Goal: Task Accomplishment & Management: Complete application form

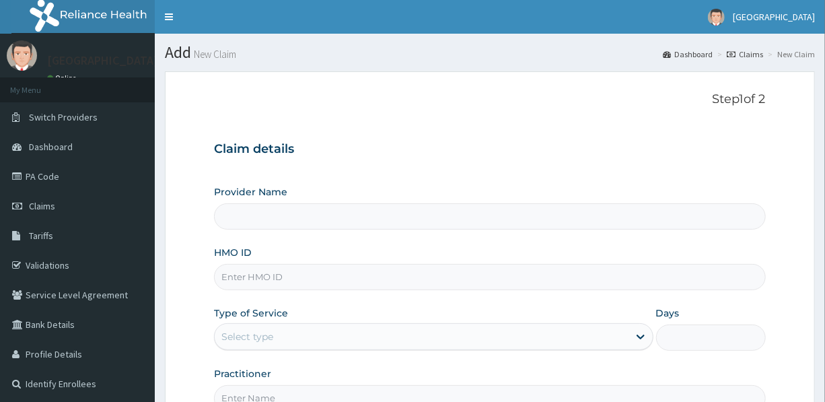
type input "PRL/10019/C"
type input "[GEOGRAPHIC_DATA]"
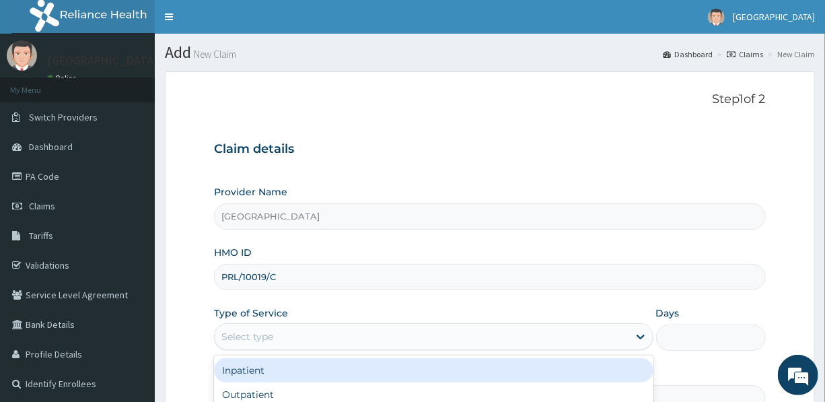
click at [302, 339] on div "Select type" at bounding box center [421, 337] width 413 height 22
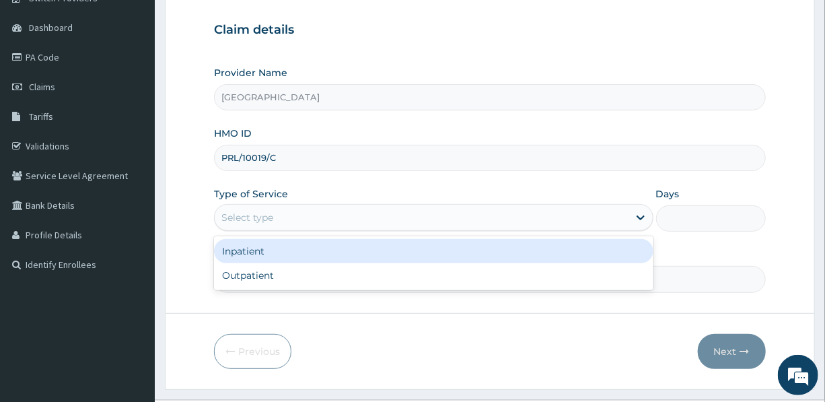
scroll to position [122, 0]
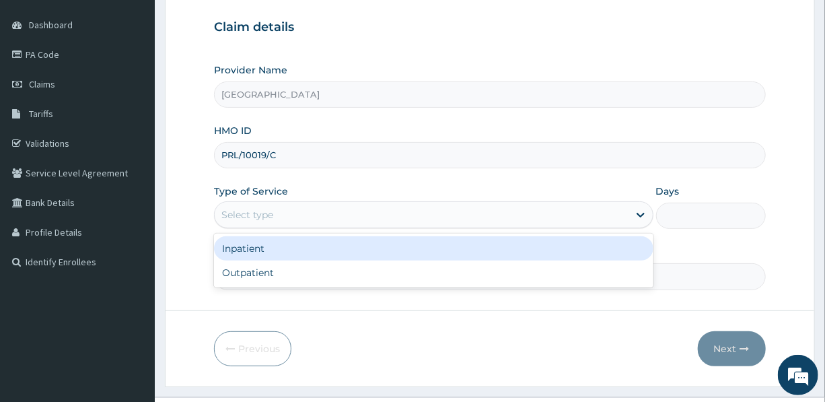
click at [305, 247] on div "Inpatient" at bounding box center [433, 248] width 439 height 24
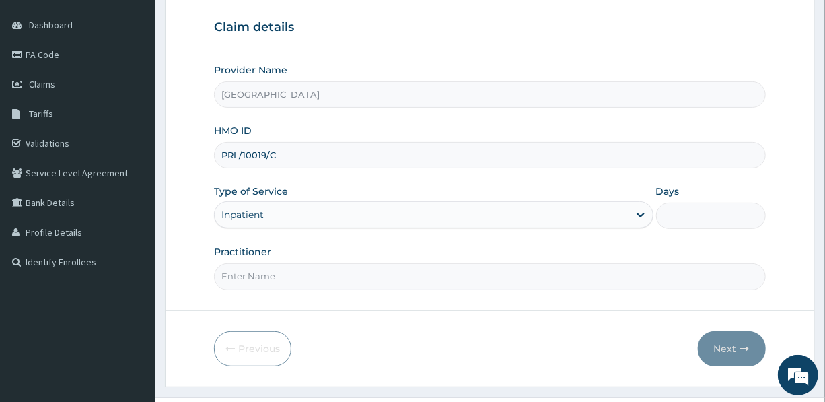
click at [693, 215] on input "Days" at bounding box center [711, 216] width 110 height 26
type input "3"
click at [384, 283] on input "Practitioner" at bounding box center [489, 276] width 551 height 26
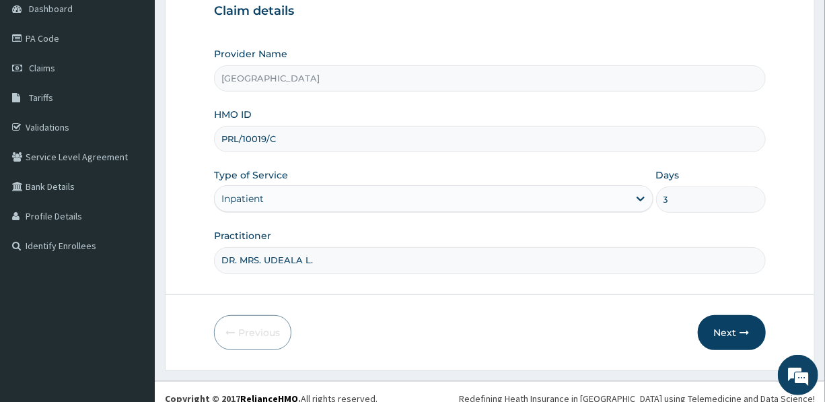
scroll to position [149, 0]
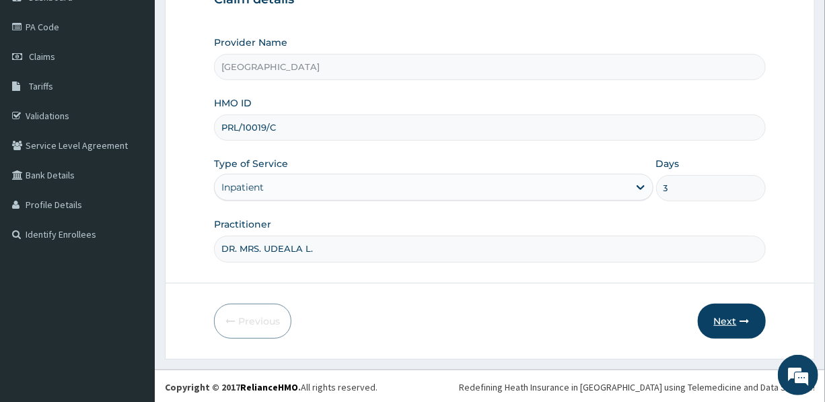
type input "DR. MRS. UDEALA L."
click at [742, 306] on button "Next" at bounding box center [732, 321] width 68 height 35
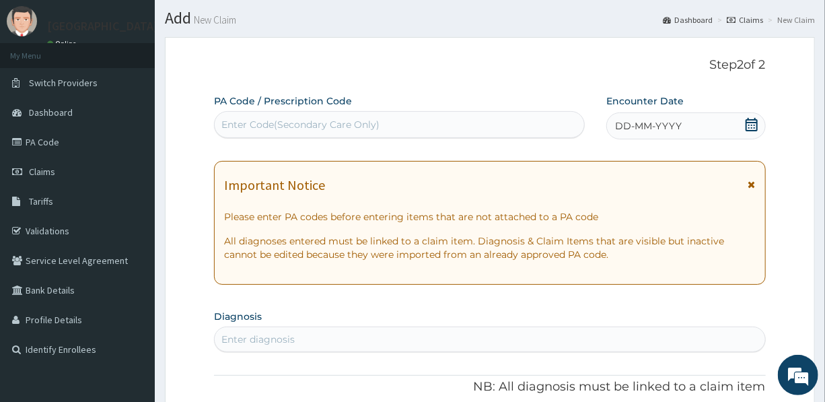
scroll to position [27, 0]
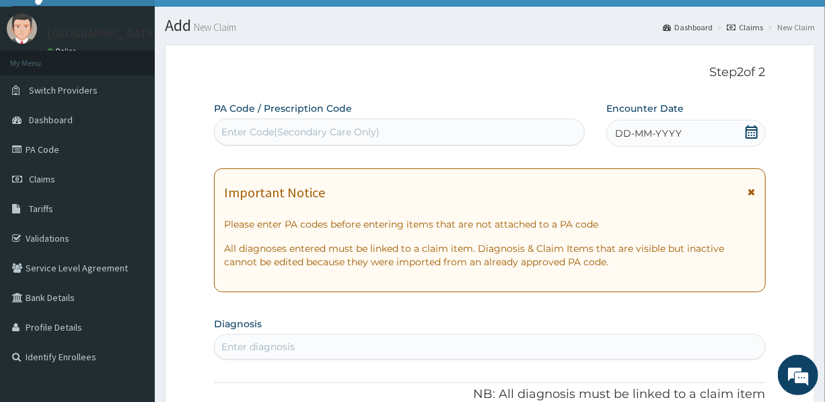
click at [299, 126] on div "Enter Code(Secondary Care Only)" at bounding box center [301, 131] width 158 height 13
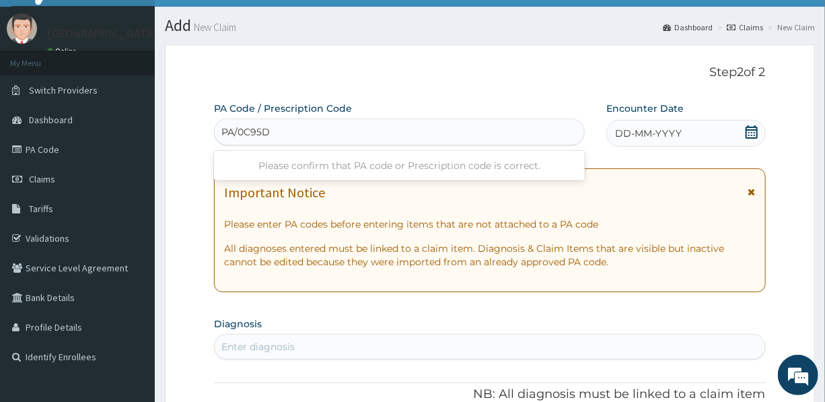
type input "PA/0C95D6"
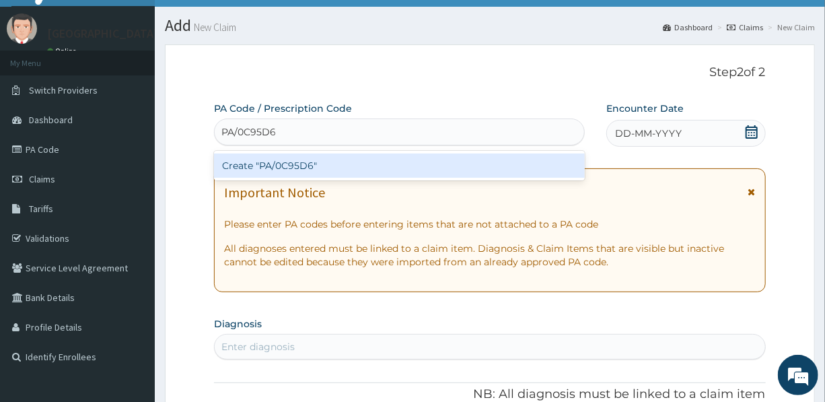
click at [295, 161] on div "Create "PA/0C95D6"" at bounding box center [399, 166] width 371 height 24
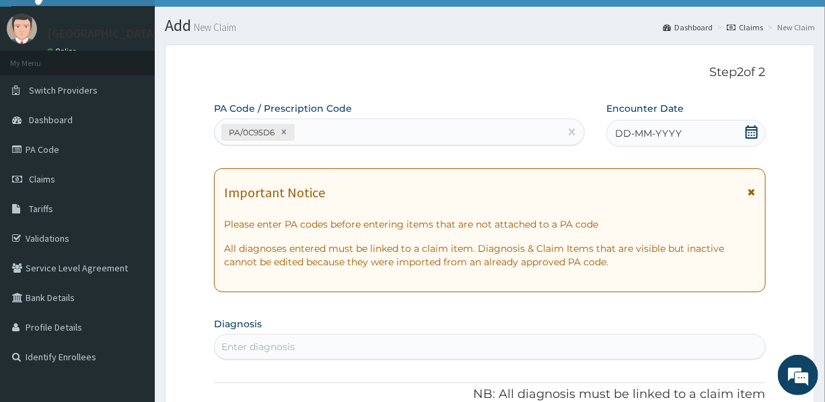
click at [669, 136] on span "DD-MM-YYYY" at bounding box center [648, 133] width 67 height 13
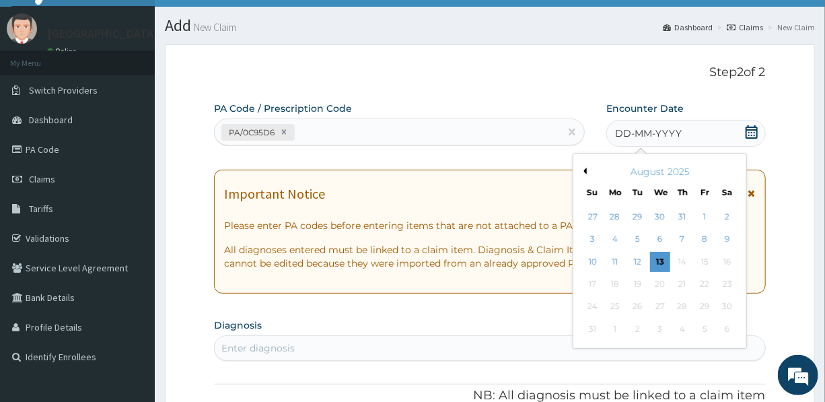
click at [586, 171] on button "Previous Month" at bounding box center [583, 171] width 7 height 7
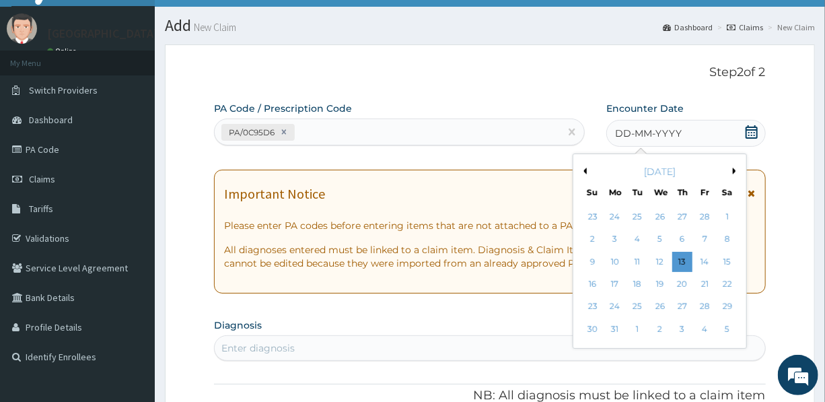
click at [586, 171] on button "Previous Month" at bounding box center [583, 171] width 7 height 7
click at [585, 171] on button "Previous Month" at bounding box center [583, 171] width 7 height 7
click at [654, 304] on div "27" at bounding box center [660, 307] width 20 height 20
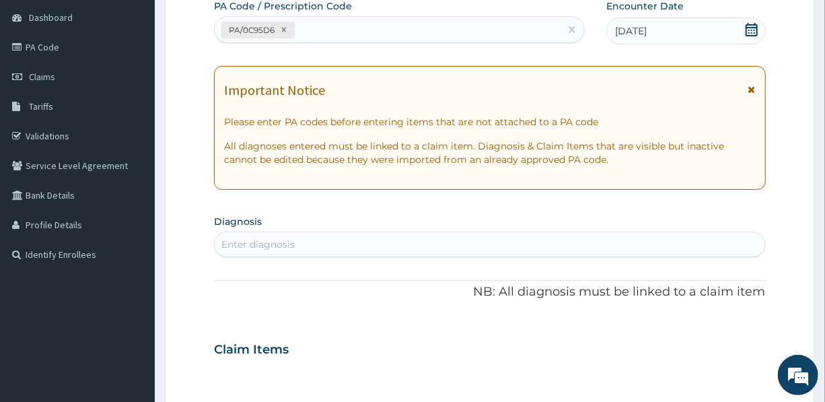
scroll to position [149, 0]
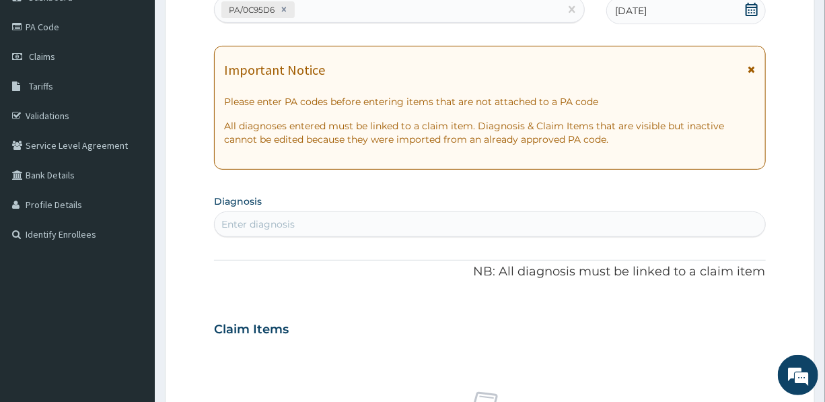
click at [287, 222] on div "Enter diagnosis" at bounding box center [258, 223] width 73 height 13
type input "SEPSIS"
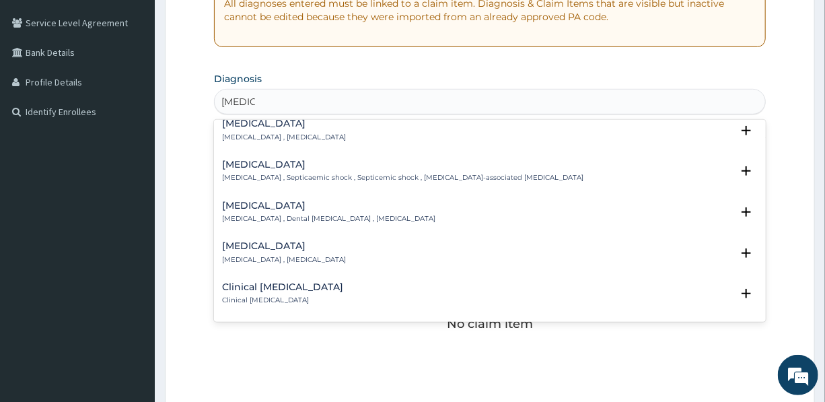
scroll to position [0, 0]
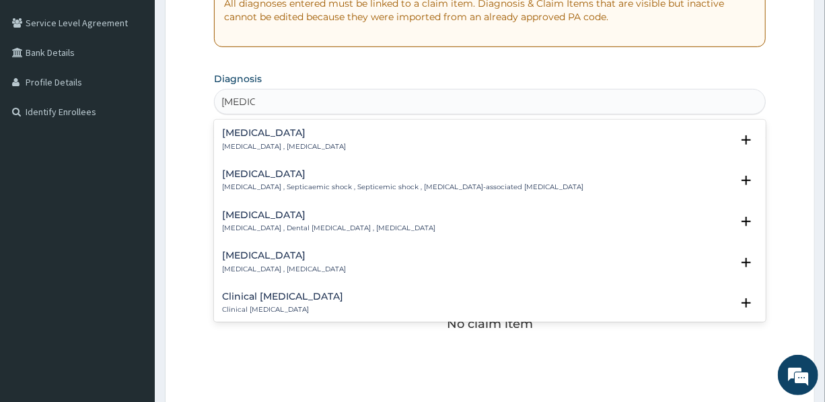
click at [259, 135] on h4 "Sepsis" at bounding box center [284, 133] width 124 height 10
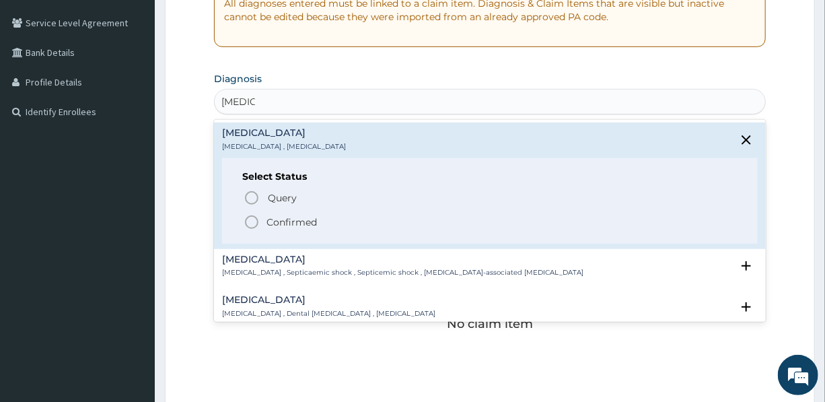
click at [285, 216] on p "Confirmed" at bounding box center [292, 221] width 50 height 13
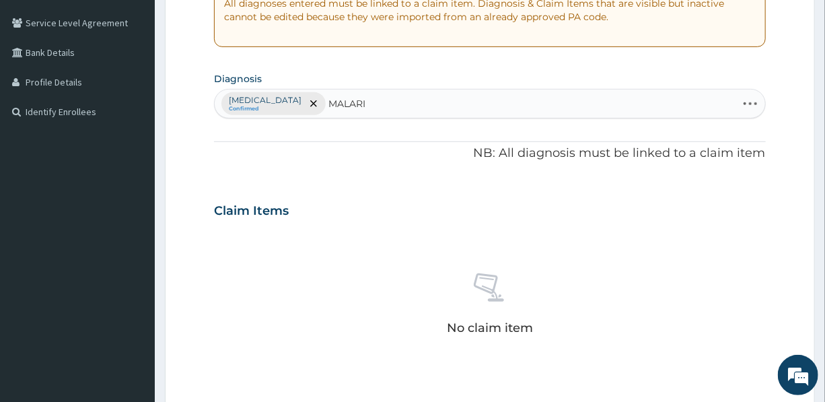
type input "MALARIA"
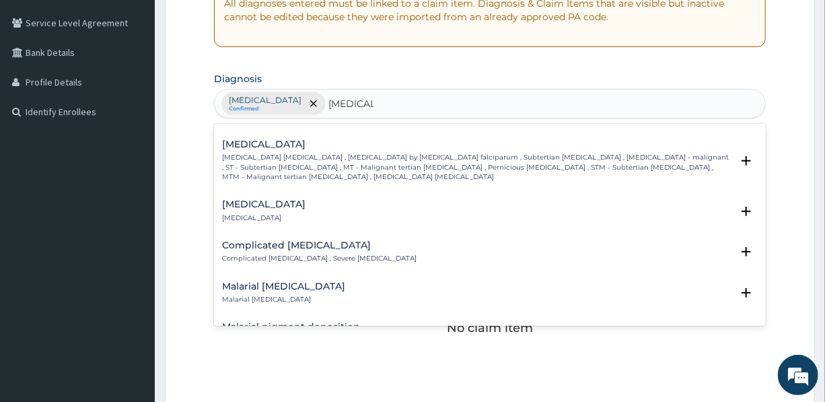
scroll to position [612, 0]
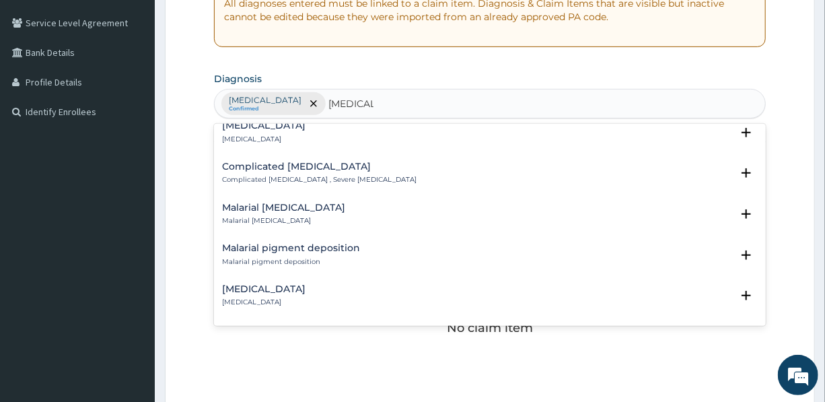
click at [329, 175] on p "Complicated malaria , Severe malaria" at bounding box center [319, 179] width 195 height 9
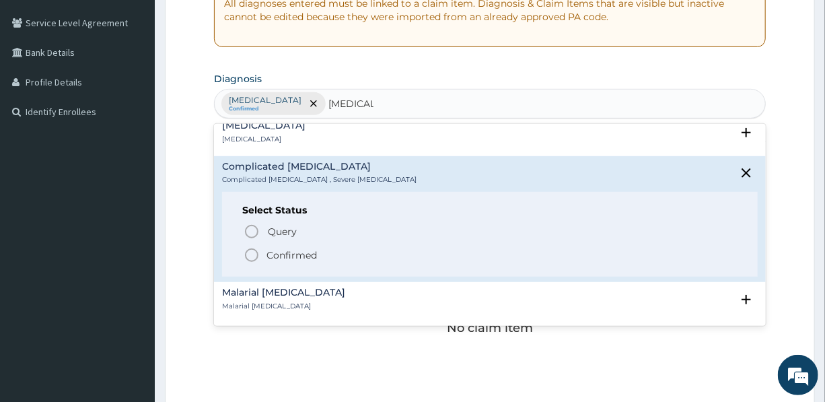
click at [302, 252] on p "Confirmed" at bounding box center [292, 254] width 50 height 13
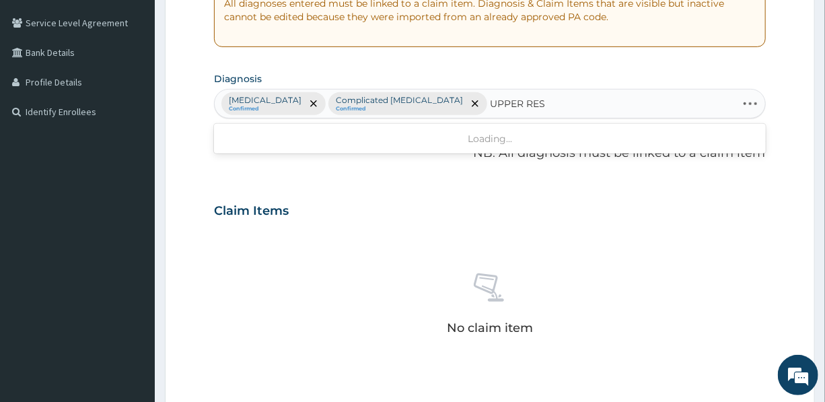
type input "UPPER RESP"
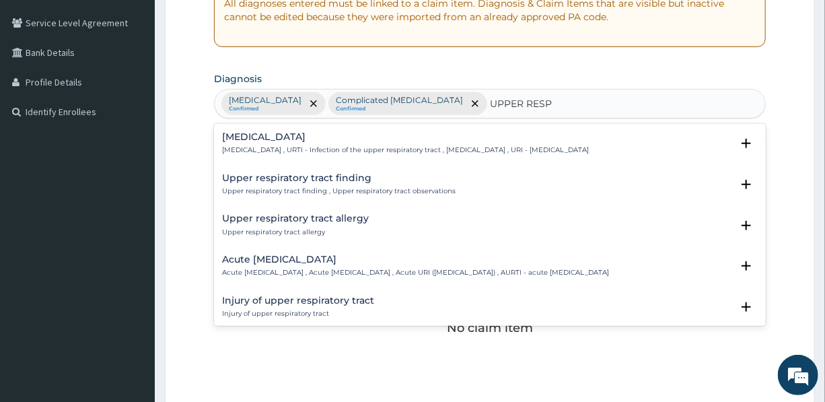
click at [391, 141] on h4 "Upper respiratory infection" at bounding box center [405, 137] width 367 height 10
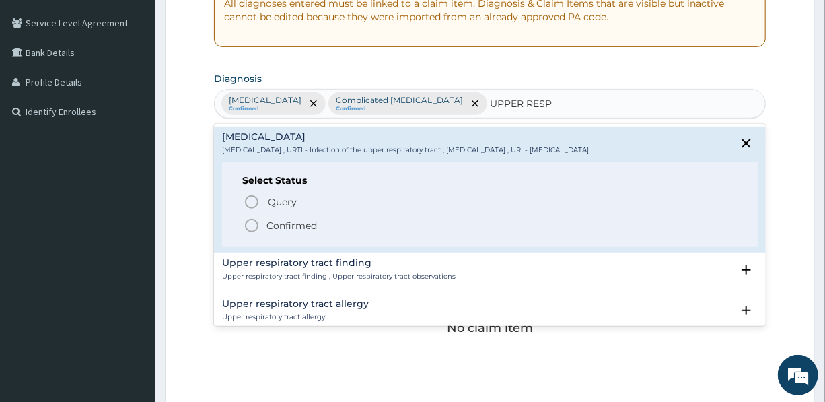
click at [298, 226] on p "Confirmed" at bounding box center [292, 225] width 50 height 13
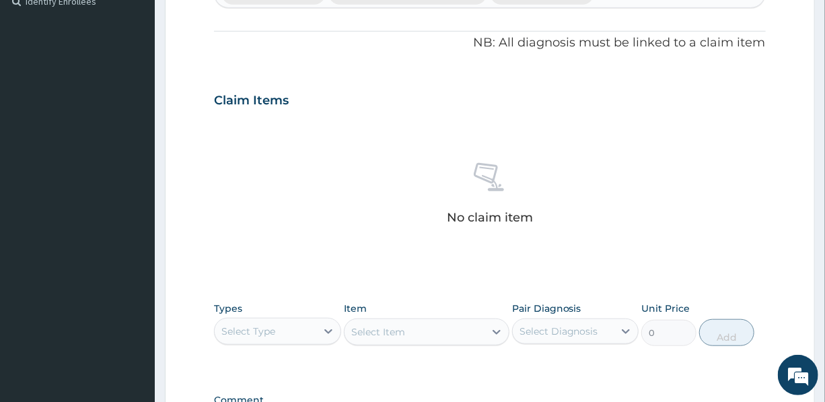
scroll to position [395, 0]
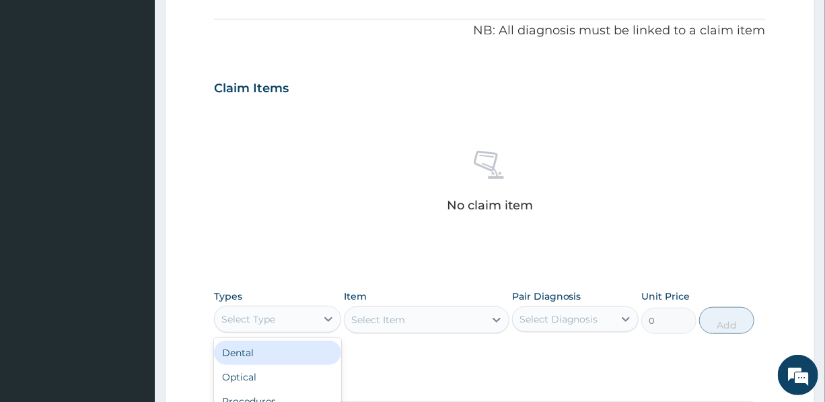
click at [268, 314] on div "Select Type" at bounding box center [249, 318] width 54 height 13
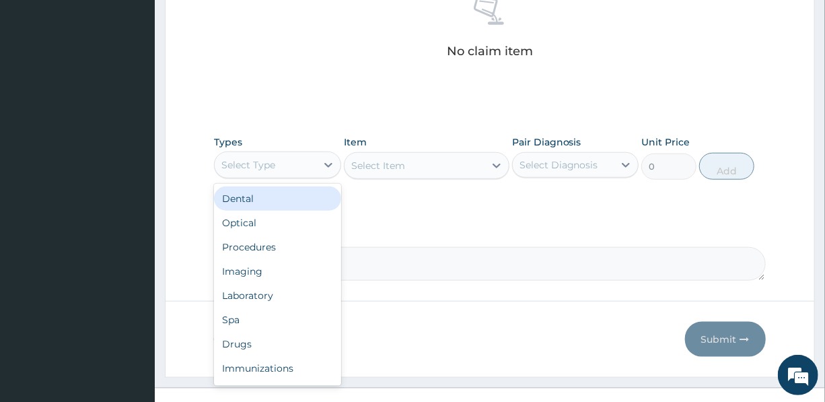
scroll to position [568, 0]
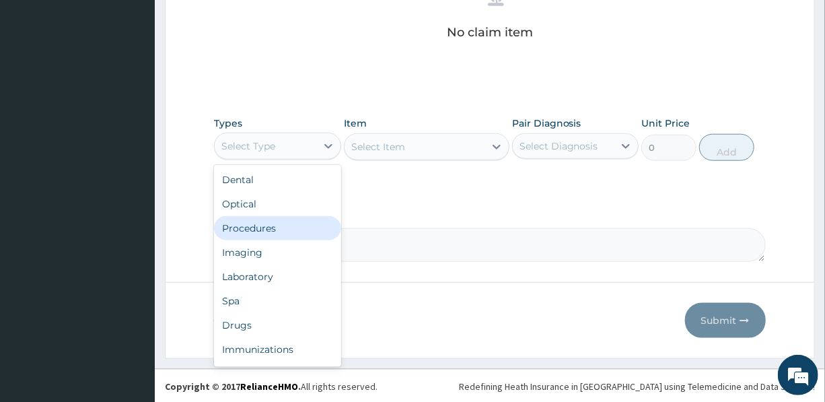
click at [266, 223] on div "Procedures" at bounding box center [277, 228] width 127 height 24
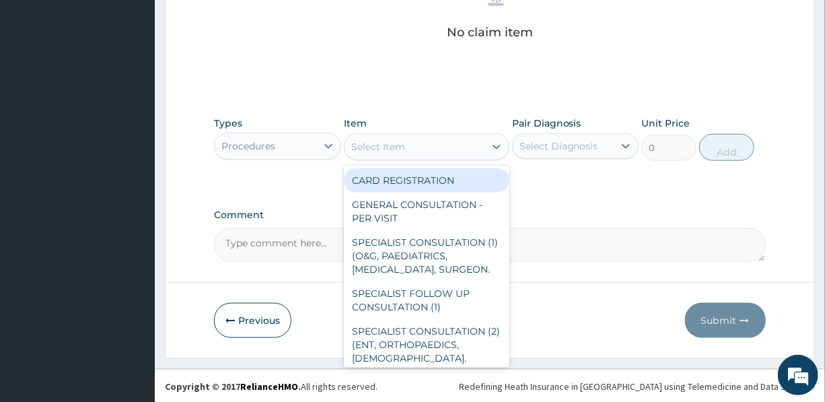
click at [410, 143] on div "Select Item" at bounding box center [415, 147] width 140 height 22
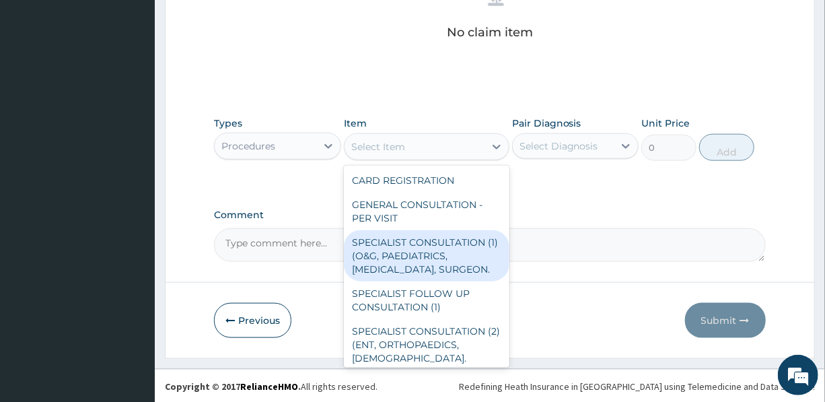
click at [393, 256] on div "SPECIALIST CONSULTATION (1) (O&G, PAEDIATRICS, CARDIOLOGIST, SURGEON." at bounding box center [427, 255] width 166 height 51
type input "15000"
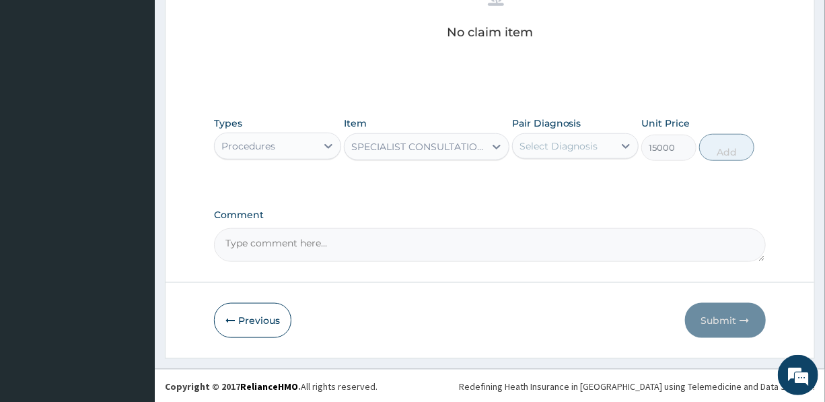
click at [572, 142] on div "Select Diagnosis" at bounding box center [559, 145] width 79 height 13
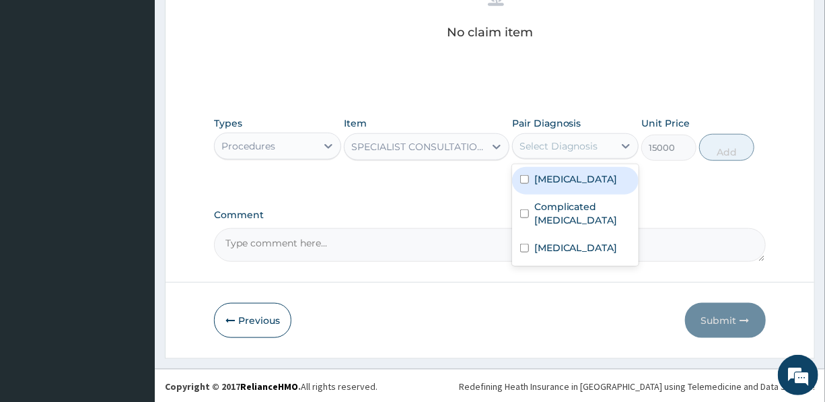
click at [569, 168] on div "Sepsis" at bounding box center [575, 181] width 127 height 28
checkbox input "true"
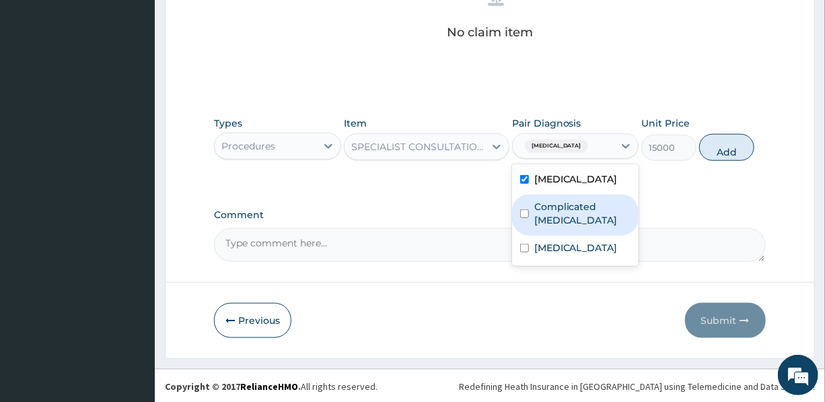
drag, startPoint x: 570, startPoint y: 204, endPoint x: 570, endPoint y: 216, distance: 12.1
click at [570, 205] on label "Complicated malaria" at bounding box center [583, 213] width 96 height 27
checkbox input "true"
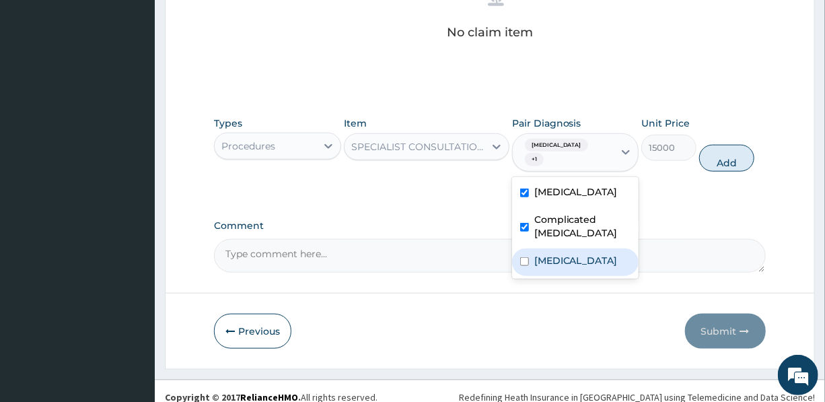
drag, startPoint x: 570, startPoint y: 259, endPoint x: 605, endPoint y: 240, distance: 39.8
click at [570, 259] on label "Upper respiratory infection" at bounding box center [576, 260] width 83 height 13
checkbox input "true"
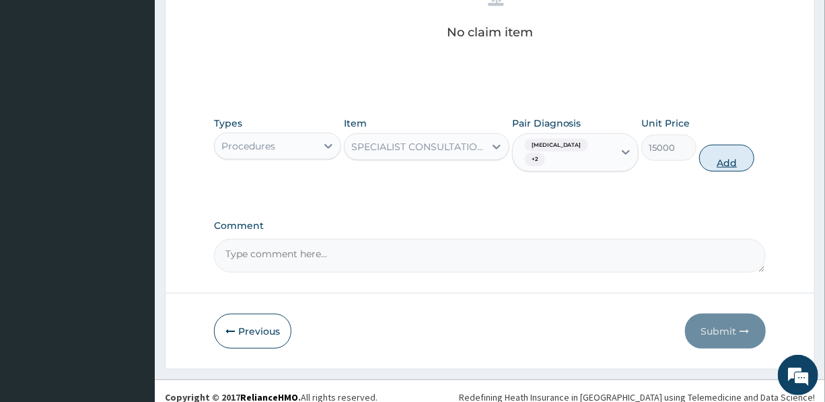
click at [725, 148] on button "Add" at bounding box center [727, 158] width 55 height 27
type input "0"
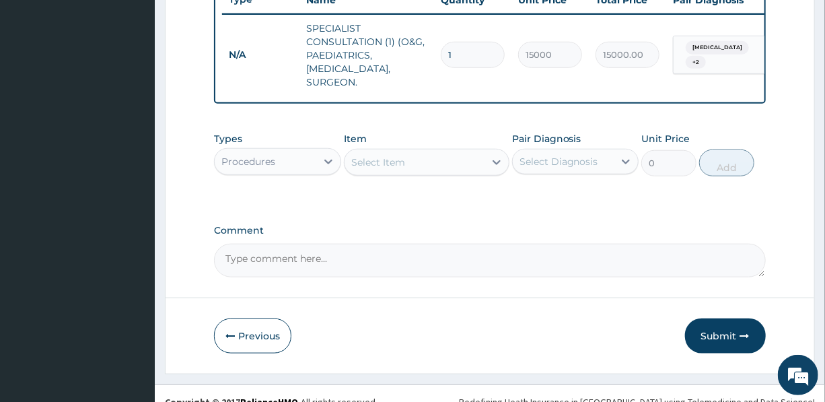
scroll to position [548, 0]
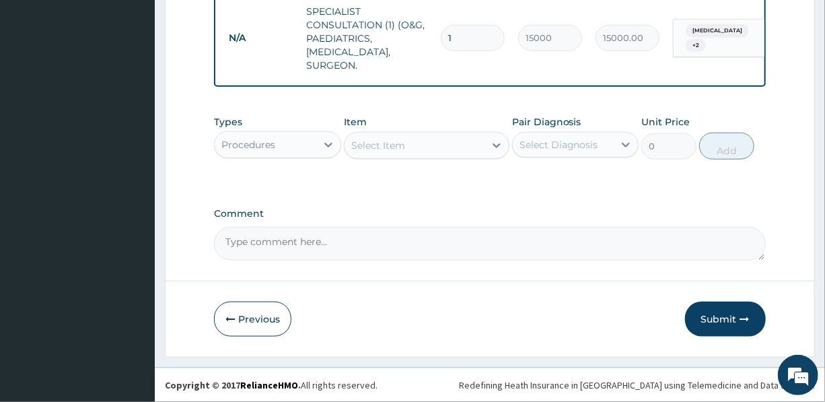
click at [274, 235] on textarea "Comment" at bounding box center [489, 244] width 551 height 34
type textarea "ENROLLEE WAS SEEN AND ADMITTED BY THE PAEDIATRICIAN."
click at [281, 146] on div "Procedures" at bounding box center [265, 145] width 101 height 22
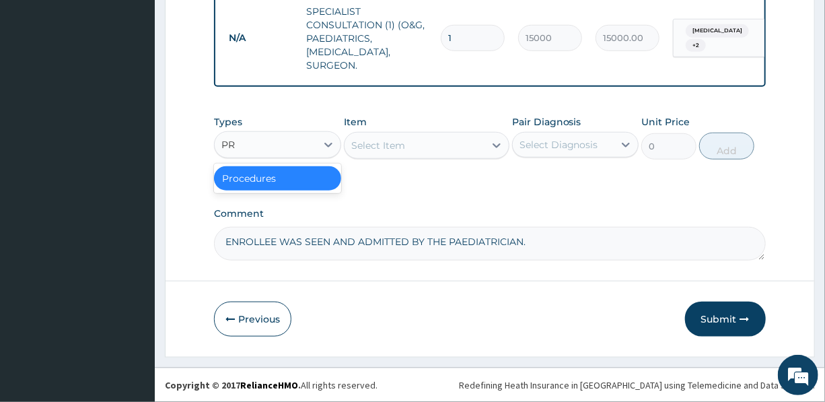
type input "PRI"
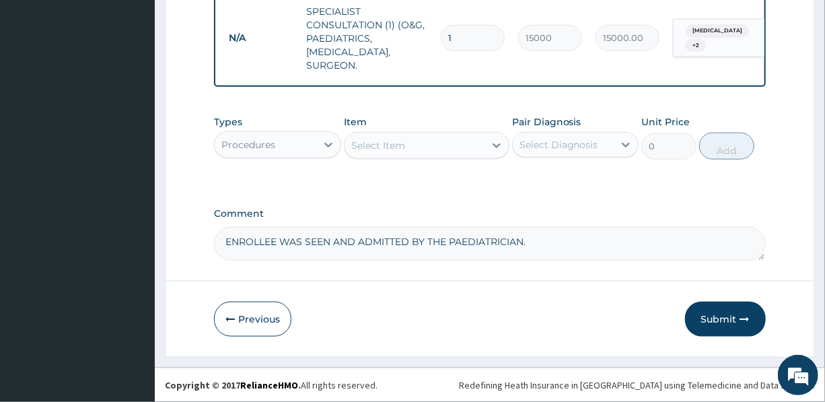
click at [289, 145] on div "Procedures" at bounding box center [265, 145] width 101 height 22
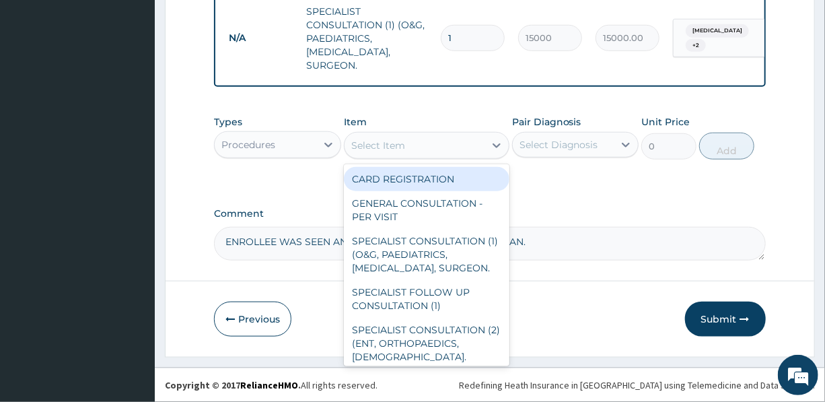
click at [398, 143] on div "Select Item" at bounding box center [378, 145] width 54 height 13
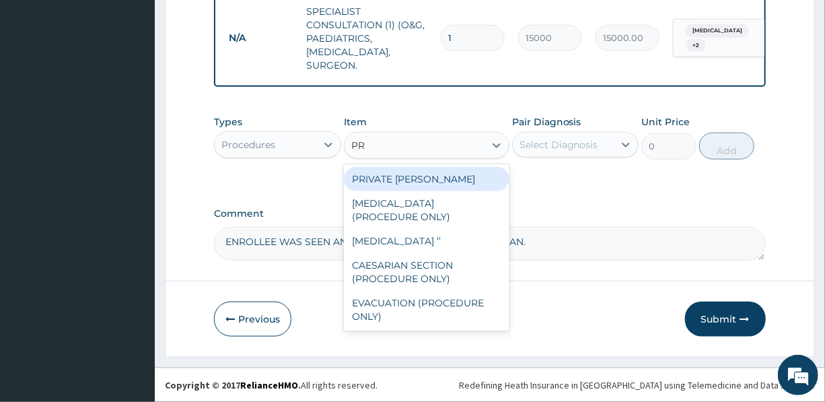
type input "PRI"
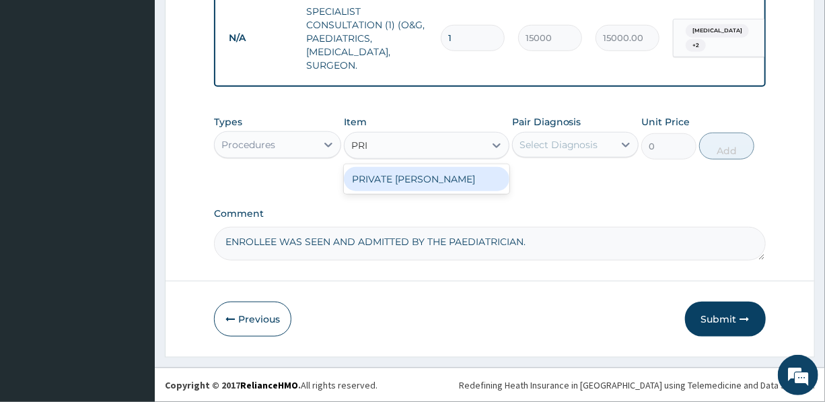
click at [399, 176] on div "PRIVATE WARD" at bounding box center [427, 179] width 166 height 24
type input "7000"
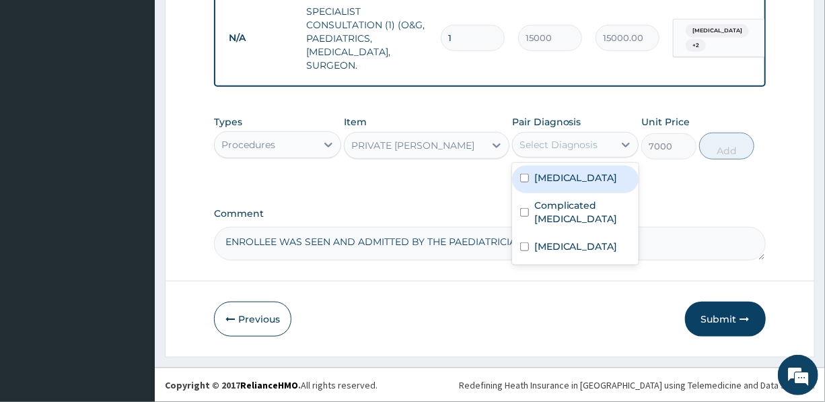
click at [567, 144] on div "Select Diagnosis" at bounding box center [559, 144] width 79 height 13
click at [554, 172] on label "Sepsis" at bounding box center [576, 177] width 83 height 13
checkbox input "true"
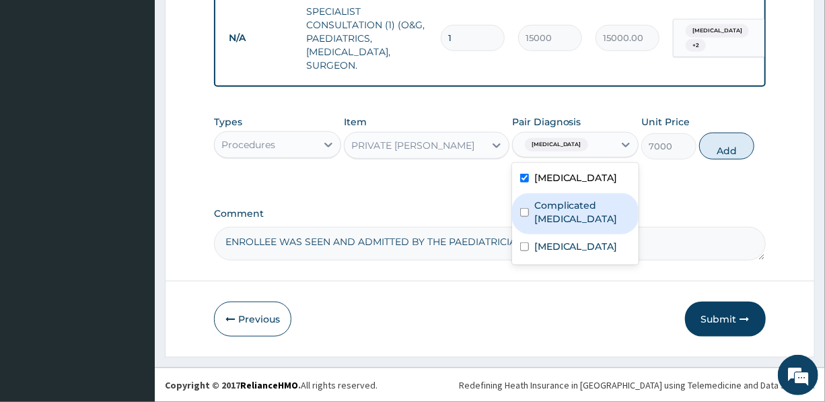
click at [549, 223] on label "Complicated malaria" at bounding box center [583, 212] width 96 height 27
checkbox input "true"
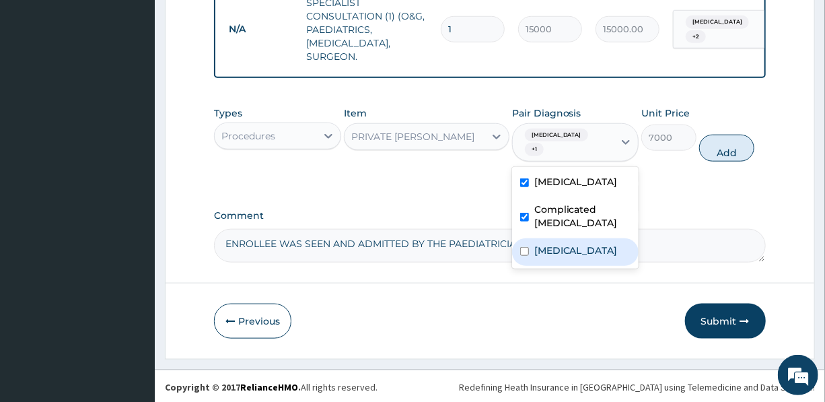
click at [543, 257] on label "Upper respiratory infection" at bounding box center [576, 250] width 83 height 13
checkbox input "true"
click at [728, 146] on button "Add" at bounding box center [727, 148] width 55 height 27
type input "0"
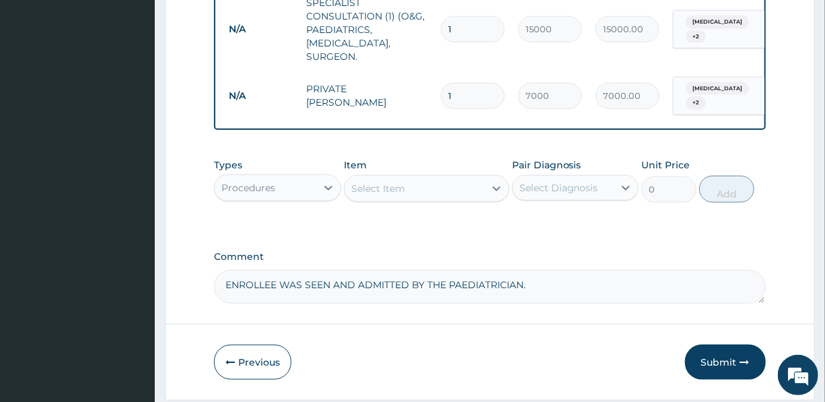
drag, startPoint x: 460, startPoint y: 95, endPoint x: 438, endPoint y: 94, distance: 22.2
click at [441, 94] on div "1" at bounding box center [473, 96] width 64 height 26
type input "3"
type input "21000.00"
type input "3"
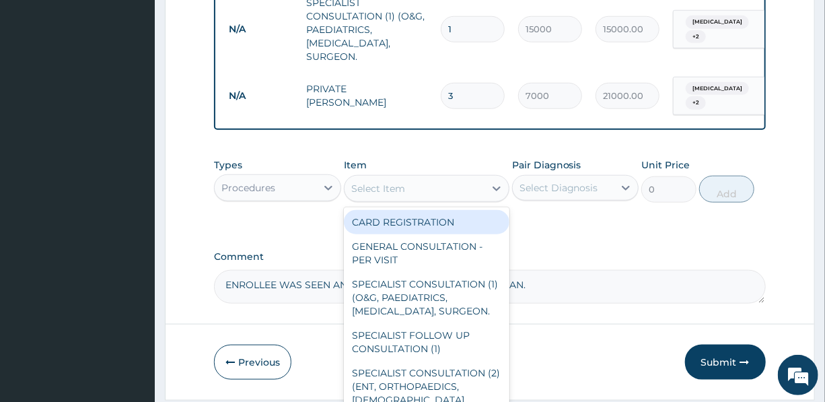
click at [423, 195] on div "Select Item" at bounding box center [415, 189] width 140 height 22
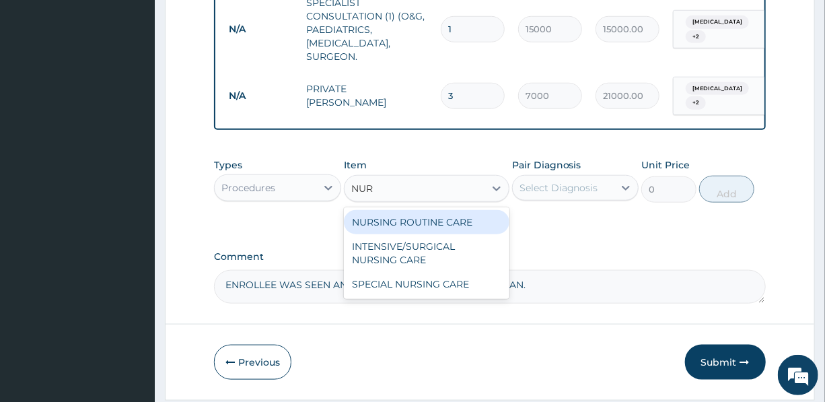
type input "NURS"
click at [431, 219] on div "NURSING ROUTINE CARE" at bounding box center [427, 222] width 166 height 24
type input "1500"
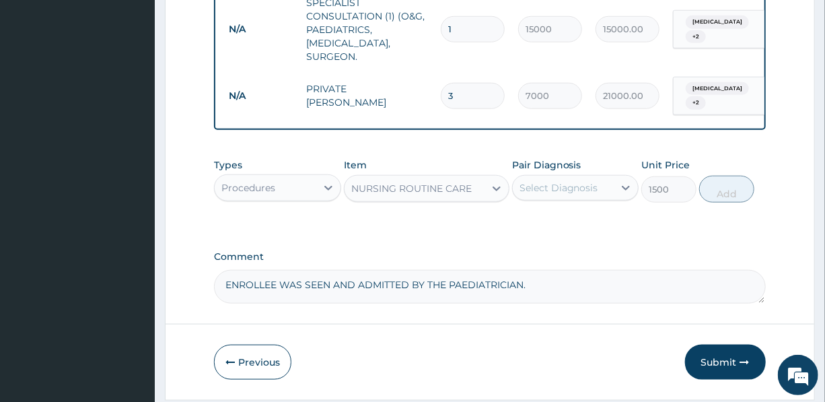
drag, startPoint x: 555, startPoint y: 192, endPoint x: 555, endPoint y: 200, distance: 8.1
click at [555, 192] on div "Select Diagnosis" at bounding box center [559, 187] width 79 height 13
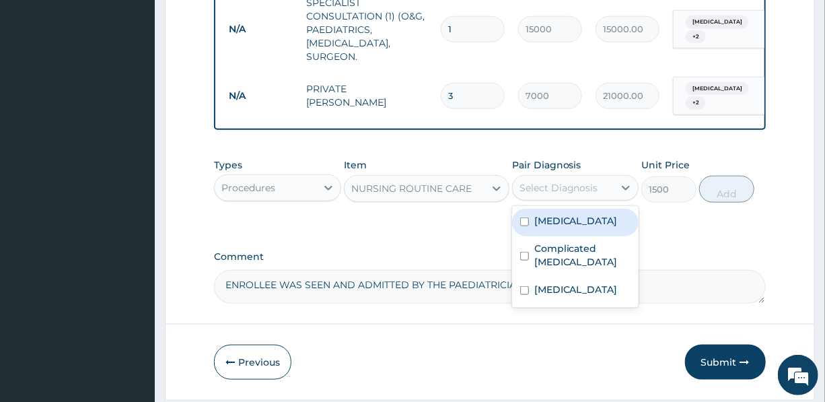
click at [551, 232] on div "Sepsis" at bounding box center [575, 223] width 127 height 28
checkbox input "true"
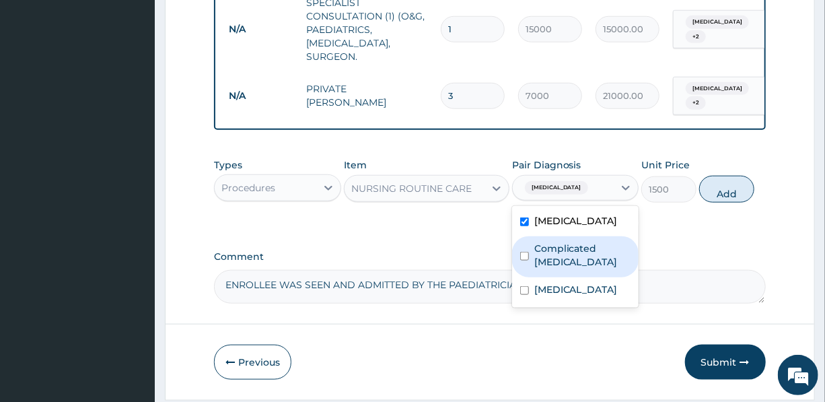
drag, startPoint x: 553, startPoint y: 259, endPoint x: 555, endPoint y: 269, distance: 9.8
click at [553, 259] on label "Complicated malaria" at bounding box center [583, 255] width 96 height 27
checkbox input "true"
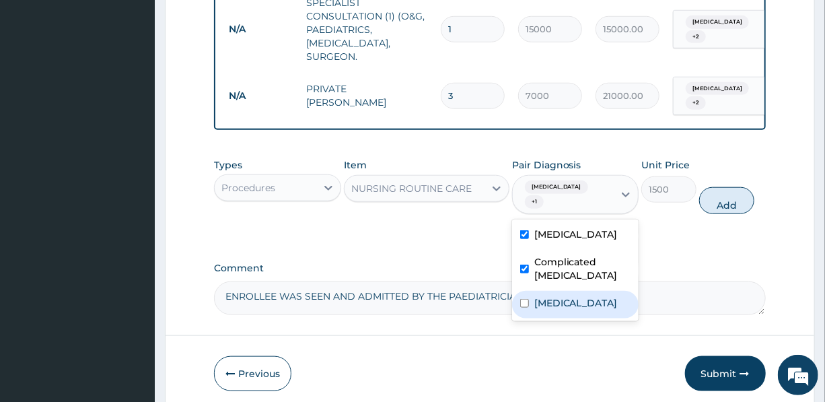
drag, startPoint x: 564, startPoint y: 313, endPoint x: 570, endPoint y: 309, distance: 7.3
click at [566, 310] on label "Upper respiratory infection" at bounding box center [576, 302] width 83 height 13
checkbox input "true"
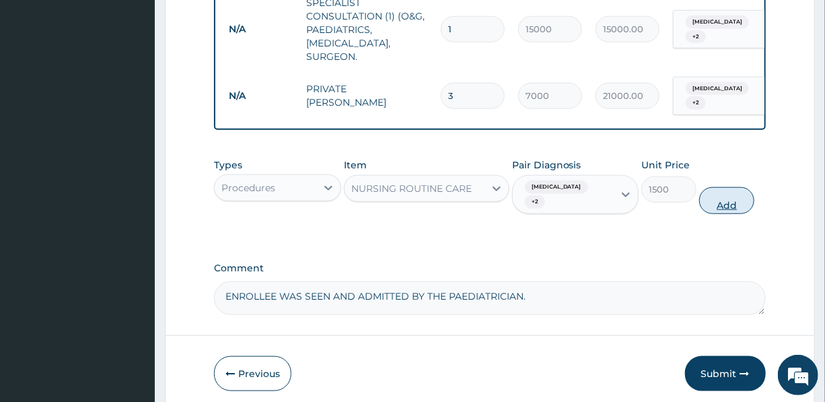
click at [732, 195] on button "Add" at bounding box center [727, 200] width 55 height 27
type input "0"
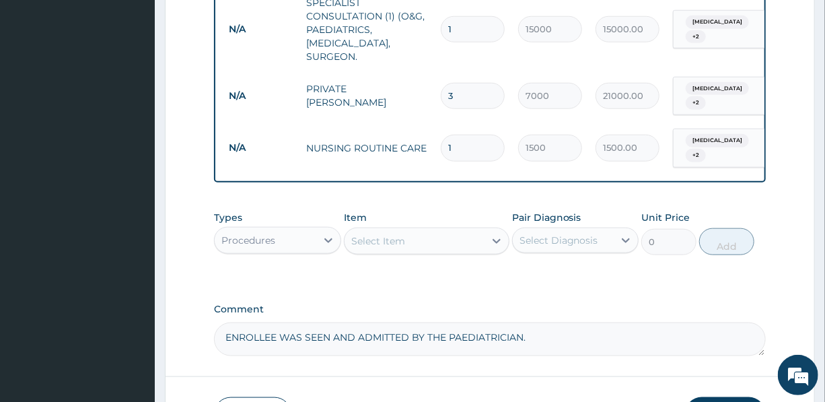
drag, startPoint x: 465, startPoint y: 134, endPoint x: 436, endPoint y: 138, distance: 29.9
click at [436, 138] on td "1" at bounding box center [472, 148] width 77 height 40
type input "3"
type input "4500.00"
type input "3"
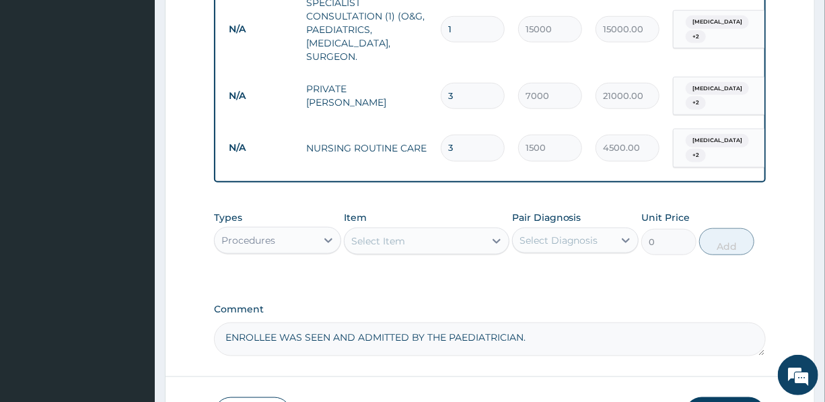
click at [405, 246] on div "Select Item" at bounding box center [415, 241] width 140 height 22
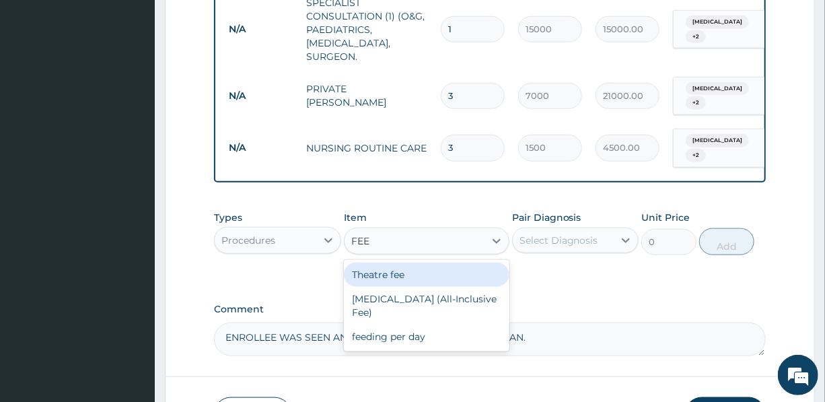
type input "FEED"
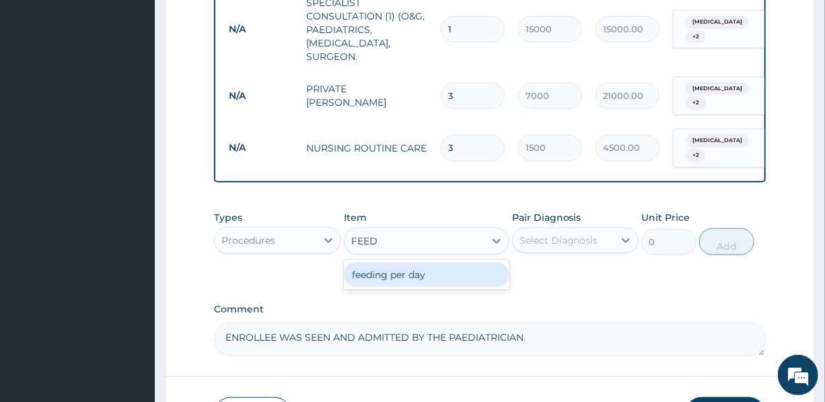
click at [399, 269] on div "feeding per day" at bounding box center [427, 275] width 166 height 24
type input "4500"
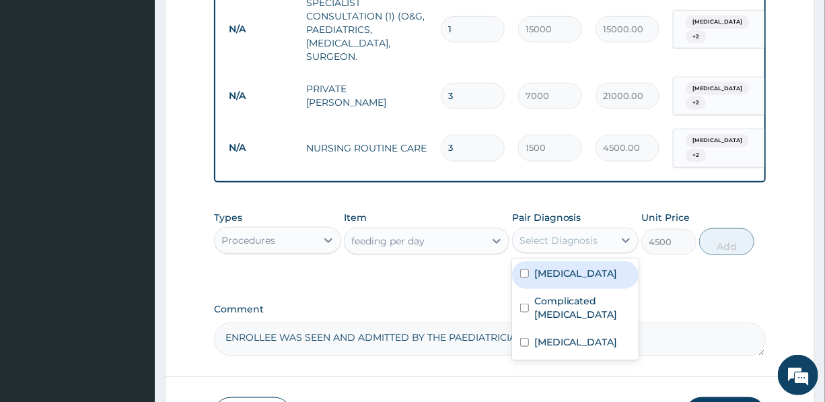
click at [590, 234] on div "Select Diagnosis" at bounding box center [559, 240] width 79 height 13
click at [566, 282] on div "Sepsis" at bounding box center [575, 275] width 127 height 28
checkbox input "true"
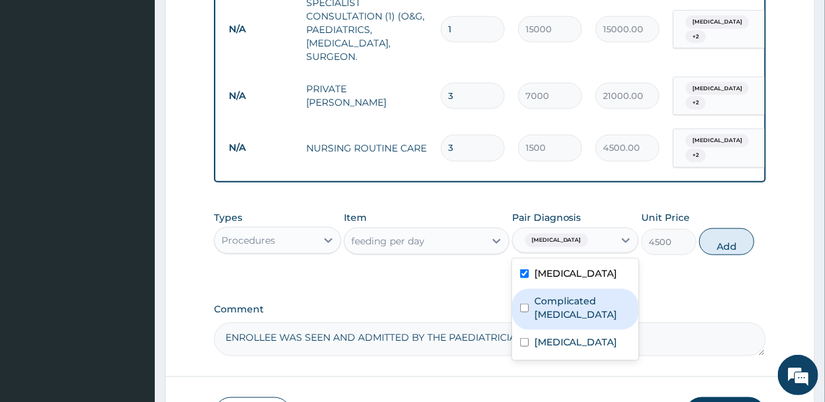
click at [566, 302] on label "Complicated malaria" at bounding box center [583, 307] width 96 height 27
checkbox input "true"
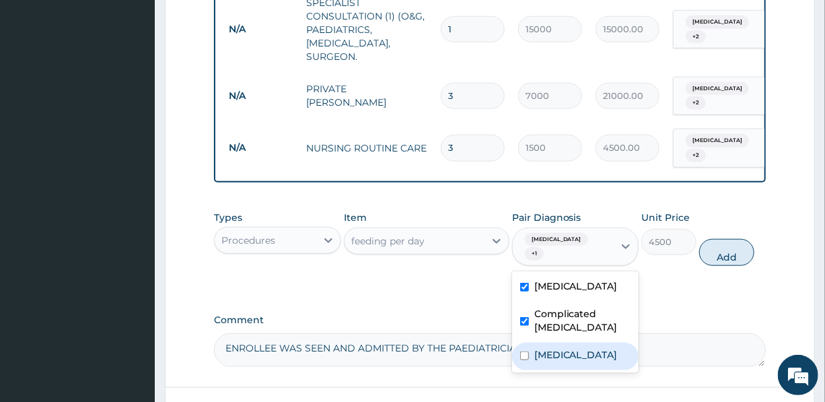
drag, startPoint x: 569, startPoint y: 343, endPoint x: 599, endPoint y: 337, distance: 30.9
click at [569, 348] on label "Upper respiratory infection" at bounding box center [576, 354] width 83 height 13
checkbox input "true"
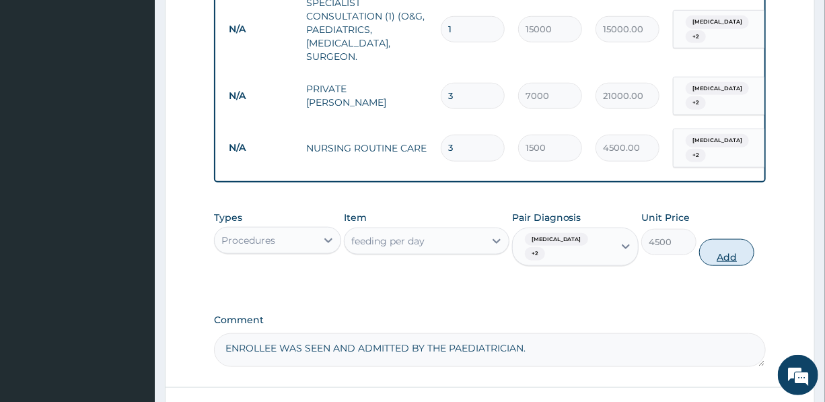
drag, startPoint x: 731, startPoint y: 240, endPoint x: 687, endPoint y: 234, distance: 44.9
click at [731, 240] on button "Add" at bounding box center [727, 252] width 55 height 27
type input "0"
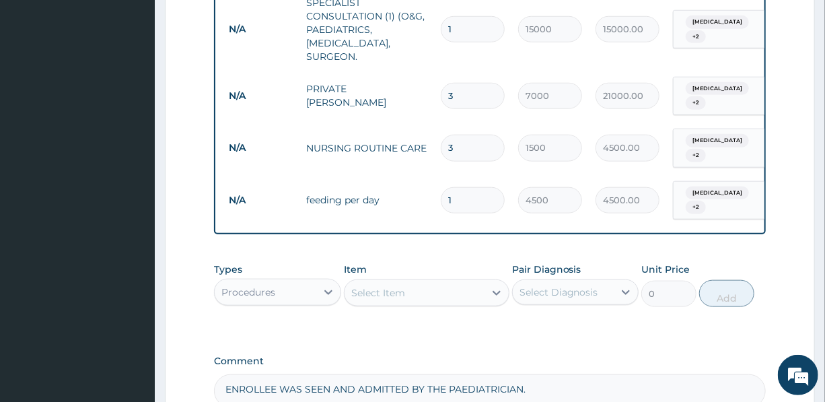
drag, startPoint x: 468, startPoint y: 184, endPoint x: 438, endPoint y: 186, distance: 30.4
click at [438, 186] on td "1" at bounding box center [472, 200] width 77 height 40
type input "3"
type input "13500.00"
type input "3"
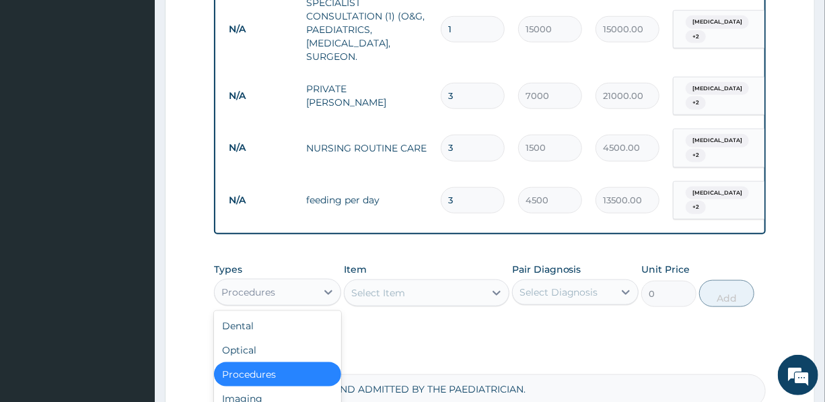
drag, startPoint x: 263, startPoint y: 285, endPoint x: 261, endPoint y: 302, distance: 16.9
click at [263, 285] on div "Procedures" at bounding box center [249, 291] width 54 height 13
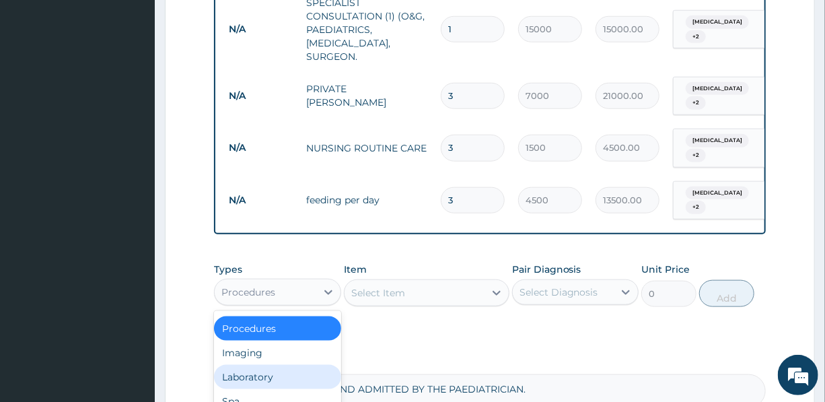
click at [268, 368] on div "Laboratory" at bounding box center [277, 377] width 127 height 24
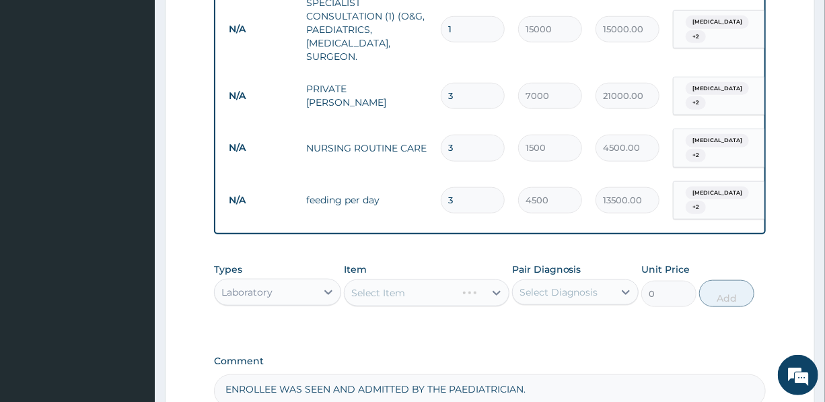
click at [383, 281] on div "Select Item" at bounding box center [427, 292] width 166 height 27
click at [384, 286] on div "Select Item" at bounding box center [378, 292] width 54 height 13
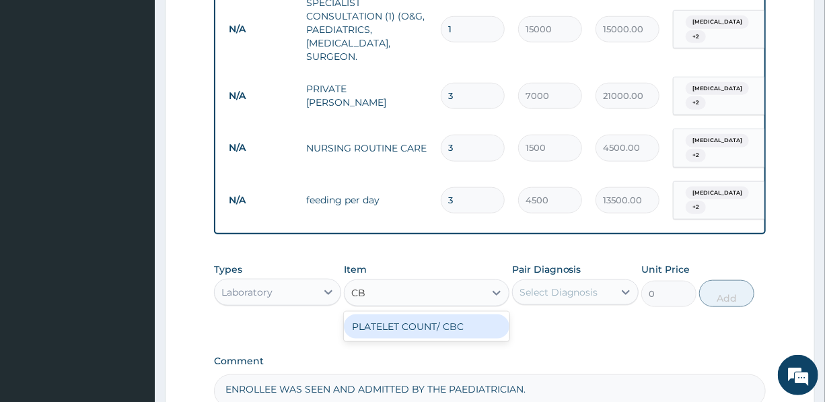
type input "CBC"
drag, startPoint x: 408, startPoint y: 319, endPoint x: 402, endPoint y: 316, distance: 6.9
click at [408, 318] on div "PLATELET COUNT/ CBC" at bounding box center [427, 326] width 166 height 24
type input "5000"
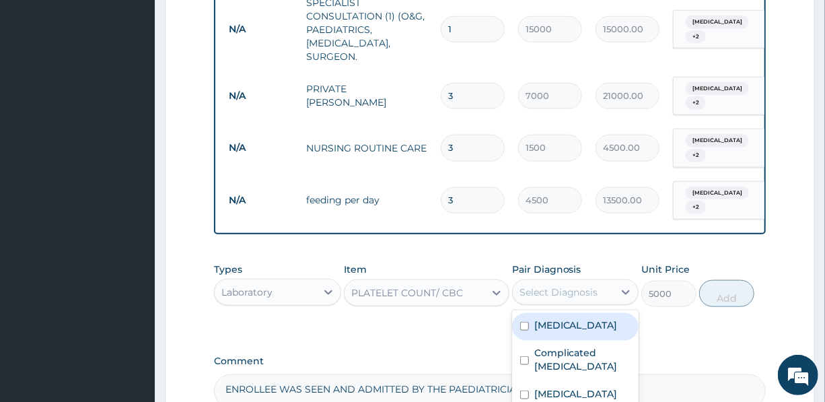
click at [576, 285] on div "Select Diagnosis" at bounding box center [559, 291] width 79 height 13
click at [590, 320] on div "Sepsis" at bounding box center [575, 327] width 127 height 28
checkbox input "true"
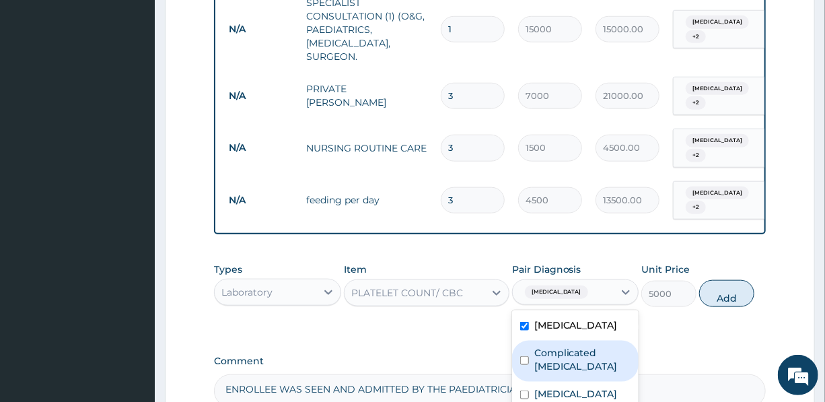
click at [587, 352] on label "Complicated malaria" at bounding box center [583, 359] width 96 height 27
checkbox input "true"
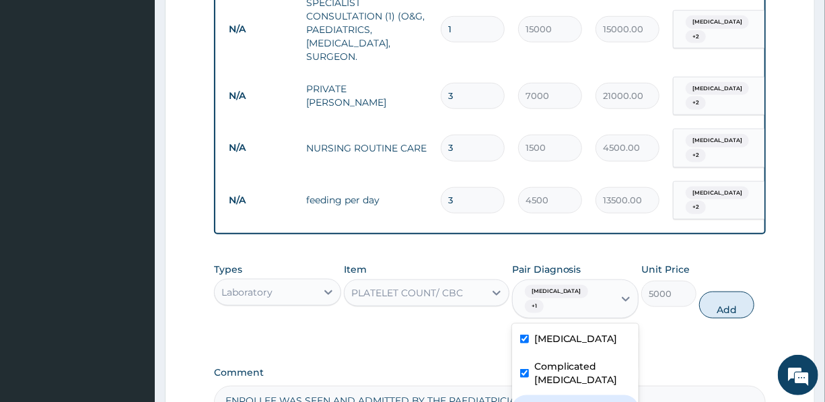
drag, startPoint x: 568, startPoint y: 395, endPoint x: 576, endPoint y: 386, distance: 11.9
click at [568, 401] on label "Upper respiratory infection" at bounding box center [576, 407] width 83 height 13
checkbox input "true"
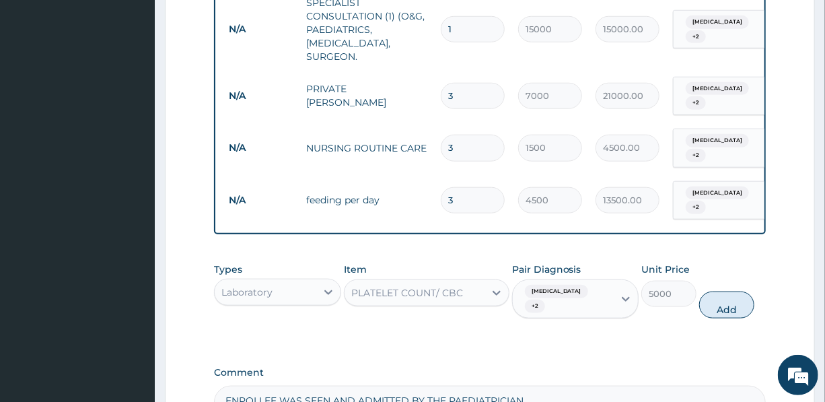
click at [726, 292] on button "Add" at bounding box center [727, 305] width 55 height 27
type input "0"
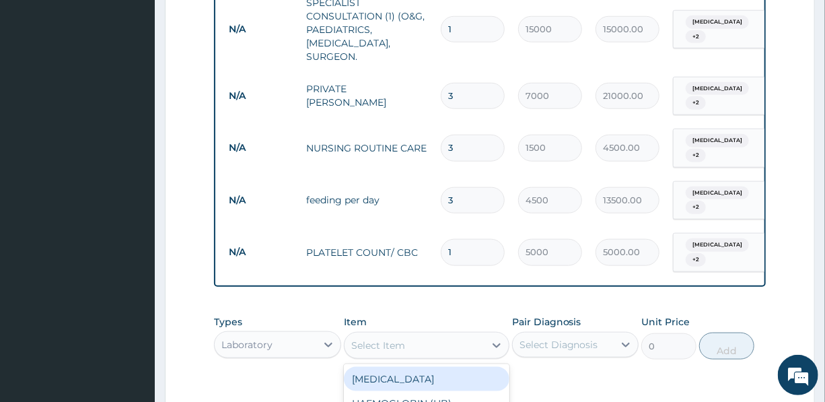
click at [386, 339] on div "Select Item" at bounding box center [378, 345] width 54 height 13
click at [367, 339] on input "MQAL" at bounding box center [366, 345] width 30 height 13
type input "MAL"
click at [390, 367] on div "MALARIA PARASITE" at bounding box center [427, 386] width 166 height 38
type input "1200"
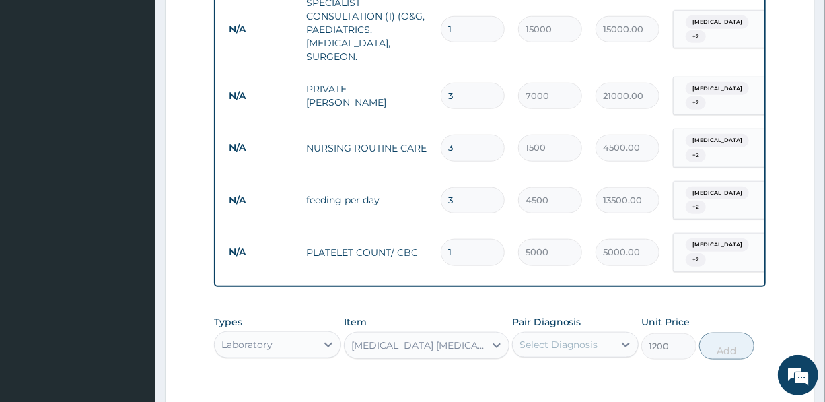
click at [555, 338] on div "Select Diagnosis" at bounding box center [559, 344] width 79 height 13
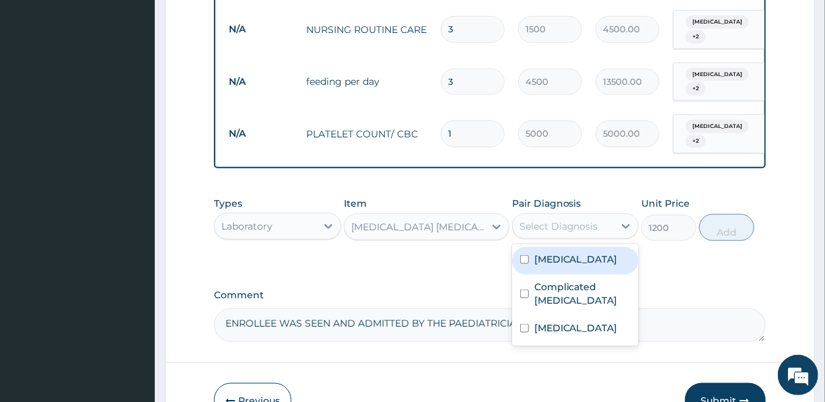
scroll to position [732, 0]
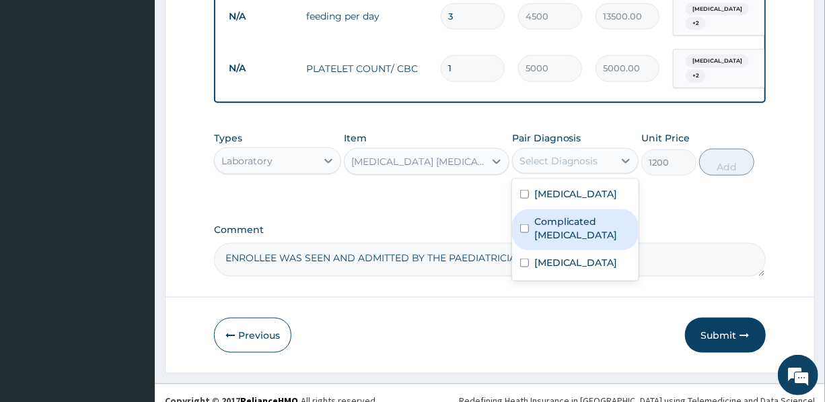
click at [575, 215] on label "Complicated malaria" at bounding box center [583, 228] width 96 height 27
checkbox input "true"
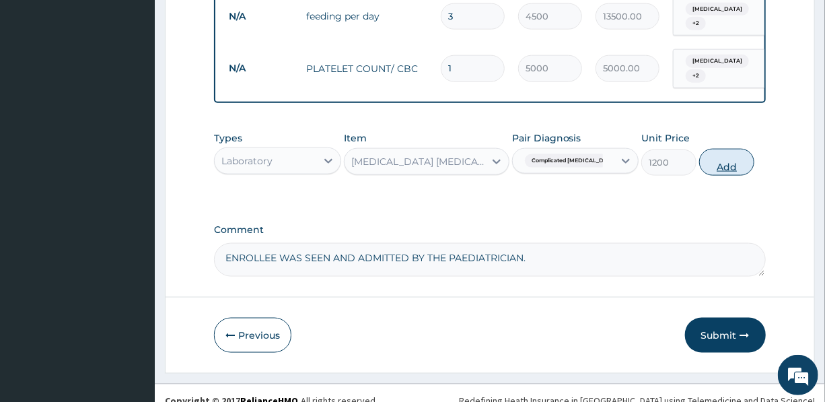
click at [735, 150] on button "Add" at bounding box center [727, 162] width 55 height 27
type input "0"
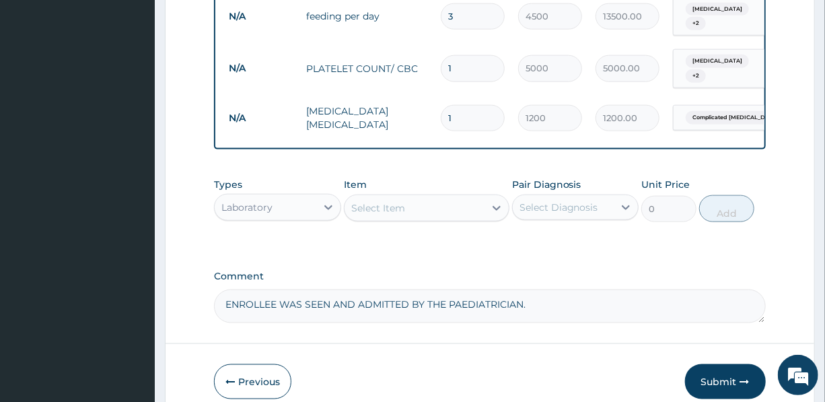
click at [287, 197] on div "Laboratory" at bounding box center [265, 208] width 101 height 22
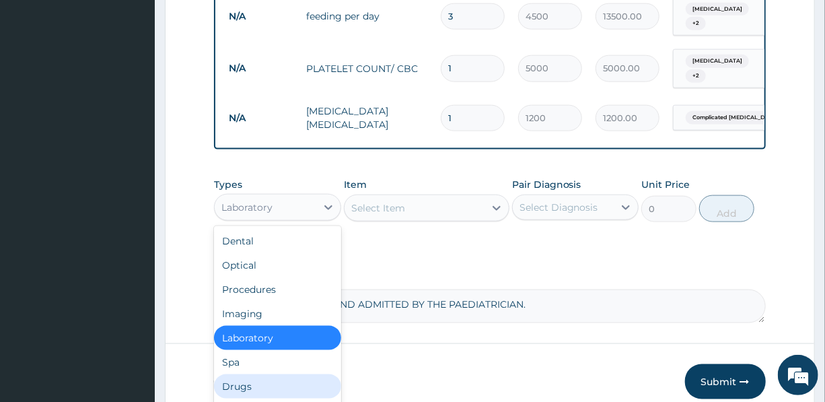
click at [241, 374] on div "Drugs" at bounding box center [277, 386] width 127 height 24
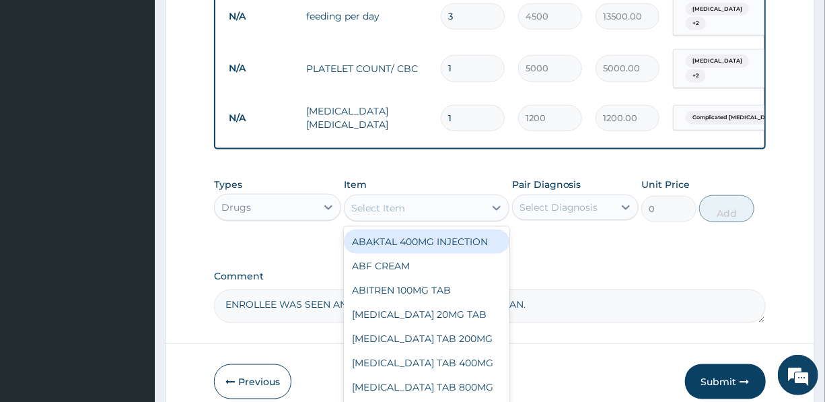
click at [446, 197] on div "Select Item" at bounding box center [415, 208] width 140 height 22
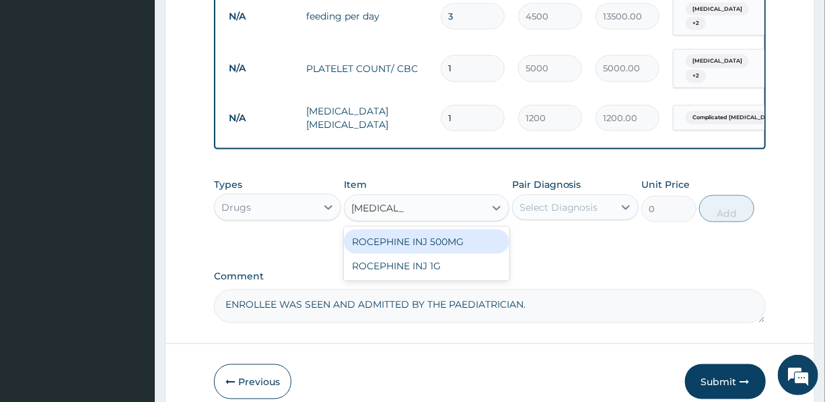
type input "ROCEPHINE"
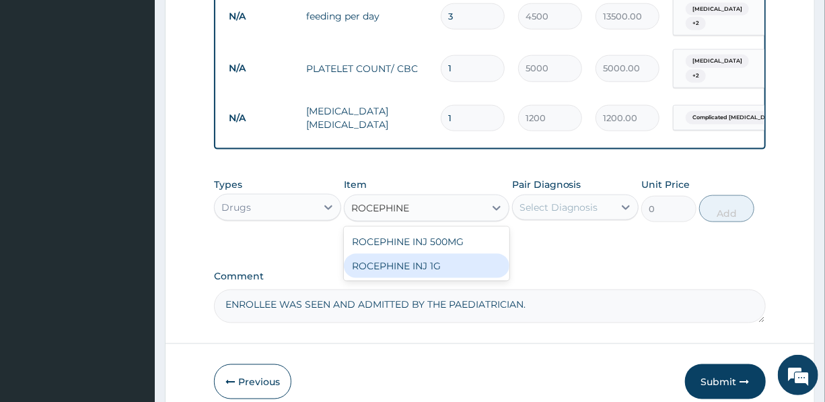
click at [424, 254] on div "ROCEPHINE INJ 1G" at bounding box center [427, 266] width 166 height 24
type input "7500"
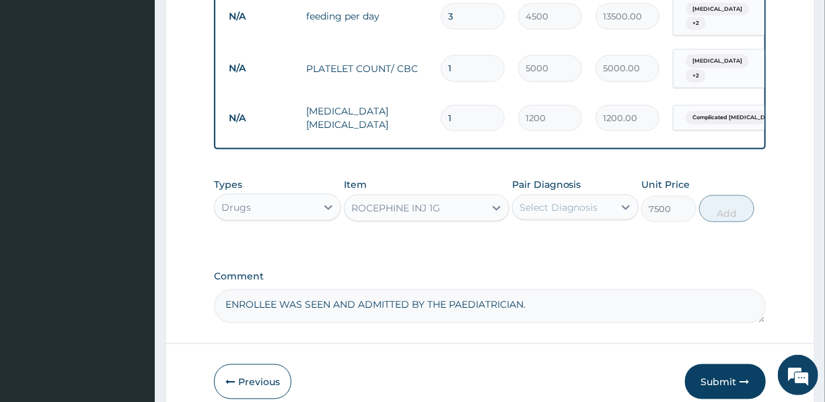
click at [543, 201] on div "Select Diagnosis" at bounding box center [559, 207] width 79 height 13
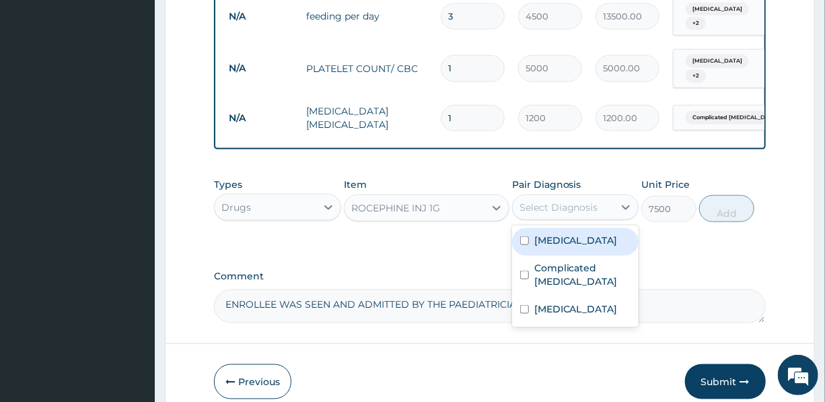
click at [562, 234] on label "Sepsis" at bounding box center [576, 240] width 83 height 13
checkbox input "true"
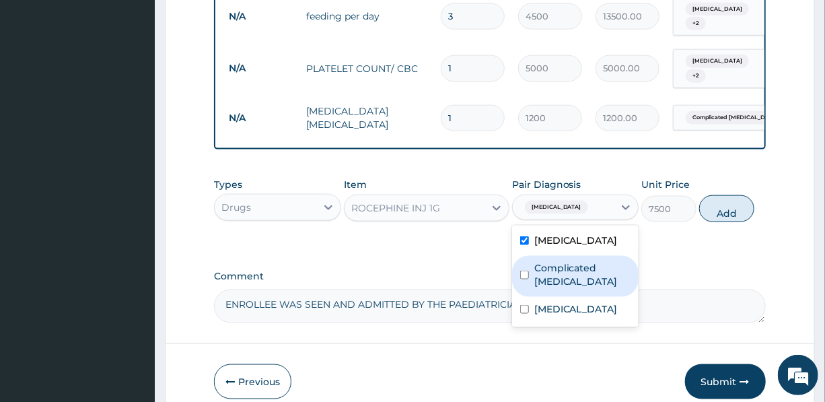
click at [561, 261] on label "Complicated malaria" at bounding box center [583, 274] width 96 height 27
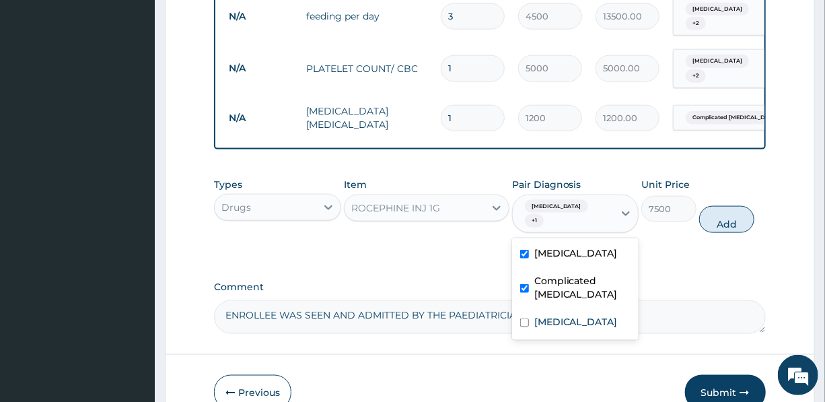
checkbox input "true"
click at [558, 315] on label "Upper respiratory infection" at bounding box center [576, 321] width 83 height 13
checkbox input "true"
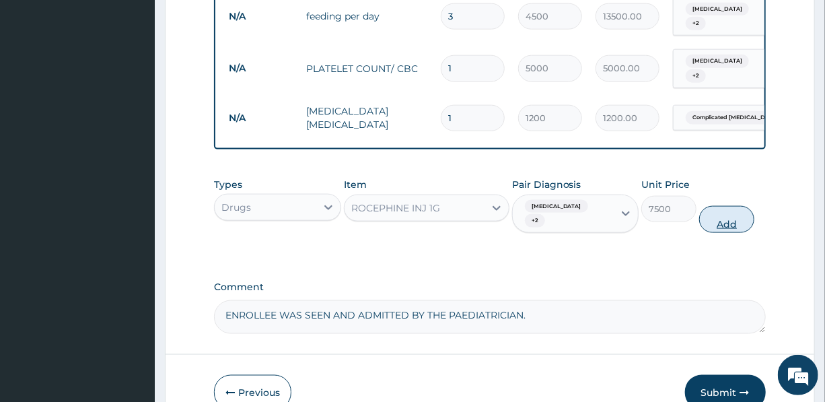
click at [731, 206] on button "Add" at bounding box center [727, 219] width 55 height 27
type input "0"
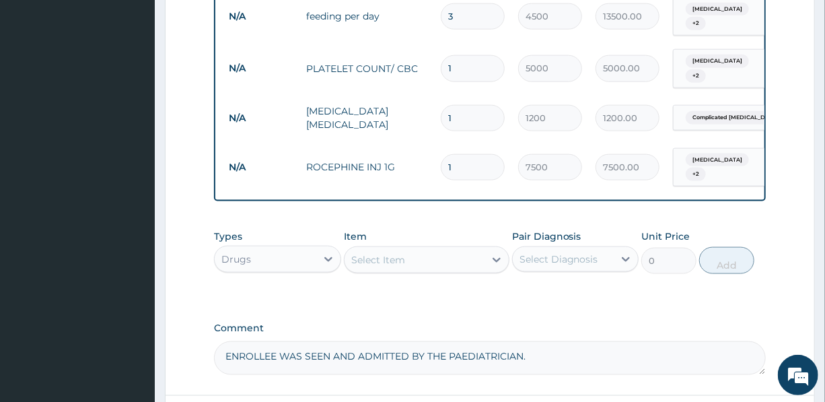
drag, startPoint x: 465, startPoint y: 146, endPoint x: 430, endPoint y: 143, distance: 35.8
click at [430, 143] on tr "N/A ROCEPHINE INJ 1G 1 7500 7500.00 Sepsis + 2 Delete" at bounding box center [552, 167] width 660 height 53
type input "3"
type input "22500.00"
type input "3"
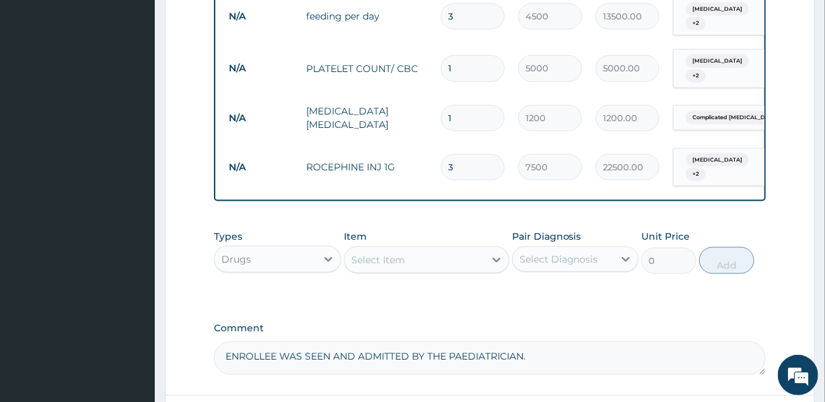
click at [407, 249] on div "Select Item" at bounding box center [415, 260] width 140 height 22
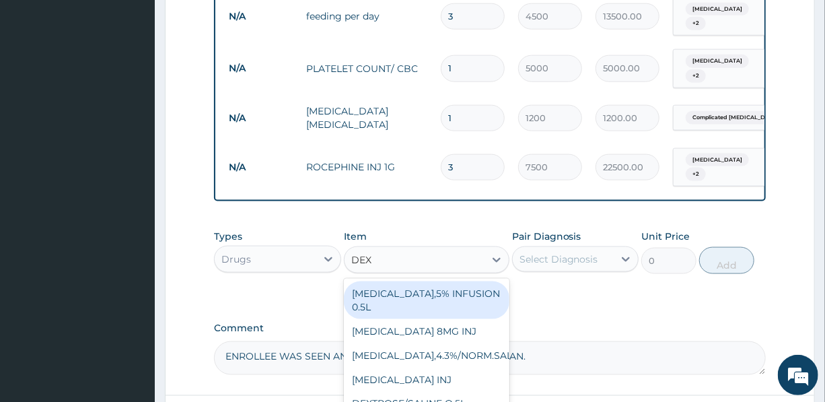
type input "DEXT"
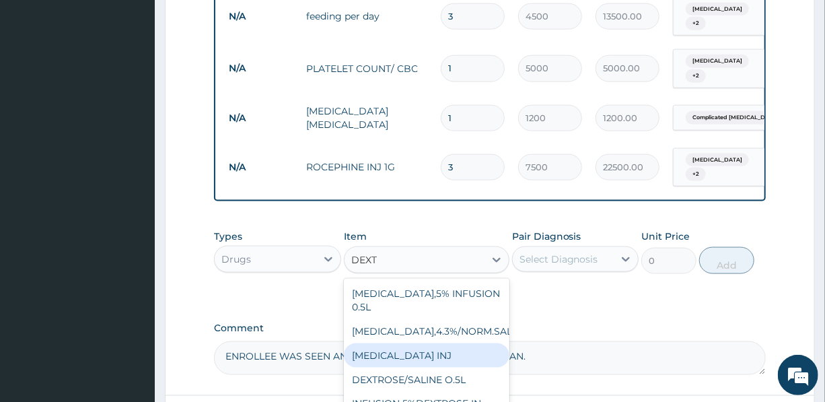
scroll to position [793, 0]
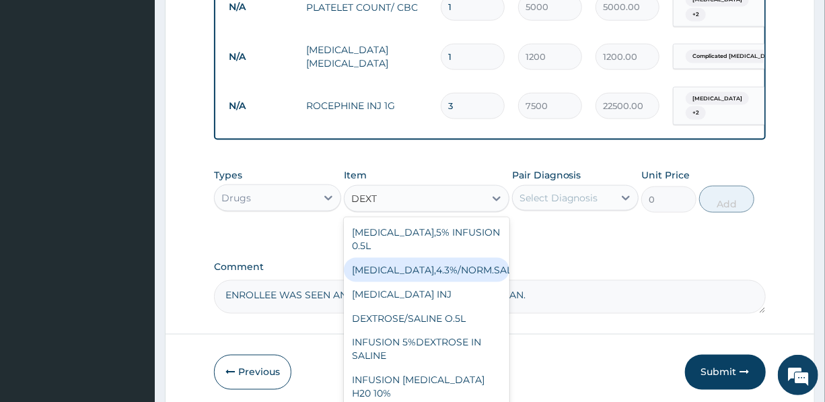
click at [393, 258] on div "DEXTROSE,4.3%/NORM.SALINE,0.18" at bounding box center [427, 270] width 166 height 24
type input "2000"
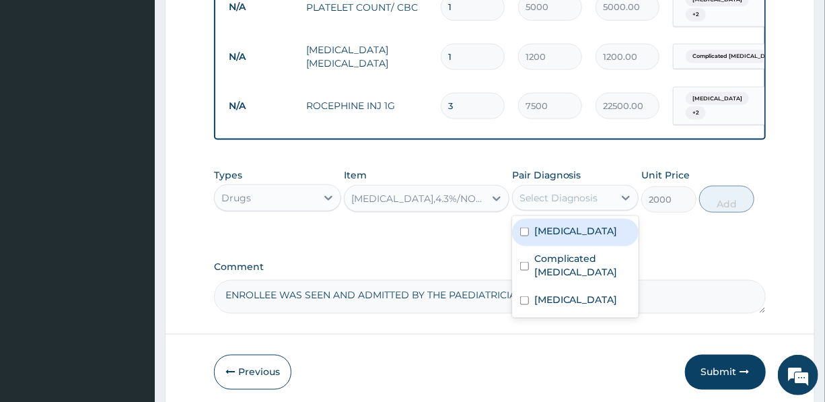
click at [557, 191] on div "Select Diagnosis" at bounding box center [559, 197] width 79 height 13
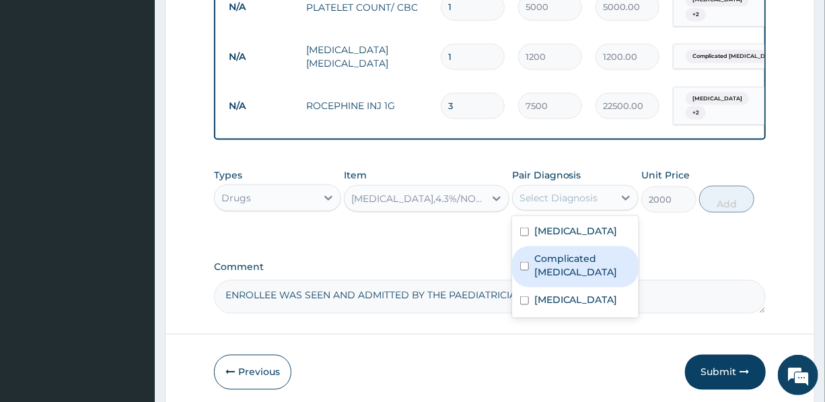
click at [566, 252] on label "Complicated malaria" at bounding box center [583, 265] width 96 height 27
checkbox input "true"
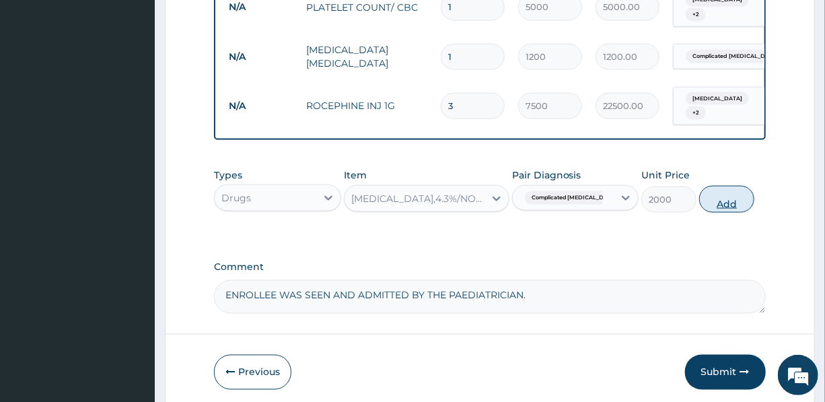
click at [730, 186] on button "Add" at bounding box center [727, 199] width 55 height 27
type input "0"
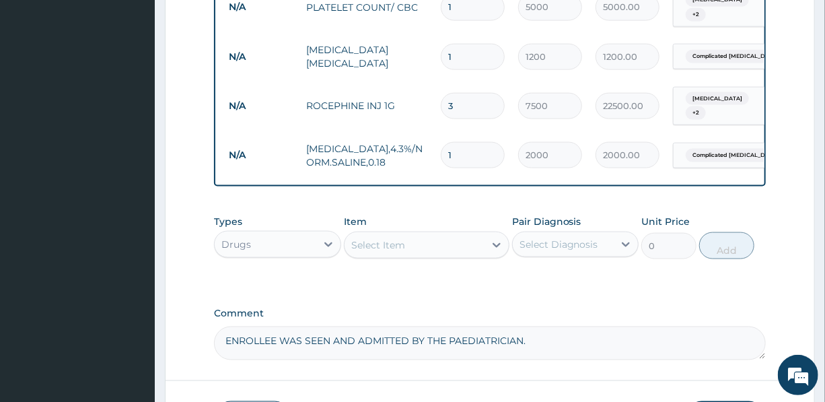
drag, startPoint x: 460, startPoint y: 133, endPoint x: 440, endPoint y: 133, distance: 19.5
click at [441, 142] on div "1" at bounding box center [473, 155] width 64 height 26
type input "3"
type input "6000.00"
type input "3"
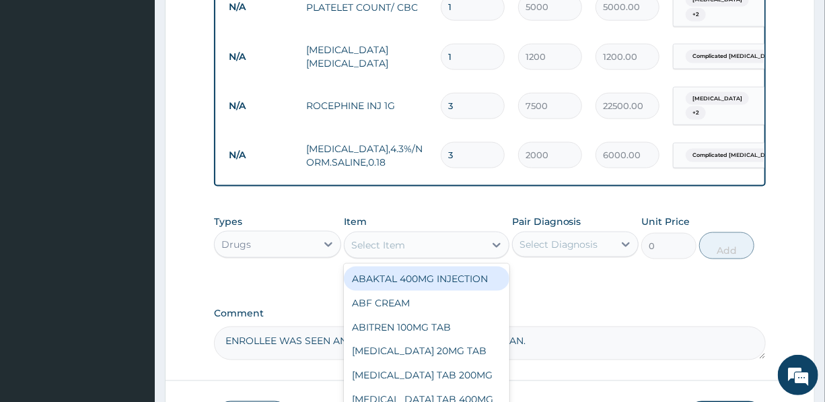
click at [388, 238] on div "Select Item" at bounding box center [378, 244] width 54 height 13
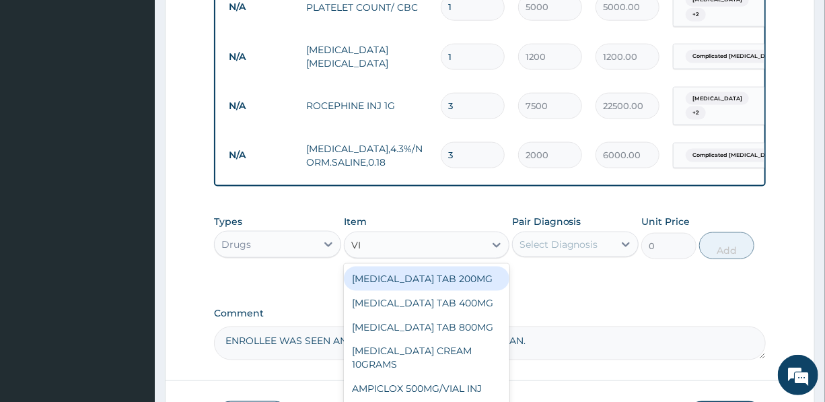
type input "VIT"
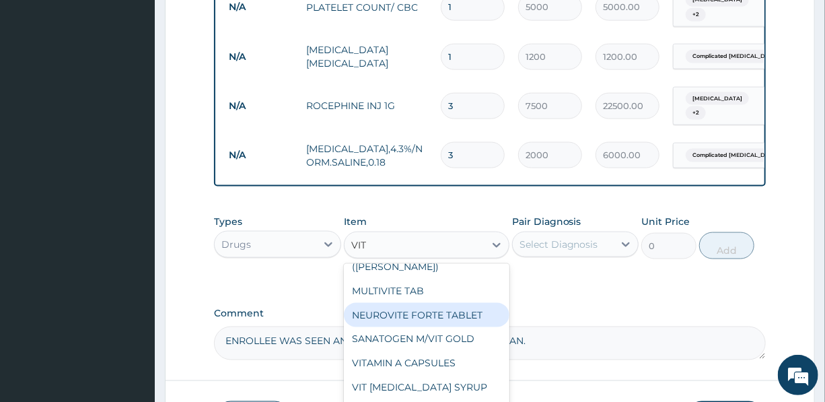
scroll to position [122, 0]
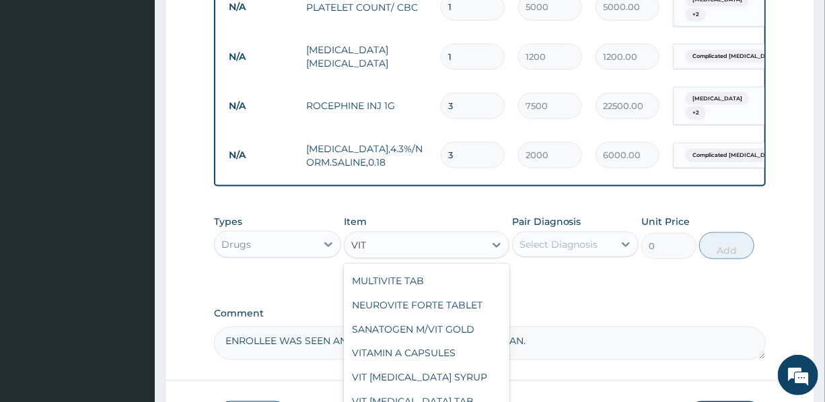
type input "1500"
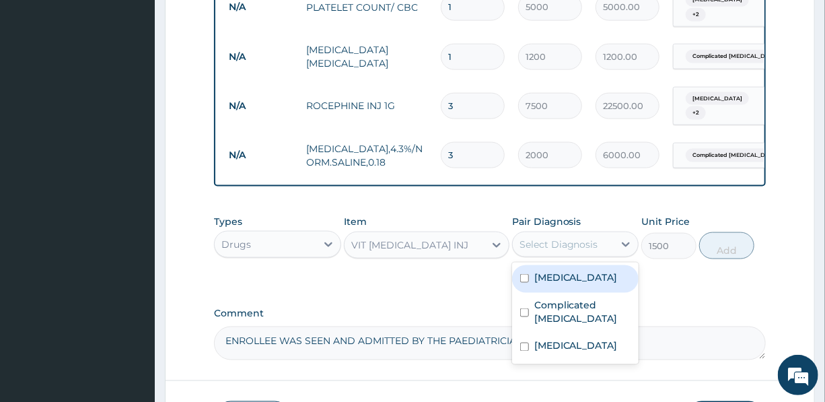
click at [562, 238] on div "Select Diagnosis" at bounding box center [559, 244] width 79 height 13
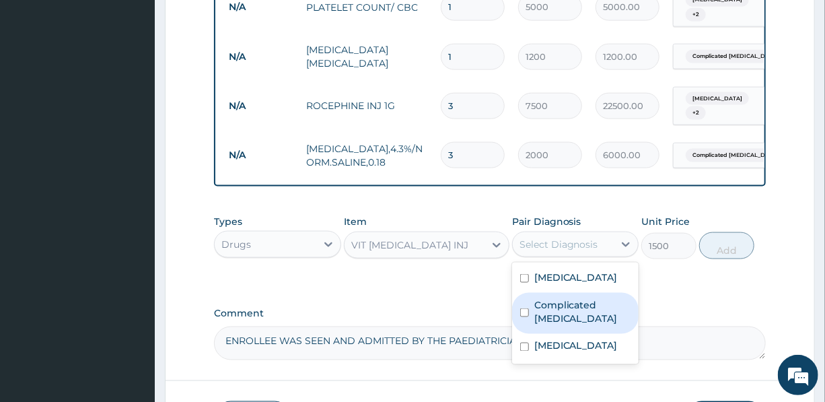
click at [557, 298] on label "Complicated malaria" at bounding box center [583, 311] width 96 height 27
checkbox input "true"
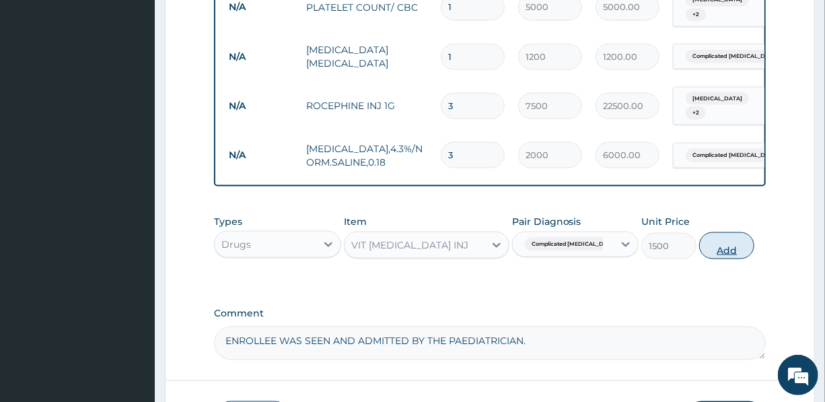
click at [730, 232] on button "Add" at bounding box center [727, 245] width 55 height 27
type input "0"
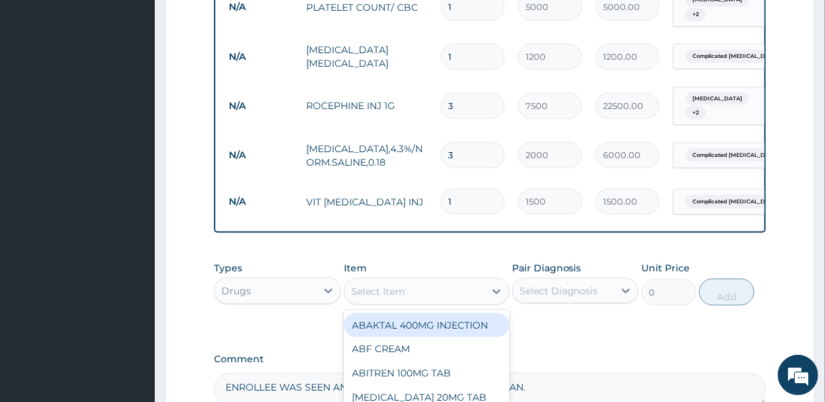
click at [406, 281] on div "Select Item" at bounding box center [415, 292] width 140 height 22
type input "LARITH"
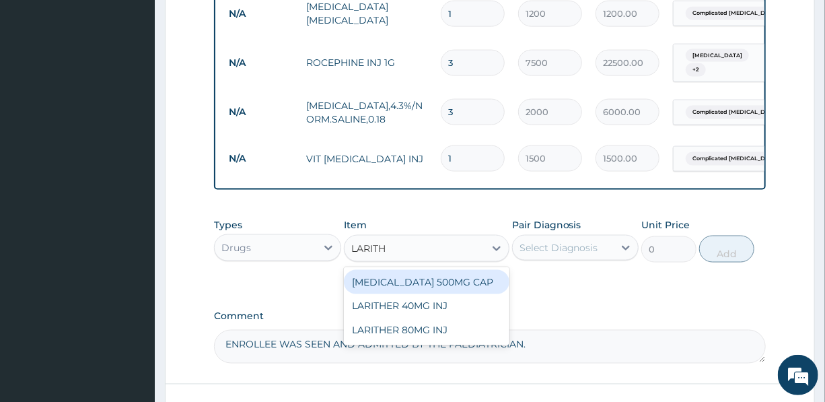
scroll to position [854, 0]
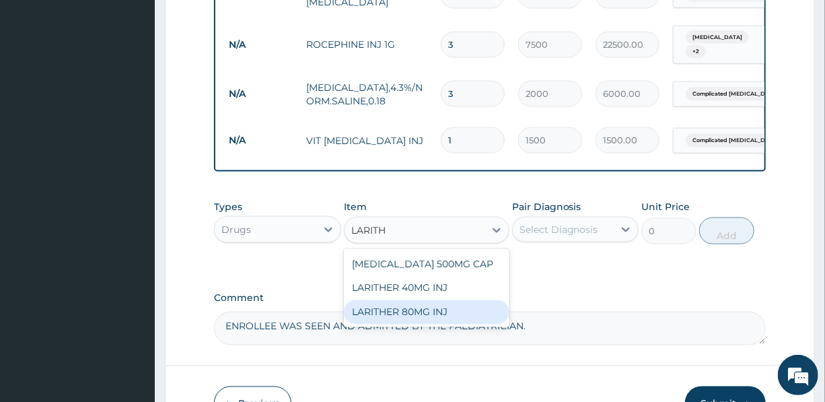
click at [404, 300] on div "LARITHER 80MG INJ" at bounding box center [427, 312] width 166 height 24
type input "1400"
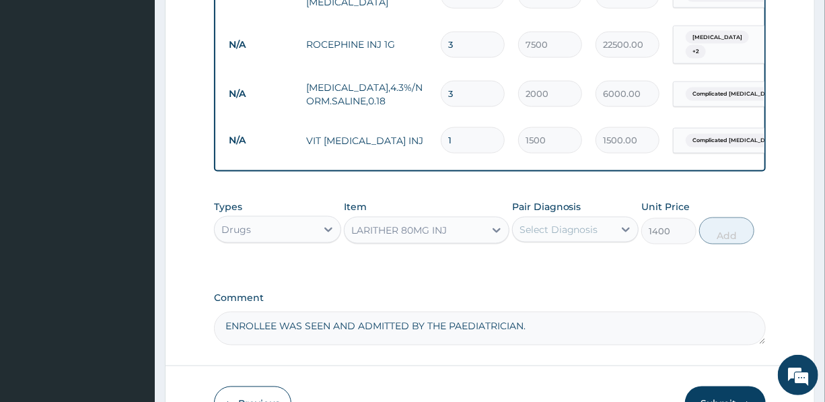
scroll to position [916, 0]
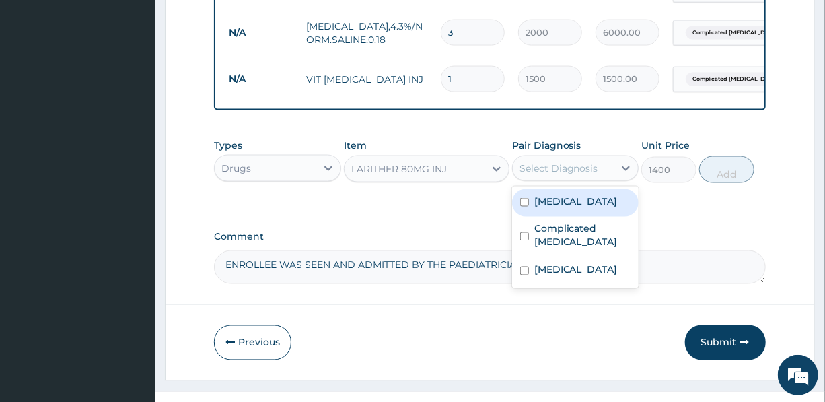
click at [566, 162] on div "Select Diagnosis" at bounding box center [559, 168] width 79 height 13
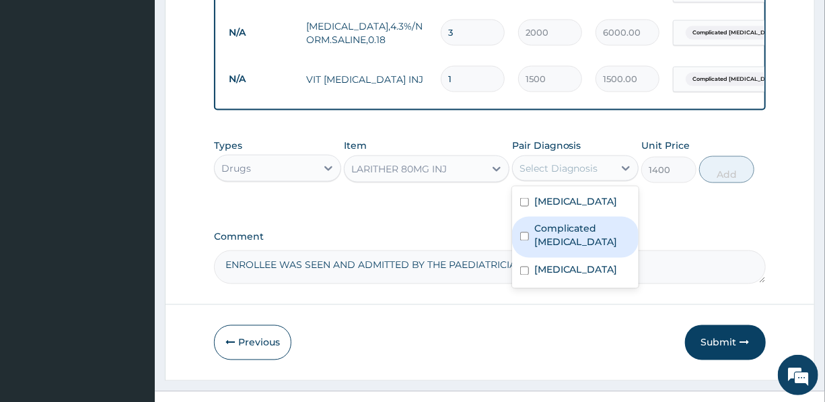
click at [562, 222] on label "Complicated malaria" at bounding box center [583, 235] width 96 height 27
checkbox input "true"
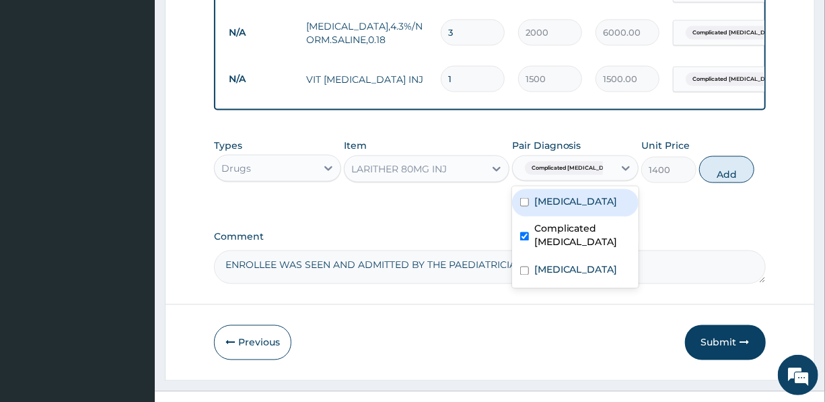
click at [724, 156] on button "Add" at bounding box center [727, 169] width 55 height 27
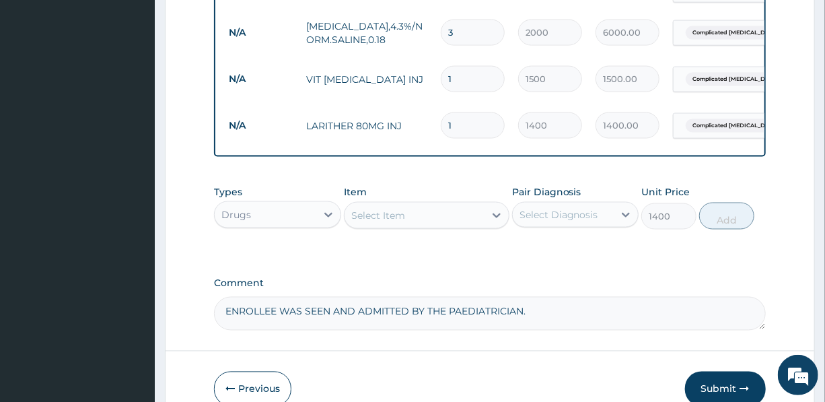
type input "0"
drag, startPoint x: 458, startPoint y: 102, endPoint x: 432, endPoint y: 100, distance: 26.3
click at [432, 102] on tr "N/A LARITHER 80MG INJ 1 1400 1400.00 Complicated malaria Delete" at bounding box center [552, 125] width 660 height 46
type input "2"
type input "2800.00"
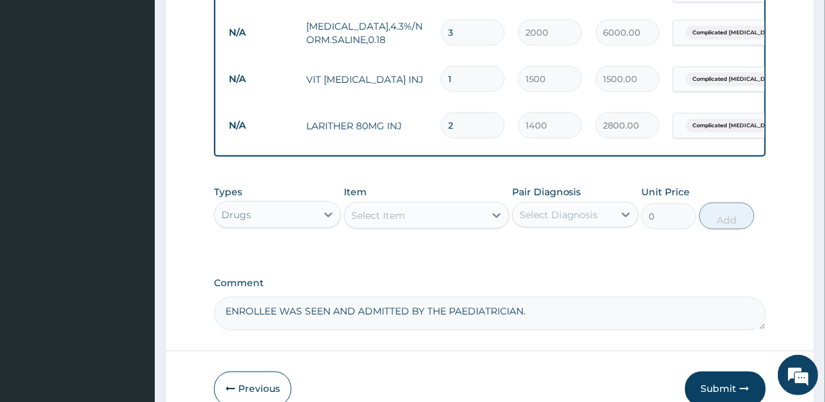
type input "2"
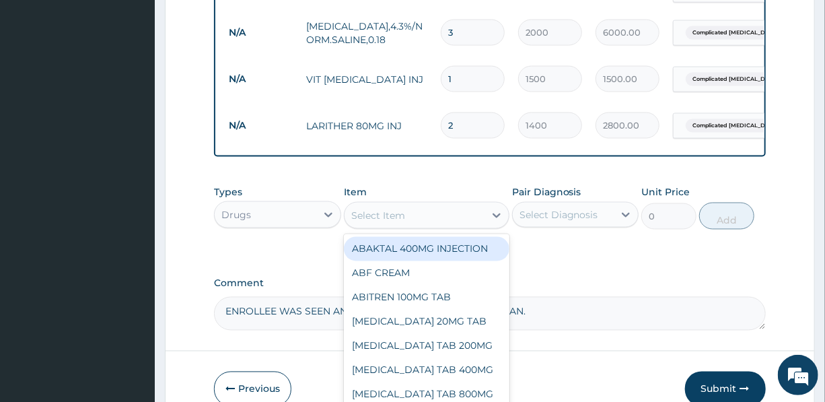
click at [405, 205] on div "Select Item" at bounding box center [415, 216] width 140 height 22
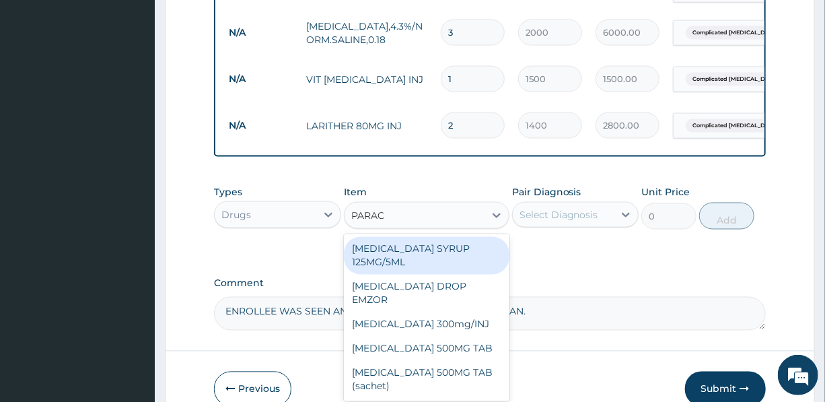
type input "PARACE"
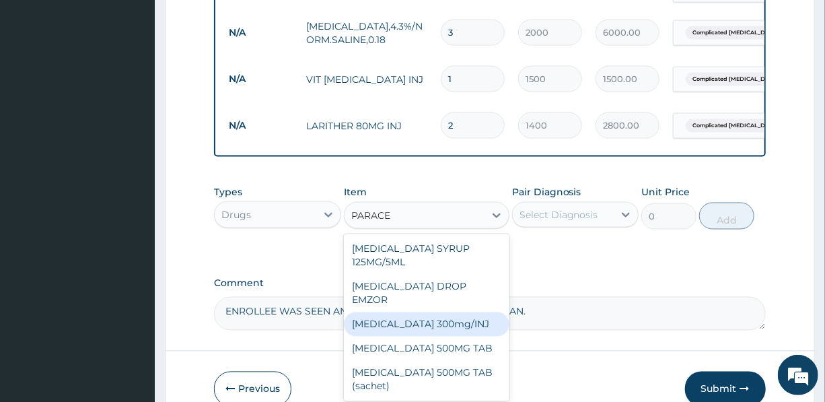
click at [446, 312] on div "Paracetamol 300mg/INJ" at bounding box center [427, 324] width 166 height 24
type input "1500"
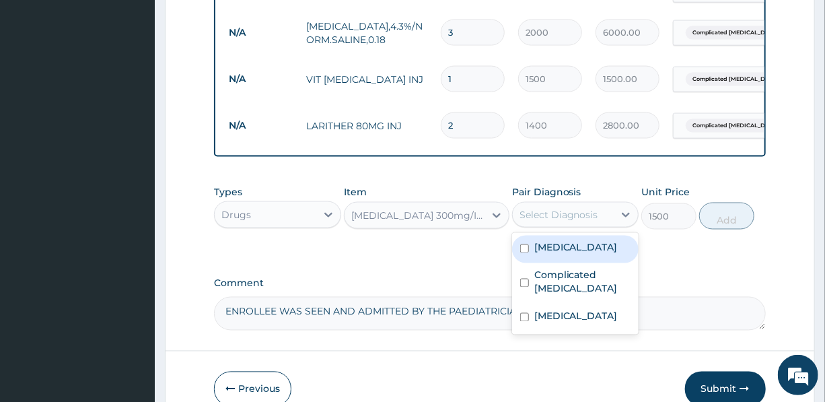
click at [559, 208] on div "Select Diagnosis" at bounding box center [559, 214] width 79 height 13
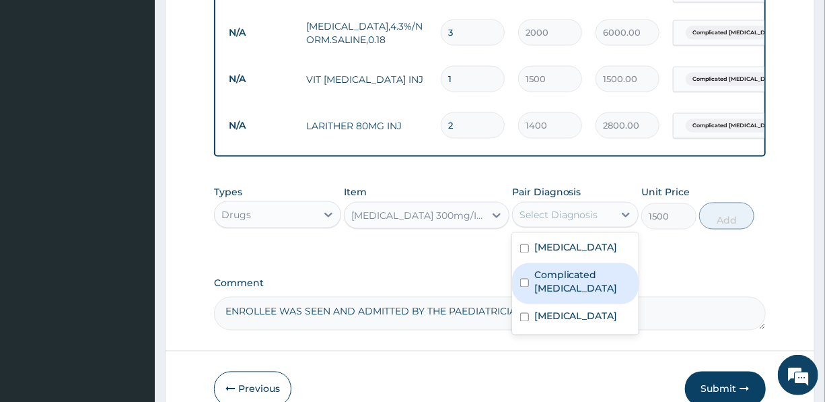
click at [566, 269] on label "Complicated malaria" at bounding box center [583, 282] width 96 height 27
checkbox input "true"
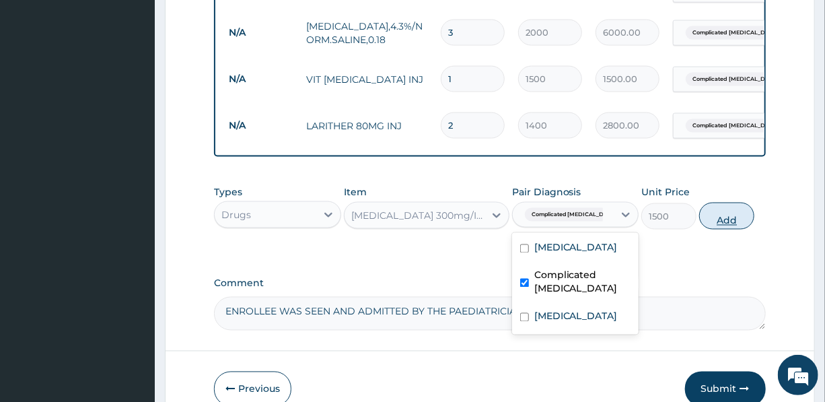
click at [720, 203] on button "Add" at bounding box center [727, 216] width 55 height 27
type input "0"
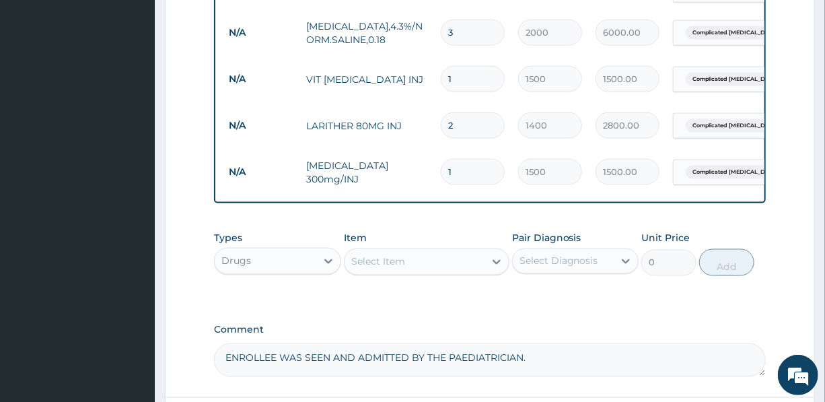
drag, startPoint x: 455, startPoint y: 138, endPoint x: 434, endPoint y: 143, distance: 21.6
click at [434, 152] on td "1" at bounding box center [472, 172] width 77 height 40
type input "4"
type input "6000.00"
type input "4"
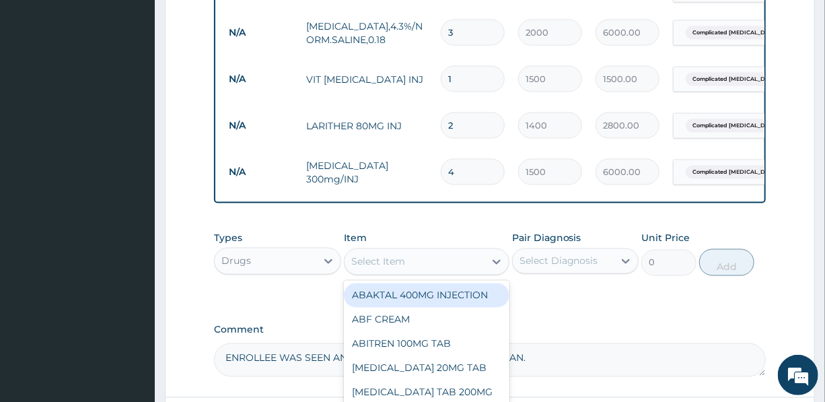
click at [388, 255] on div "Select Item" at bounding box center [378, 261] width 54 height 13
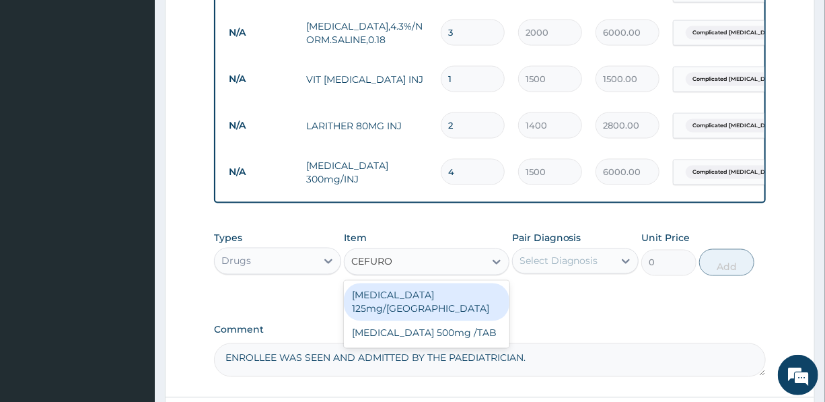
type input "CEFUROX"
click at [382, 283] on div "Cefuroxime 125mg/SYR" at bounding box center [427, 302] width 166 height 38
type input "3000"
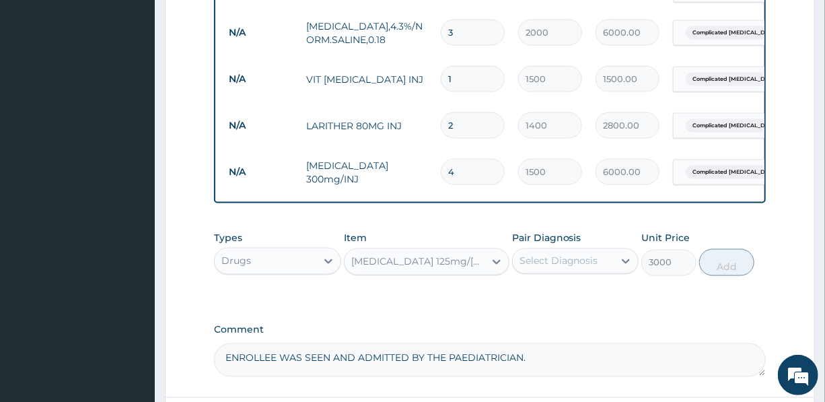
click at [576, 254] on div "Select Diagnosis" at bounding box center [559, 260] width 79 height 13
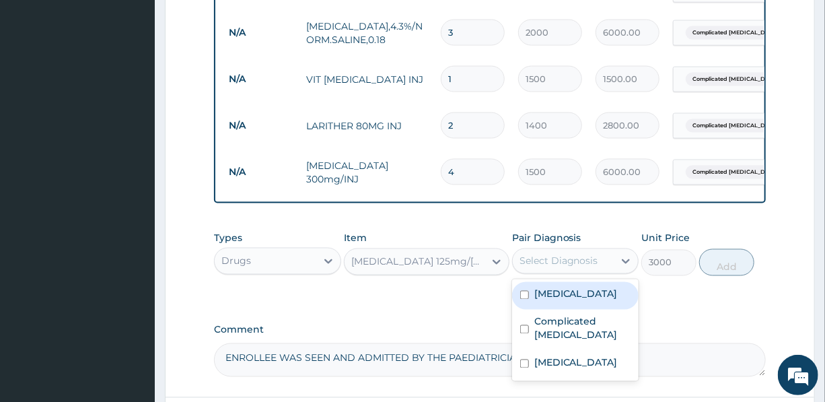
click at [574, 282] on div "Sepsis" at bounding box center [575, 296] width 127 height 28
checkbox input "true"
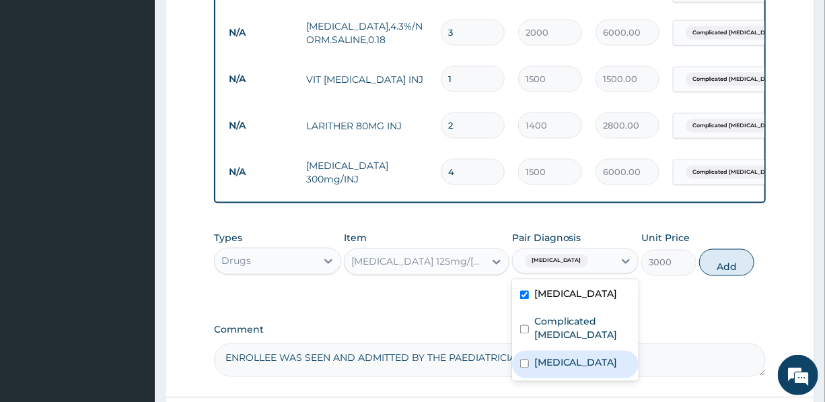
click at [564, 356] on label "Upper respiratory infection" at bounding box center [576, 362] width 83 height 13
checkbox input "true"
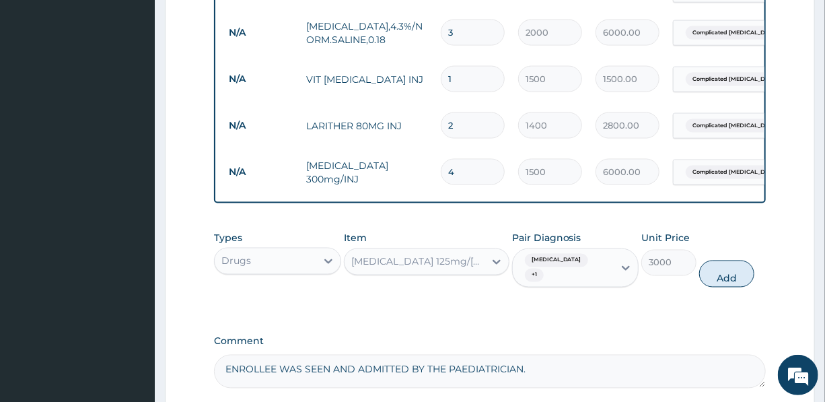
click at [727, 261] on button "Add" at bounding box center [727, 274] width 55 height 27
type input "0"
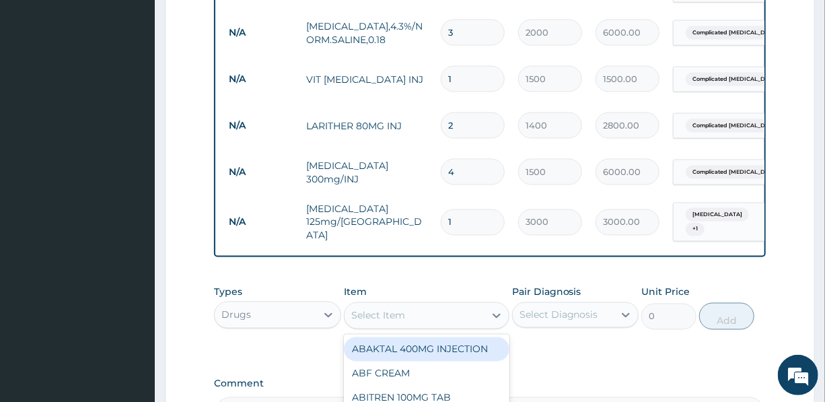
click at [423, 305] on div "Select Item" at bounding box center [415, 316] width 140 height 22
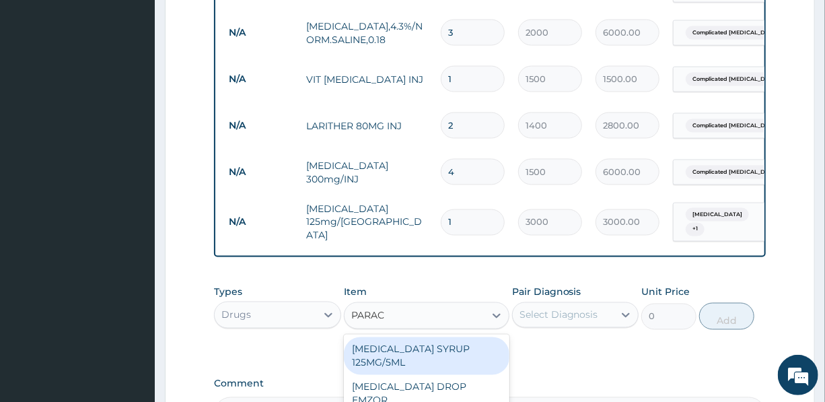
type input "PARACE"
click at [424, 337] on div "PARACETAMOL SYRUP 125MG/5ML" at bounding box center [427, 356] width 166 height 38
type input "1200"
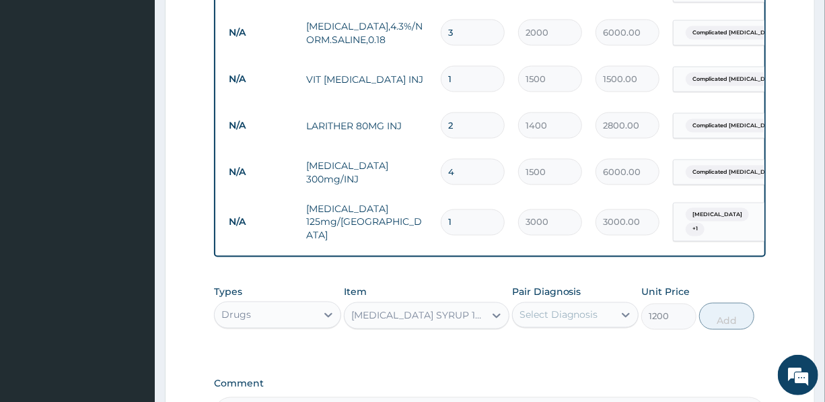
click at [577, 308] on div "Select Diagnosis" at bounding box center [559, 314] width 79 height 13
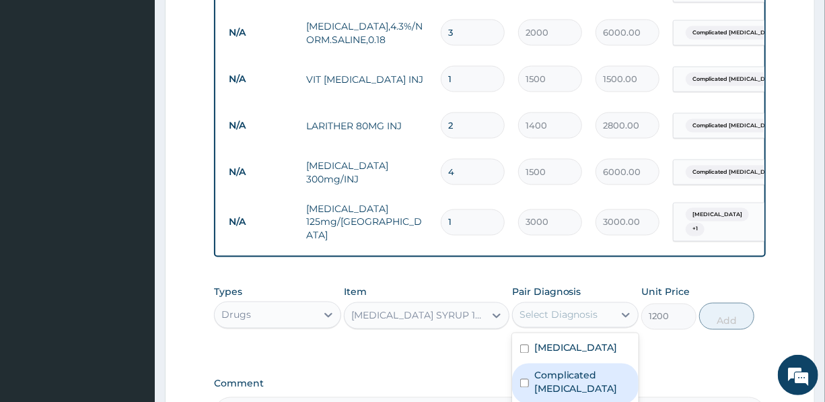
click at [576, 369] on label "Complicated malaria" at bounding box center [583, 382] width 96 height 27
checkbox input "true"
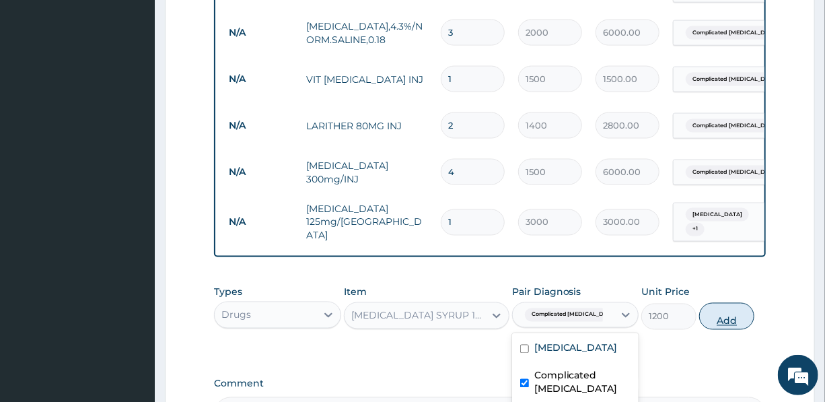
click at [722, 303] on button "Add" at bounding box center [727, 316] width 55 height 27
type input "0"
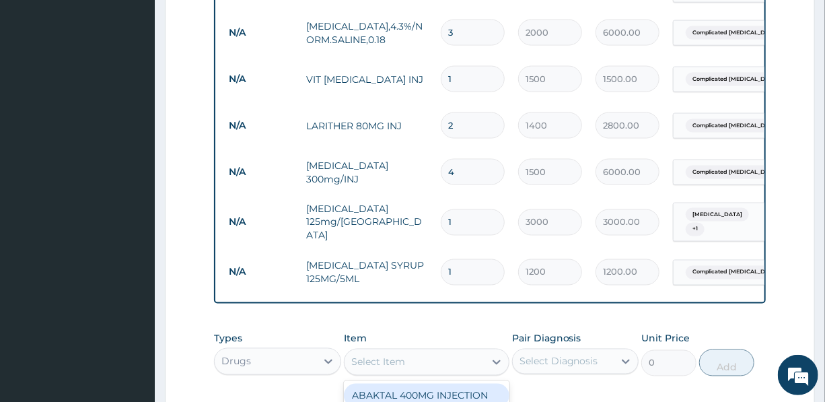
click at [417, 351] on div "Select Item" at bounding box center [415, 362] width 140 height 22
type input "PIRIT"
click at [384, 384] on div "PIRITON EXPECTORANT 100ML" at bounding box center [427, 403] width 166 height 38
type input "1500"
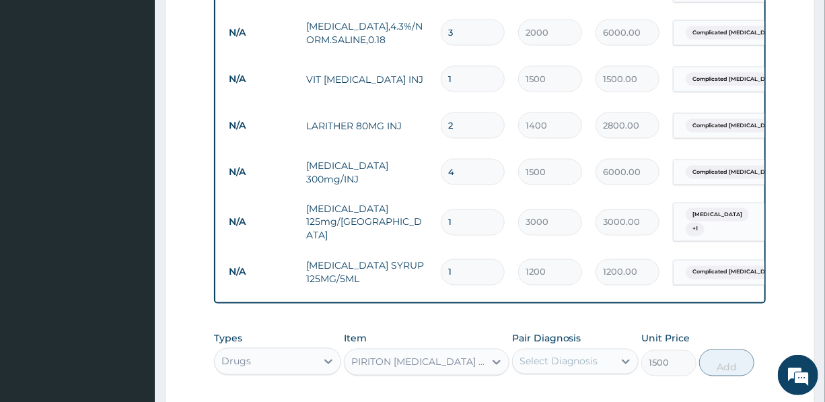
click at [557, 355] on div "Select Diagnosis" at bounding box center [559, 361] width 79 height 13
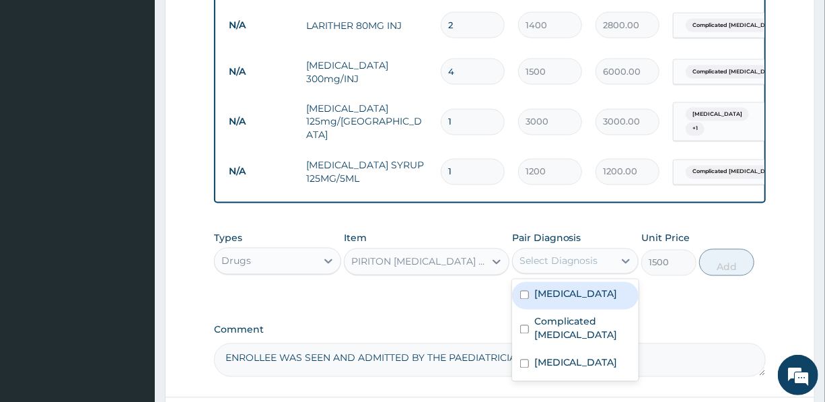
scroll to position [1037, 0]
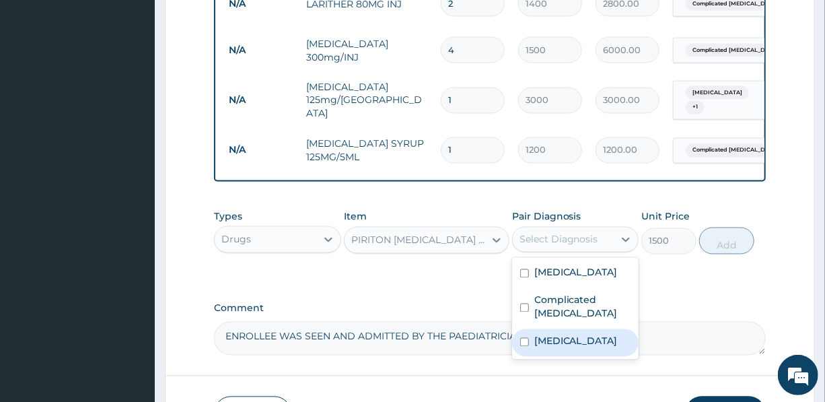
click at [551, 335] on label "Upper respiratory infection" at bounding box center [576, 341] width 83 height 13
checkbox input "true"
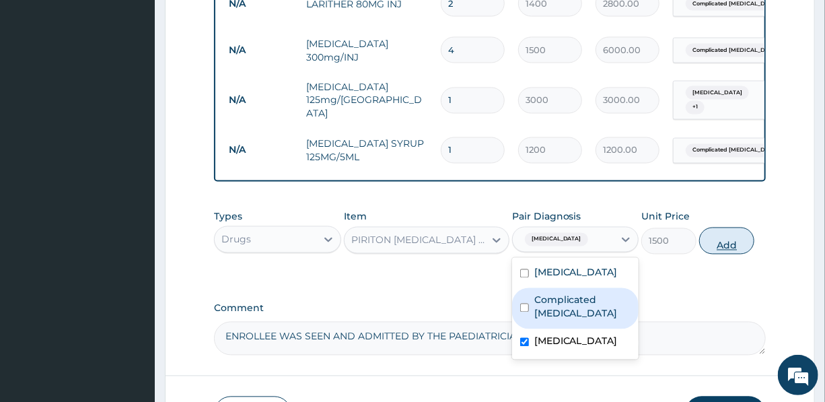
click at [730, 228] on button "Add" at bounding box center [727, 241] width 55 height 27
type input "0"
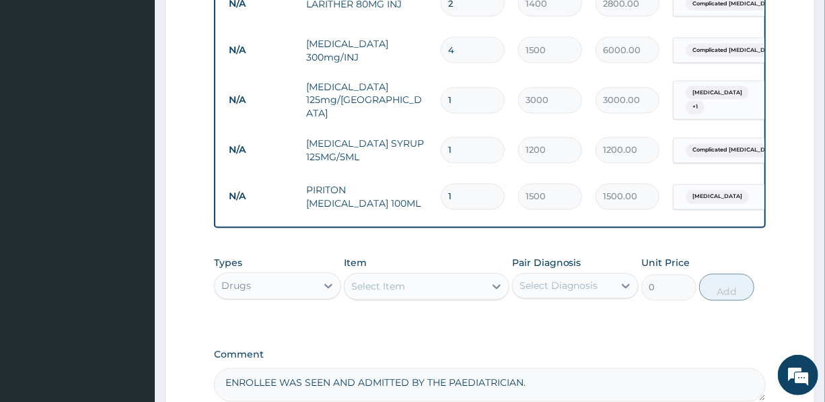
click at [382, 280] on div "Select Item" at bounding box center [378, 286] width 54 height 13
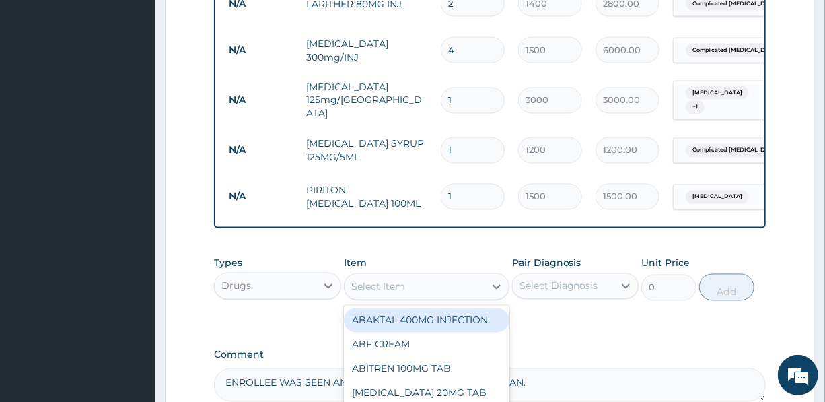
type input "B"
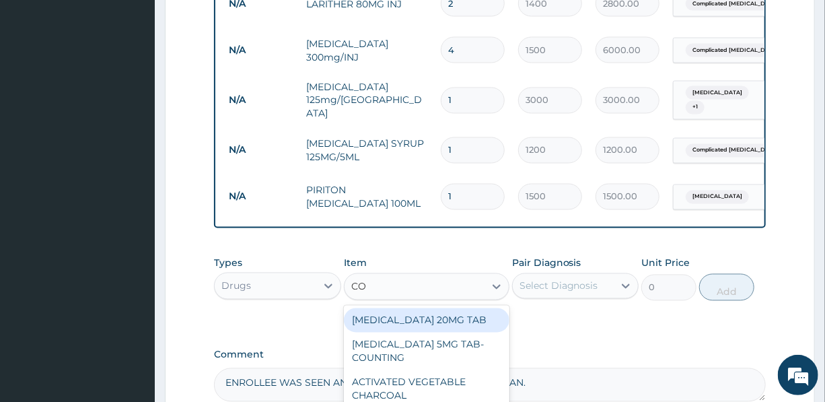
type input "COU"
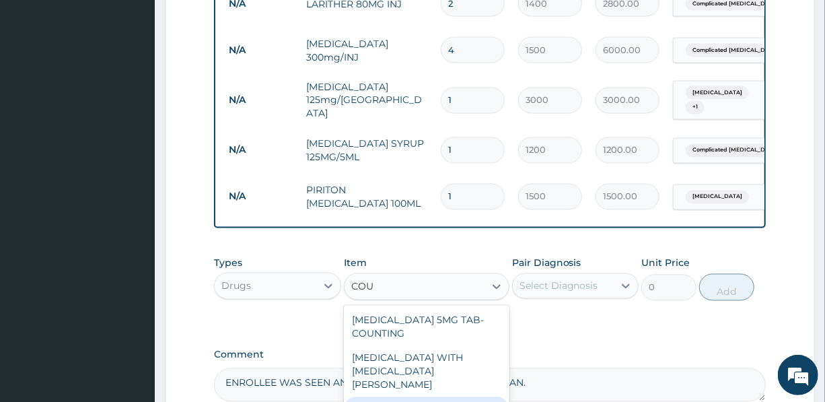
click at [402, 397] on div "MENTHODEX COUGH SYRUP" at bounding box center [427, 409] width 166 height 24
type input "1300"
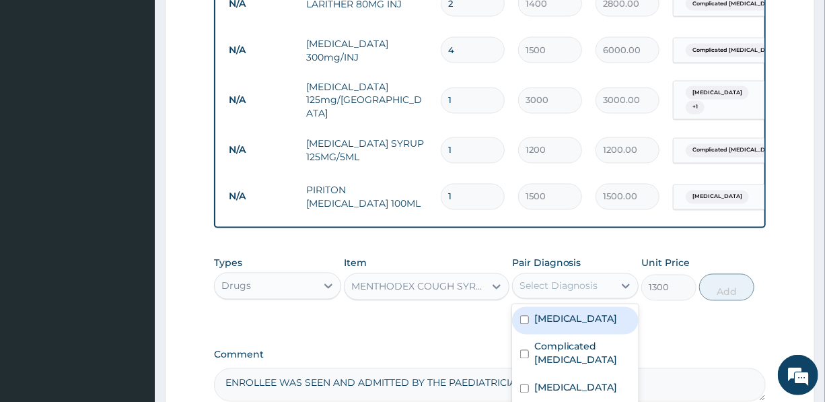
click at [568, 279] on div "Select Diagnosis" at bounding box center [559, 285] width 79 height 13
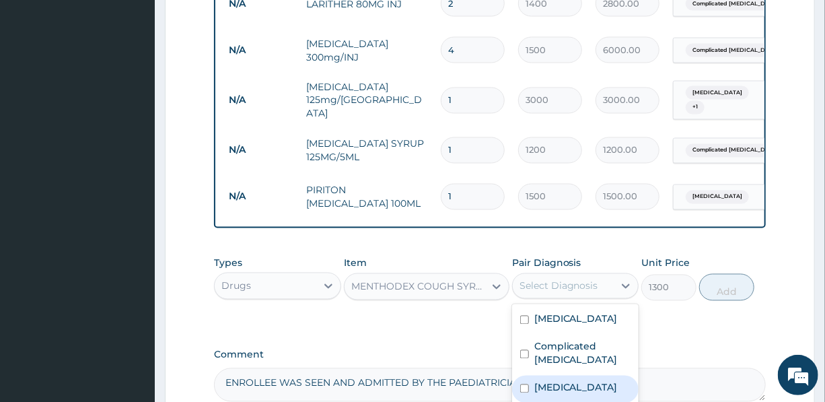
click at [579, 381] on label "Upper respiratory infection" at bounding box center [576, 387] width 83 height 13
checkbox input "true"
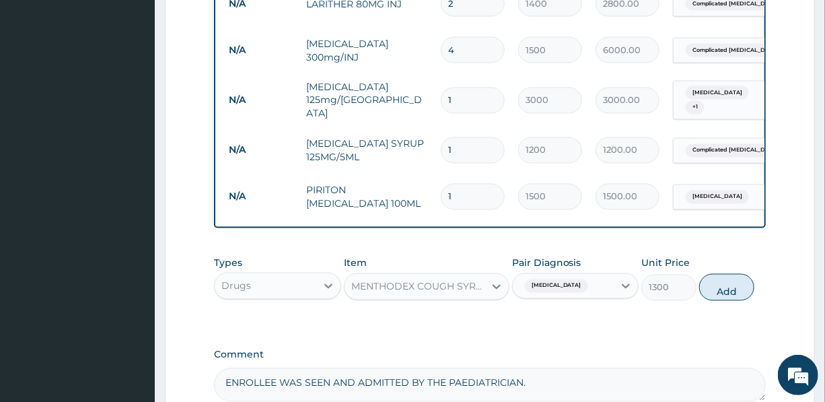
click at [735, 274] on button "Add" at bounding box center [727, 287] width 55 height 27
type input "0"
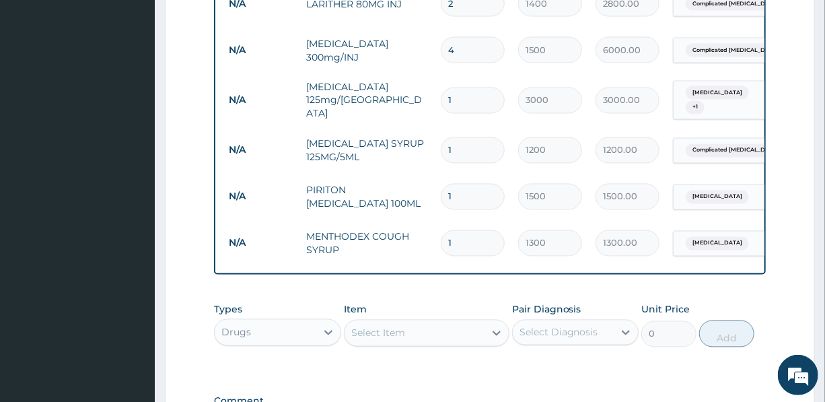
click at [430, 322] on div "Select Item" at bounding box center [415, 333] width 140 height 22
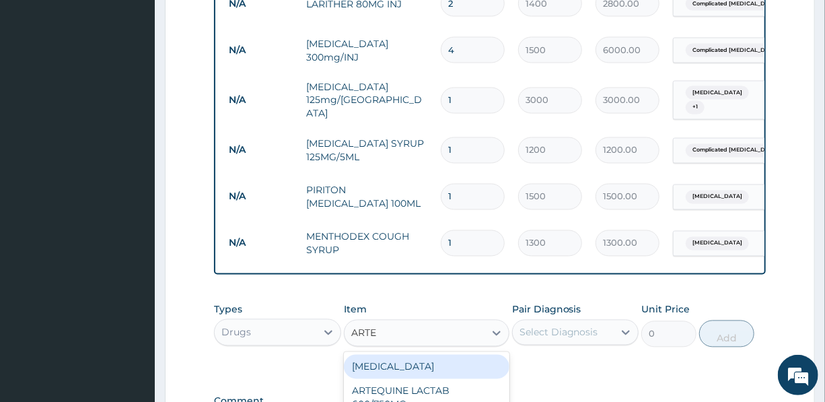
type input "ARTEM"
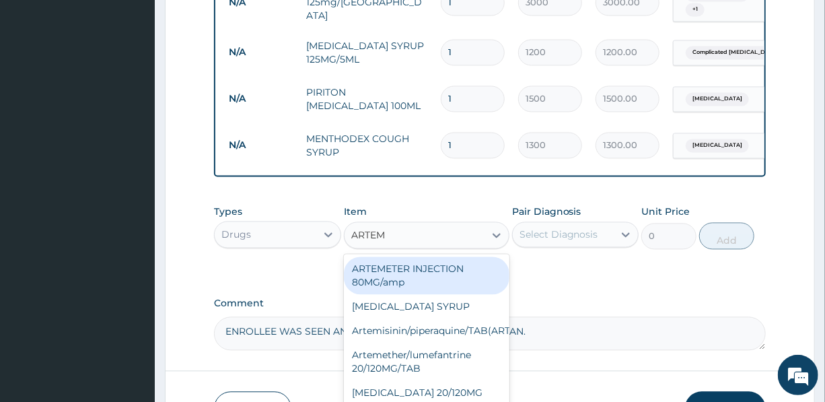
scroll to position [1160, 0]
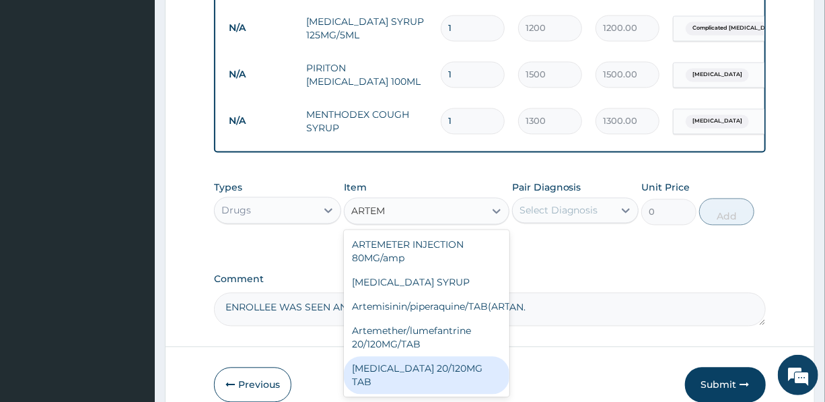
click at [417, 356] on div "COARTEM 20/120MG TAB" at bounding box center [427, 375] width 166 height 38
type input "3000"
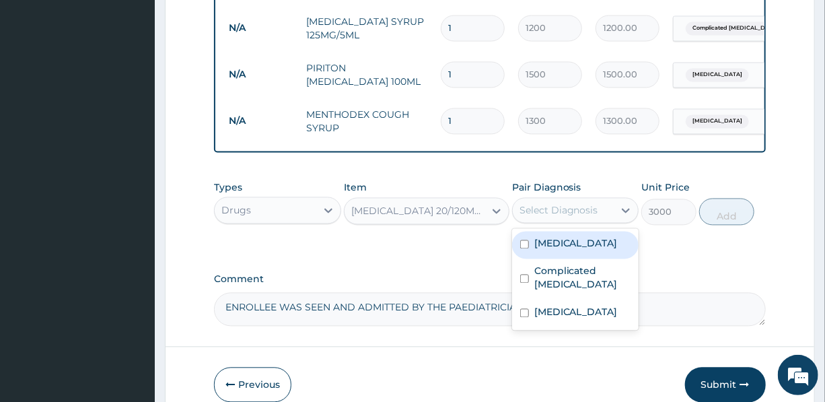
click at [566, 203] on div "Select Diagnosis" at bounding box center [559, 209] width 79 height 13
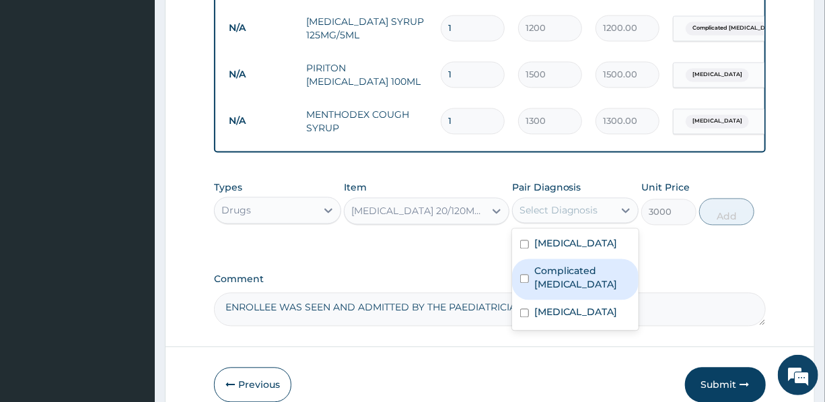
click at [549, 264] on label "Complicated malaria" at bounding box center [583, 277] width 96 height 27
checkbox input "true"
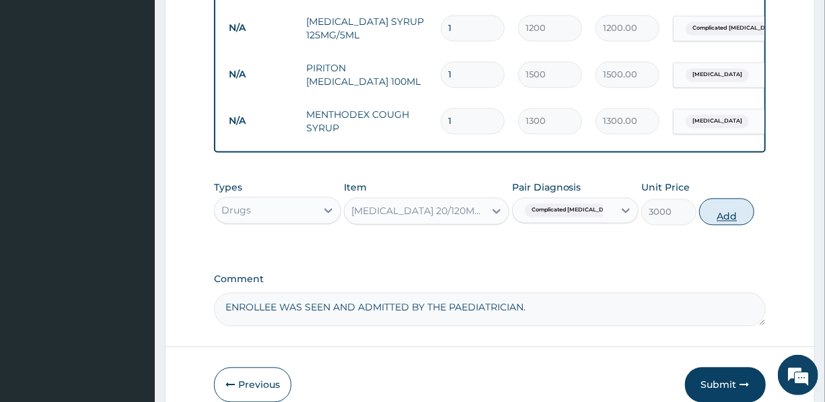
click at [734, 198] on button "Add" at bounding box center [727, 211] width 55 height 27
type input "0"
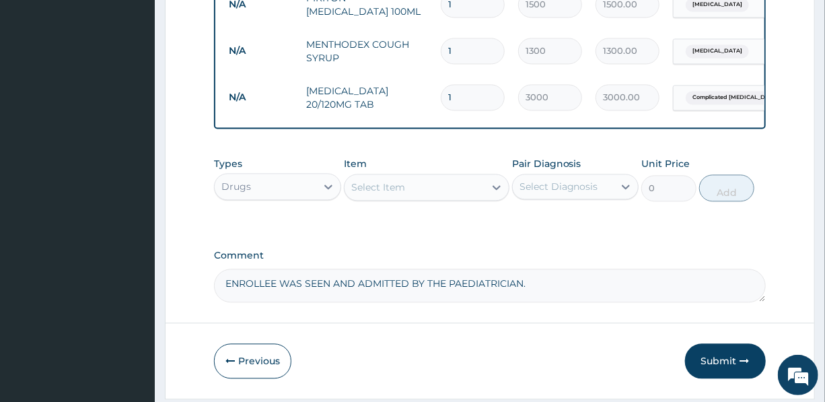
scroll to position [1250, 0]
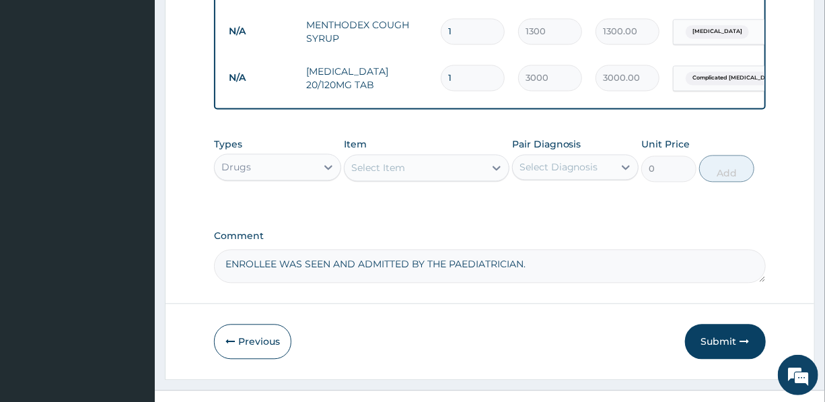
click at [721, 324] on button "Submit" at bounding box center [725, 341] width 81 height 35
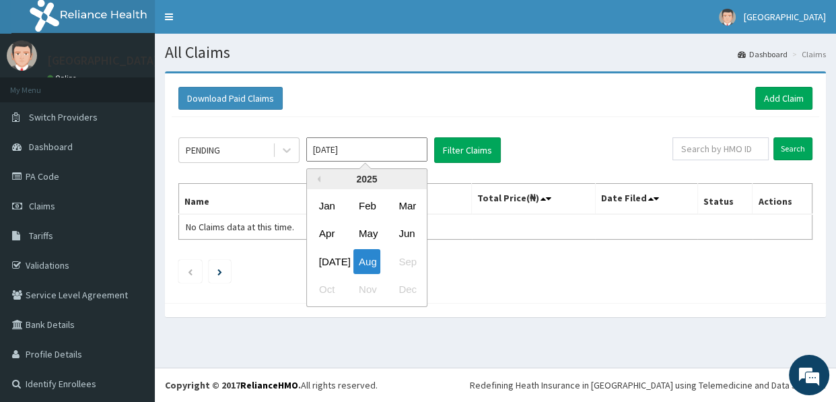
click at [353, 155] on input "[DATE]" at bounding box center [366, 149] width 121 height 24
click at [316, 178] on button "Previous Year" at bounding box center [317, 179] width 7 height 7
click at [364, 284] on div "Nov" at bounding box center [366, 289] width 27 height 25
type input "[DATE]"
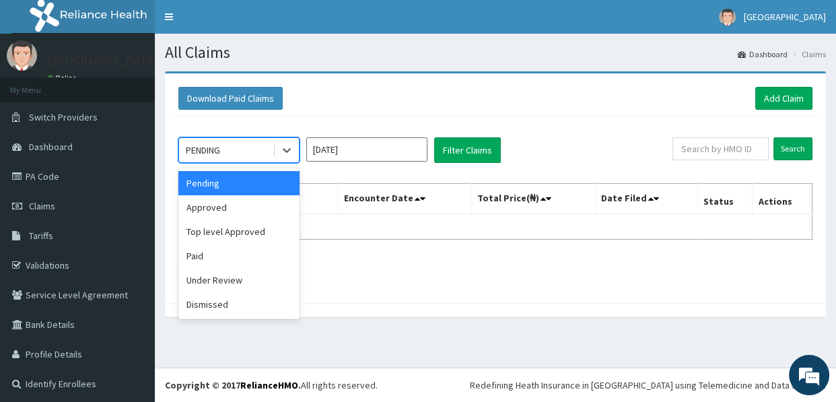
click at [235, 145] on div "PENDING" at bounding box center [226, 150] width 94 height 22
click at [221, 206] on div "Approved" at bounding box center [238, 207] width 121 height 24
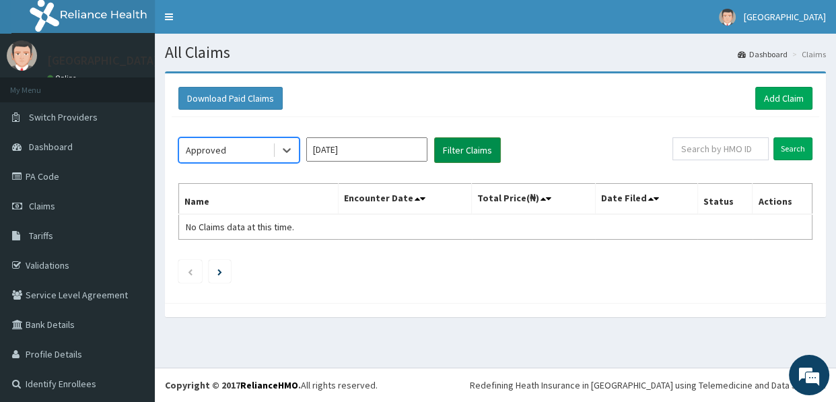
click at [461, 142] on button "Filter Claims" at bounding box center [467, 150] width 67 height 26
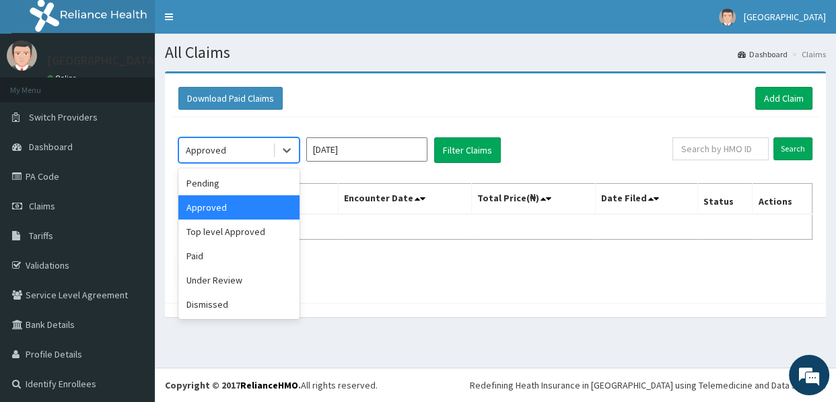
click at [236, 147] on div "Approved" at bounding box center [226, 150] width 94 height 22
click at [223, 184] on div "Pending" at bounding box center [238, 183] width 121 height 24
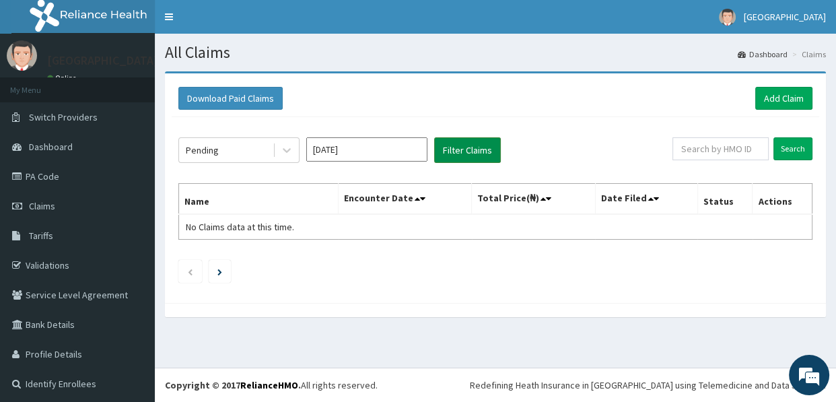
click at [477, 144] on button "Filter Claims" at bounding box center [467, 150] width 67 height 26
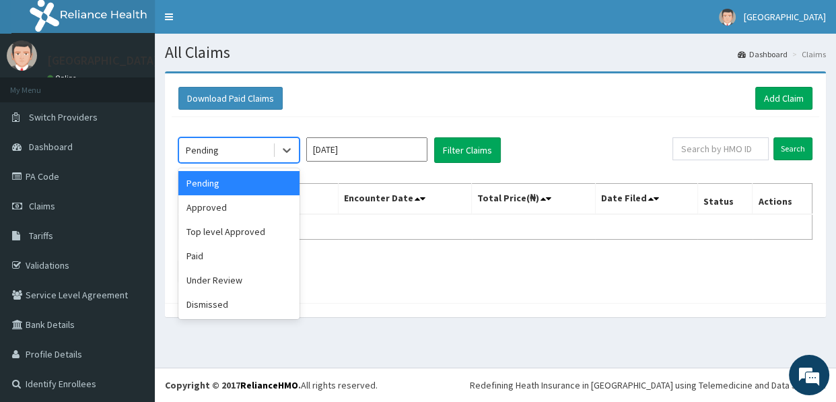
click at [230, 149] on div "Pending" at bounding box center [226, 150] width 94 height 22
click at [222, 281] on div "Under Review" at bounding box center [238, 280] width 121 height 24
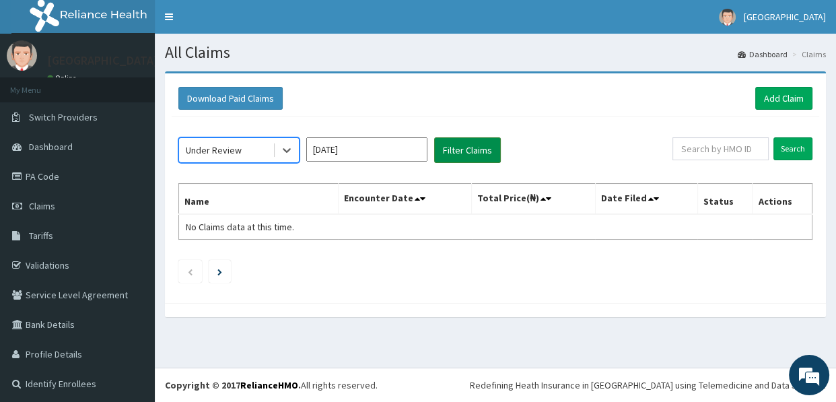
click at [470, 149] on button "Filter Claims" at bounding box center [467, 150] width 67 height 26
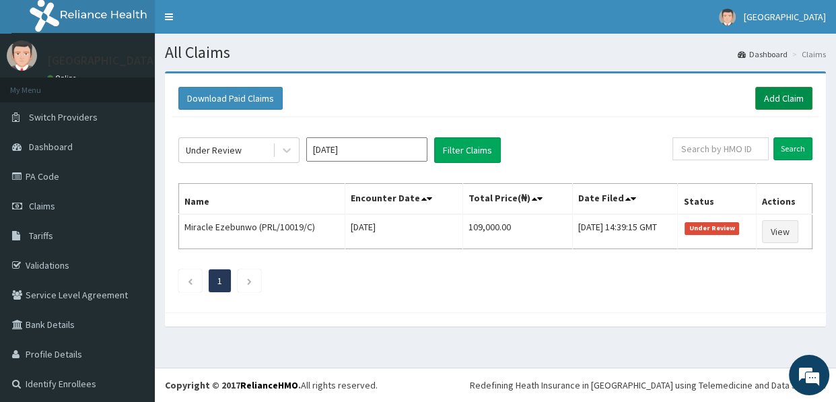
click at [775, 92] on link "Add Claim" at bounding box center [783, 98] width 57 height 23
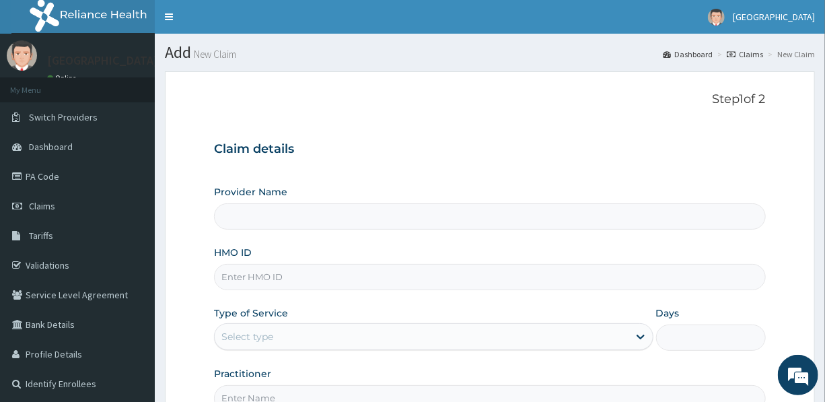
type input "[GEOGRAPHIC_DATA]"
click at [312, 271] on input "HMO ID" at bounding box center [489, 277] width 551 height 26
type input "PRL/10019/C"
click at [297, 333] on div "Select type" at bounding box center [421, 337] width 413 height 22
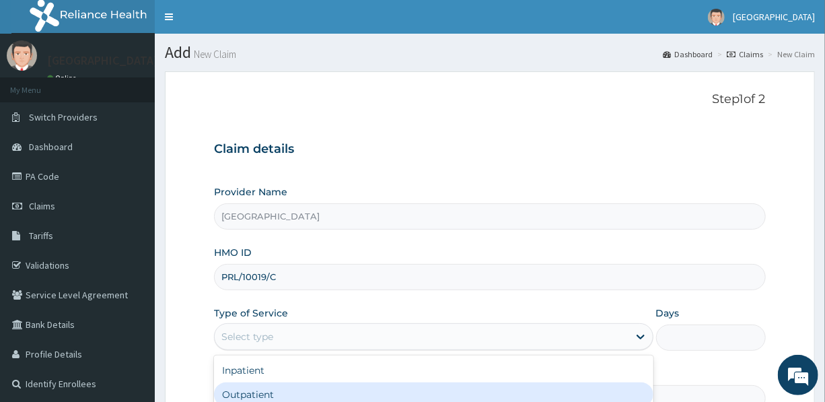
click at [307, 395] on div "Outpatient" at bounding box center [433, 394] width 439 height 24
type input "1"
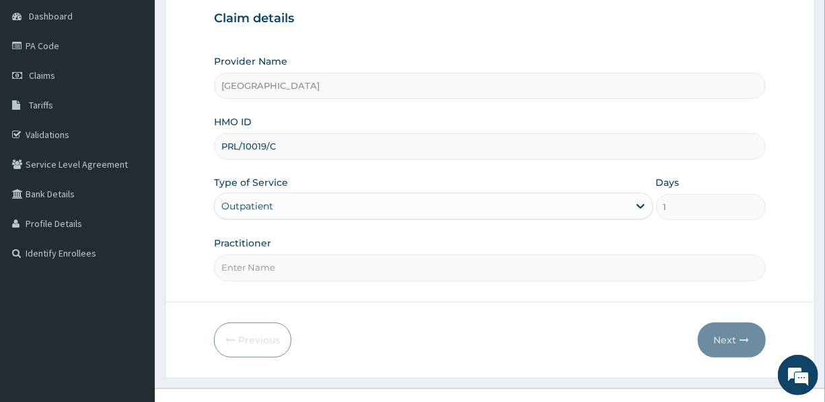
scroll to position [149, 0]
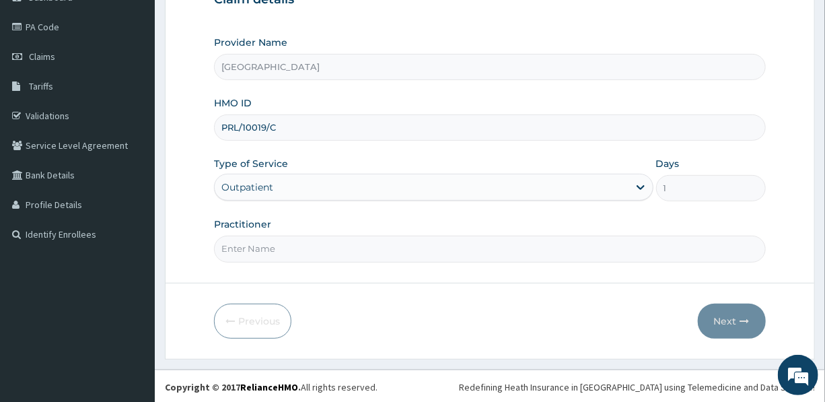
click at [301, 255] on input "Practitioner" at bounding box center [489, 249] width 551 height 26
type input "DR. OTOH V.O."
click at [720, 307] on button "Next" at bounding box center [732, 321] width 68 height 35
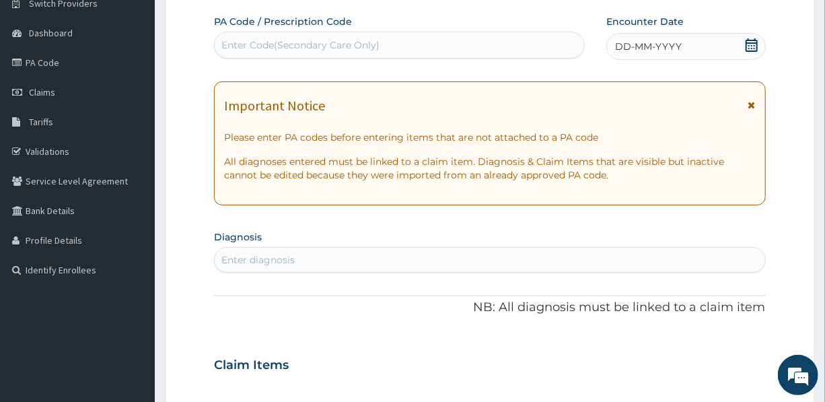
scroll to position [88, 0]
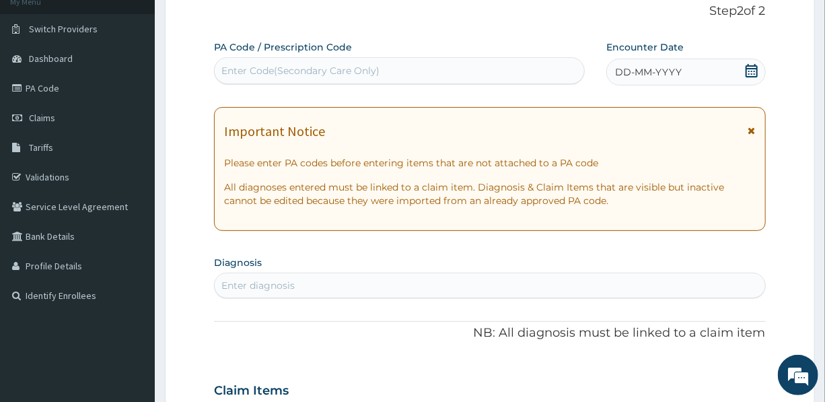
click at [644, 67] on span "DD-MM-YYYY" at bounding box center [648, 71] width 67 height 13
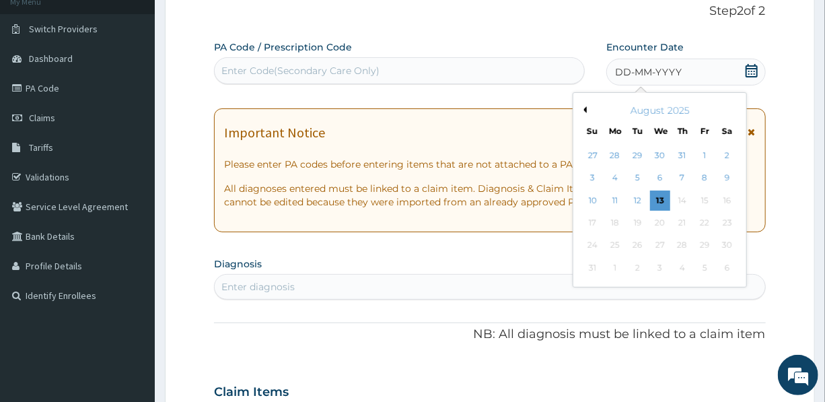
click at [586, 109] on button "Previous Month" at bounding box center [583, 109] width 7 height 7
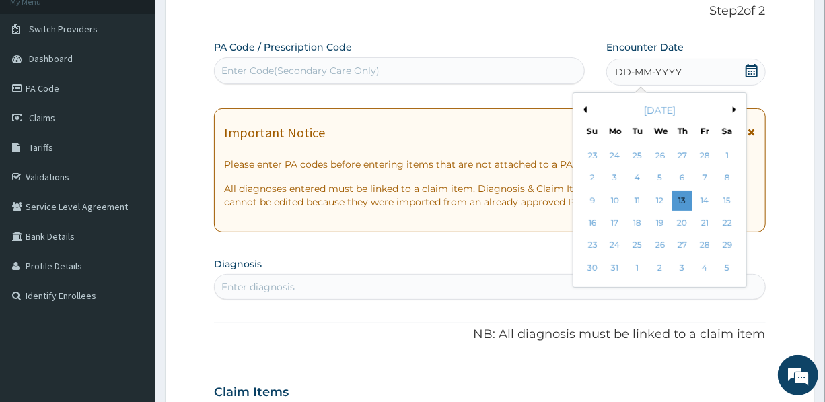
click at [583, 108] on button "Previous Month" at bounding box center [583, 109] width 7 height 7
click at [729, 203] on div "21" at bounding box center [728, 201] width 20 height 20
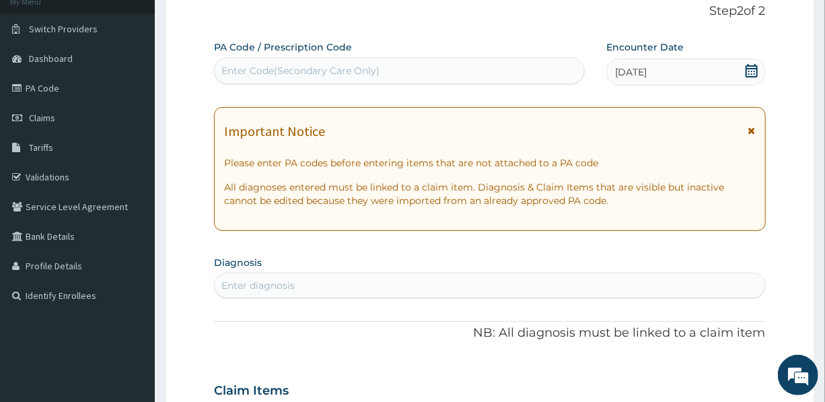
click at [341, 280] on div "Enter diagnosis" at bounding box center [490, 286] width 550 height 22
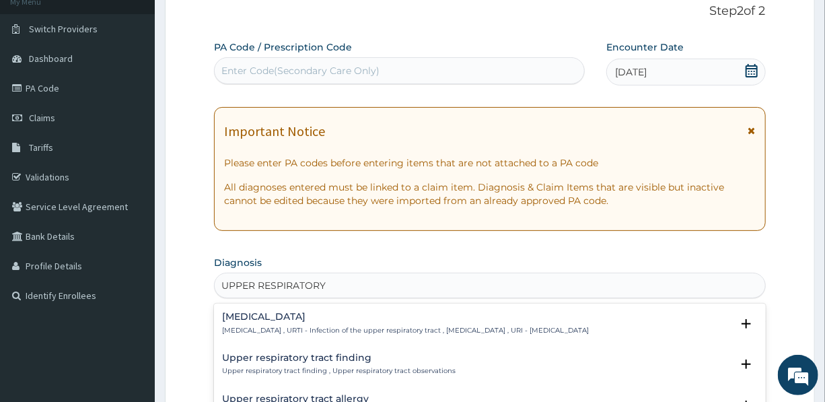
type input "UPPER RESPIRATORY"
click at [333, 322] on div "Upper respiratory infection Upper respiratory infection , URTI - Infection of t…" at bounding box center [405, 324] width 367 height 24
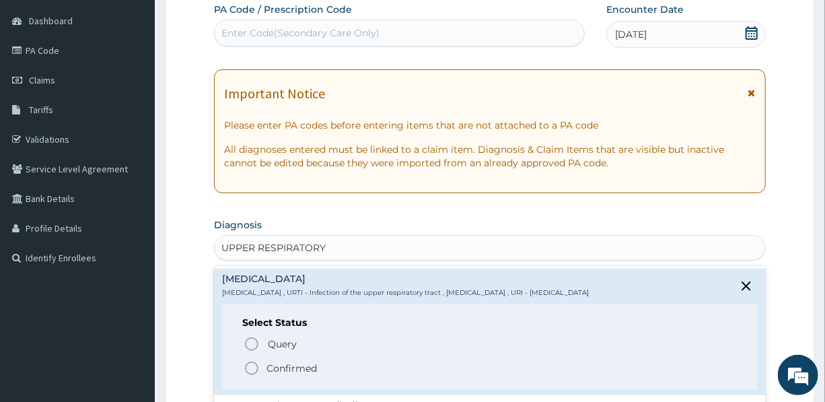
scroll to position [211, 0]
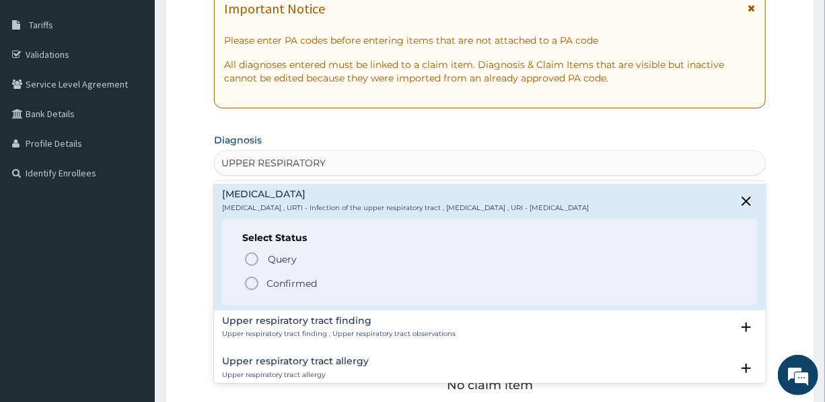
drag, startPoint x: 310, startPoint y: 282, endPoint x: 312, endPoint y: 275, distance: 7.0
click at [310, 282] on p "Confirmed" at bounding box center [292, 283] width 50 height 13
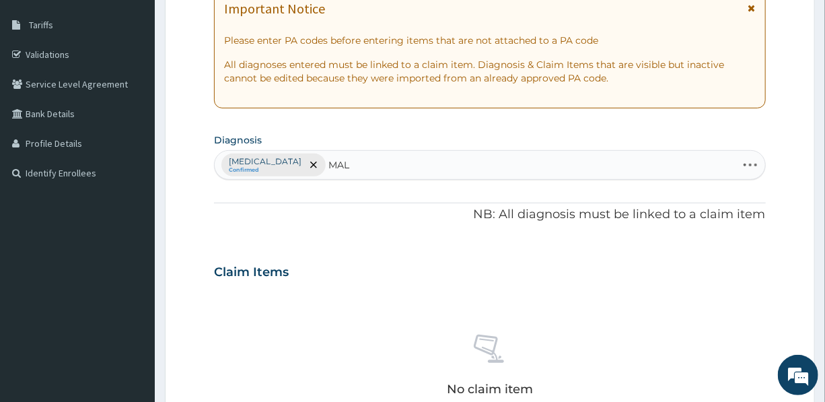
type input "MALA"
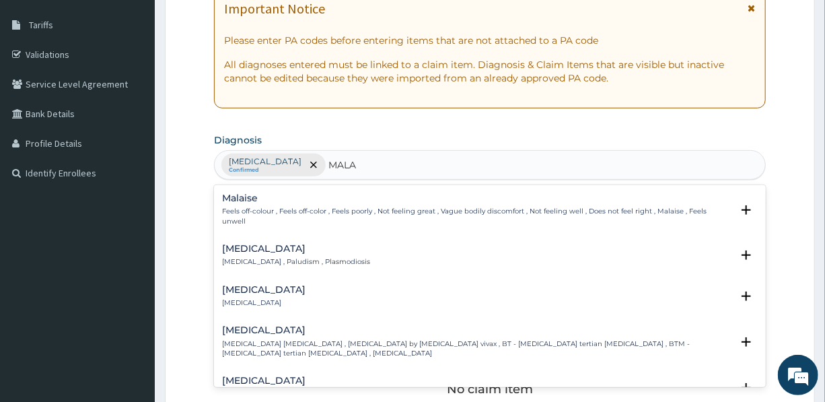
click at [288, 257] on p "Malaria , Paludism , Plasmodiosis" at bounding box center [296, 261] width 148 height 9
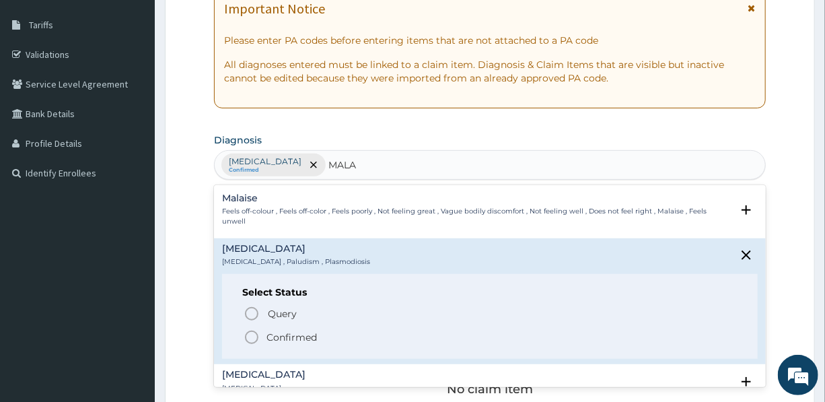
click at [308, 335] on p "Confirmed" at bounding box center [292, 337] width 50 height 13
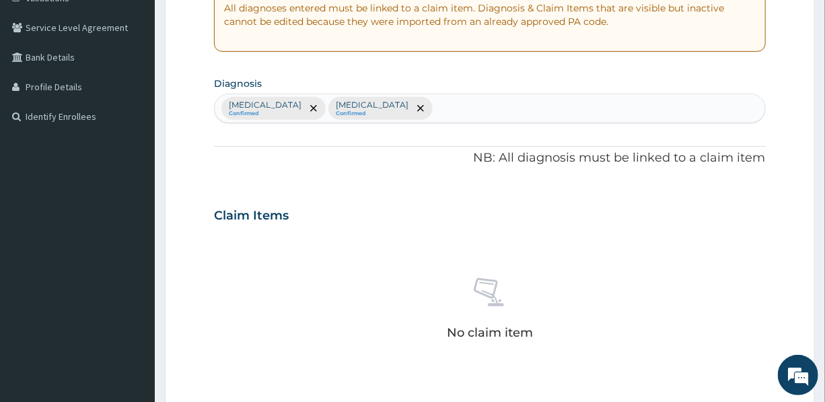
scroll to position [517, 0]
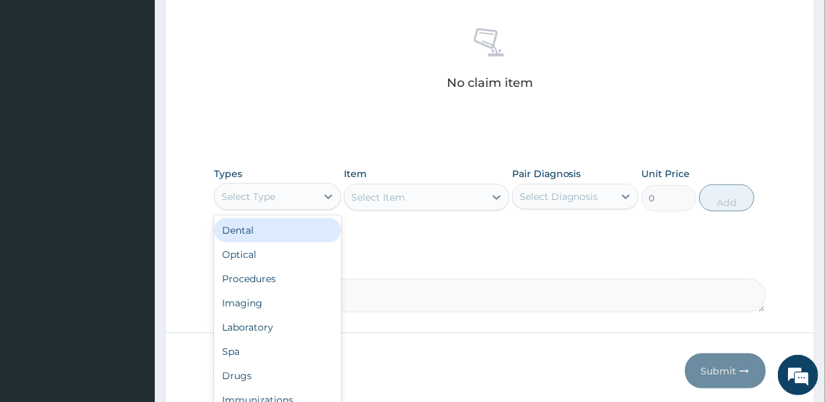
click at [269, 197] on div "Select Type" at bounding box center [249, 196] width 54 height 13
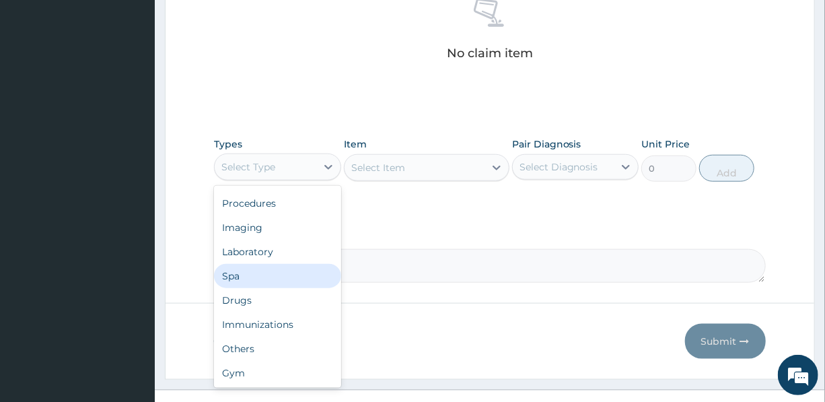
scroll to position [568, 0]
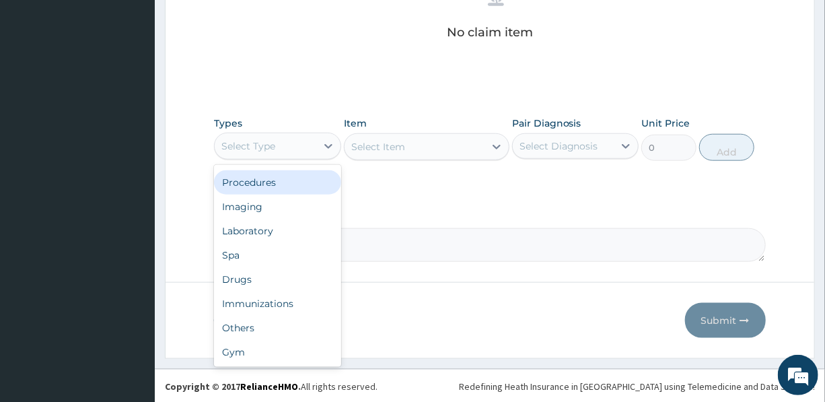
click at [269, 181] on div "Procedures" at bounding box center [277, 182] width 127 height 24
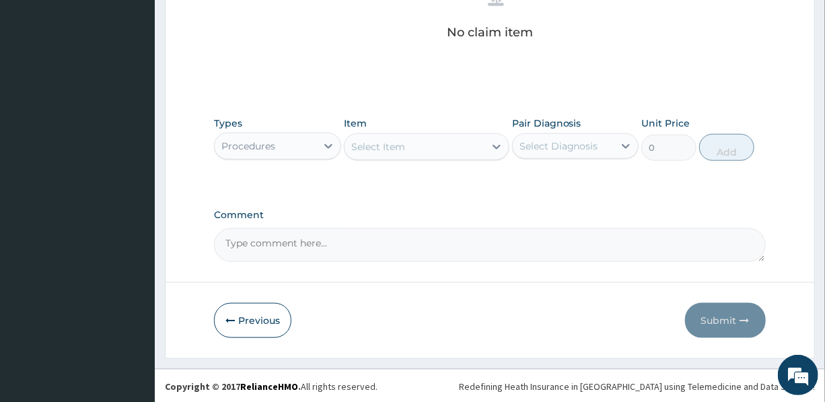
click at [390, 142] on div "Select Item" at bounding box center [378, 146] width 54 height 13
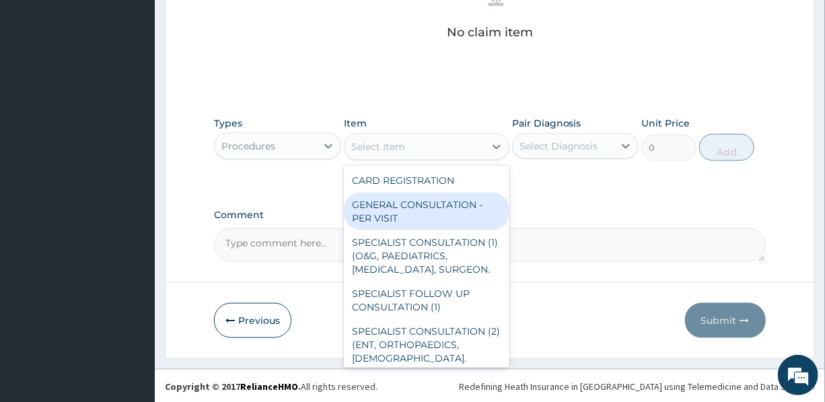
click at [388, 211] on div "GENERAL CONSULTATION - PER VISIT" at bounding box center [427, 212] width 166 height 38
type input "2000"
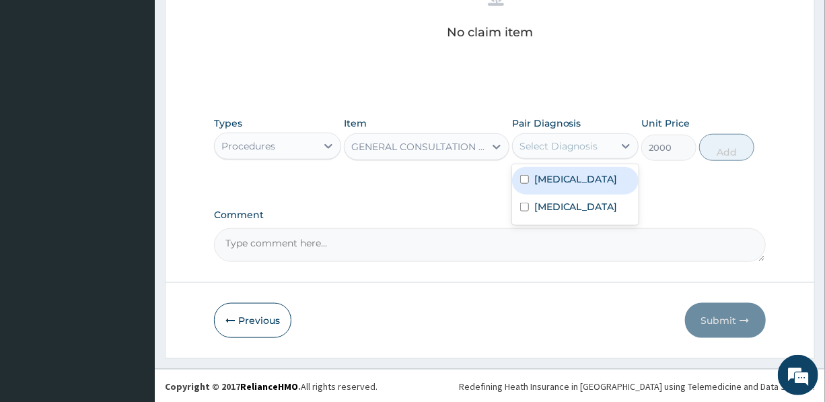
click at [586, 142] on div "Select Diagnosis" at bounding box center [559, 145] width 79 height 13
click at [575, 182] on label "Upper respiratory infection" at bounding box center [576, 178] width 83 height 13
checkbox input "true"
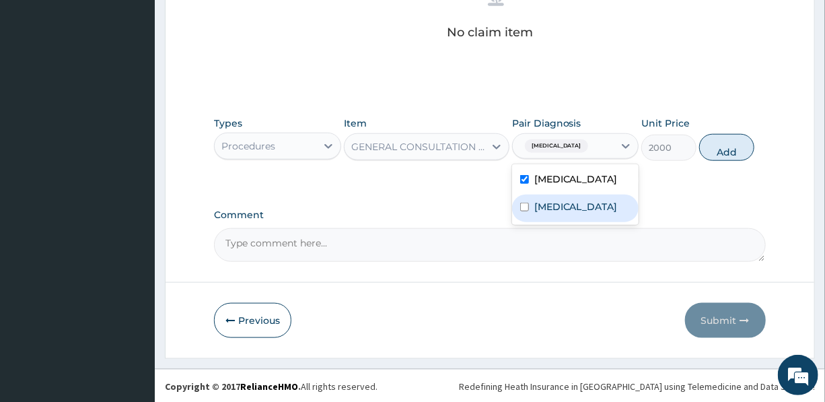
click at [567, 213] on label "Malaria" at bounding box center [576, 206] width 83 height 13
checkbox input "true"
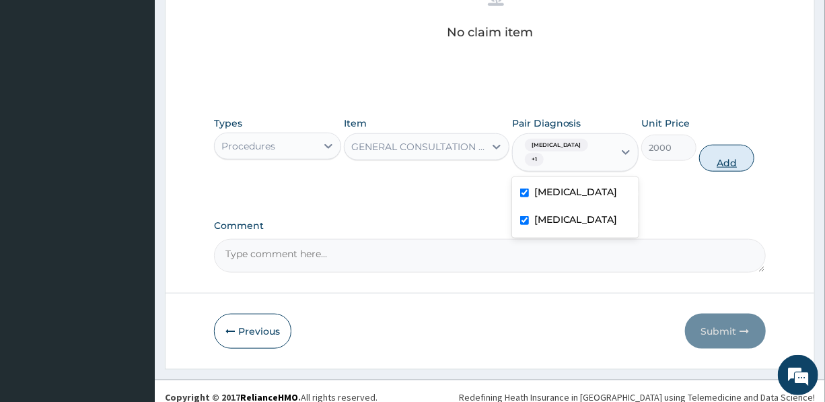
click at [737, 160] on button "Add" at bounding box center [727, 158] width 55 height 27
type input "0"
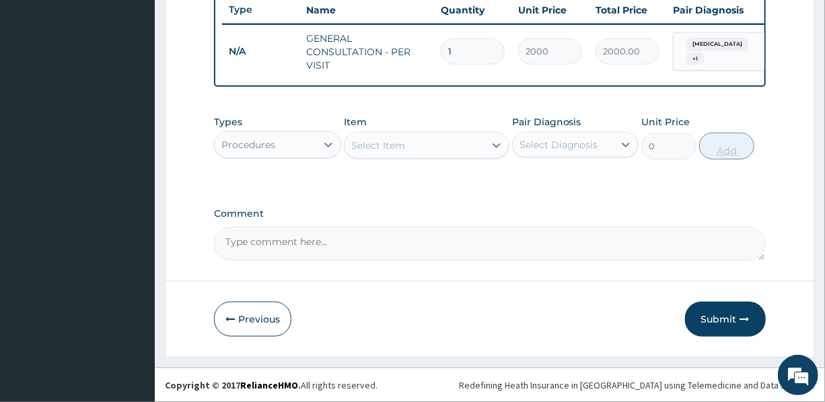
scroll to position [521, 0]
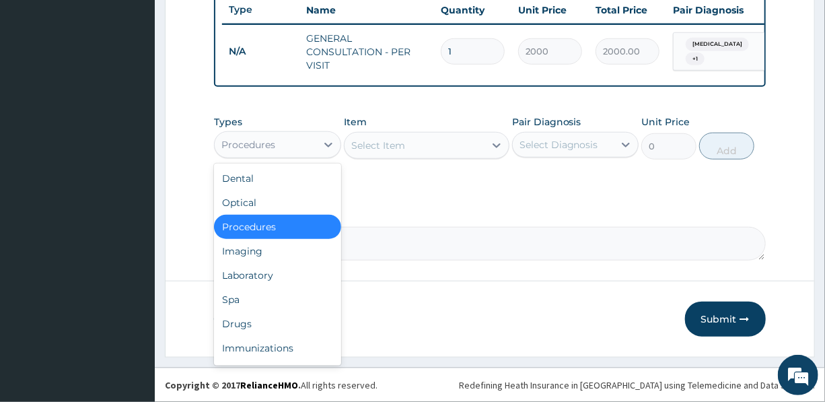
click at [285, 149] on div "Procedures" at bounding box center [265, 145] width 101 height 22
click at [248, 322] on div "Drugs" at bounding box center [277, 324] width 127 height 24
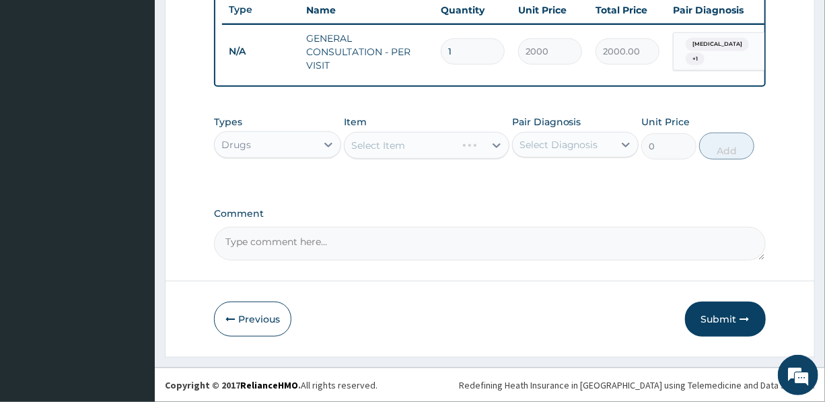
click at [410, 148] on div "Select Item" at bounding box center [427, 145] width 166 height 27
click at [411, 147] on div "Select Item" at bounding box center [415, 146] width 140 height 22
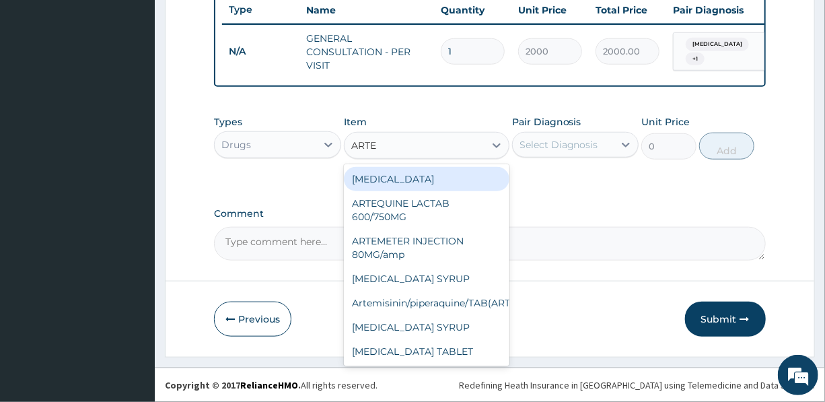
type input "ARTEM"
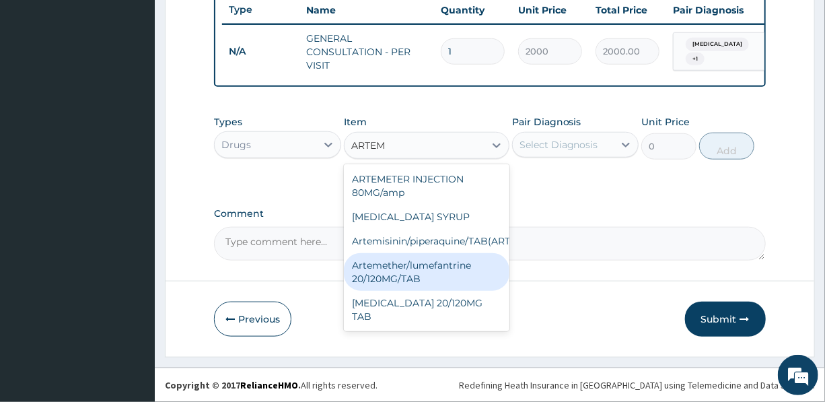
click at [393, 279] on div "Artemether/lumefantrine 20/120MG/TAB" at bounding box center [427, 272] width 166 height 38
type input "250"
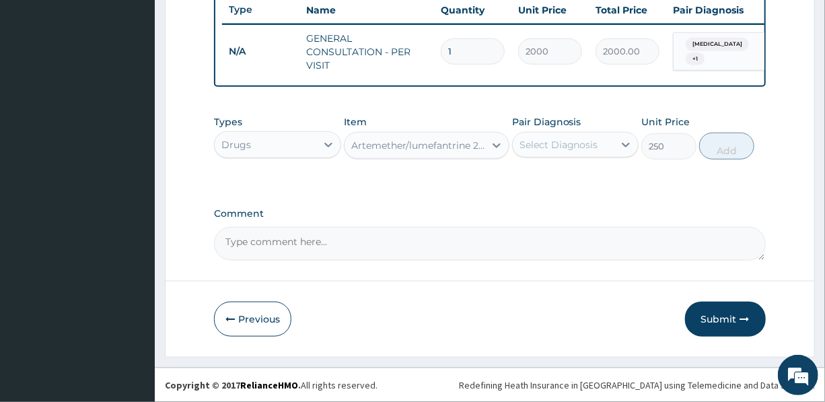
click at [426, 147] on div "Artemether/lumefantrine 20/120MG/TAB" at bounding box center [418, 145] width 135 height 13
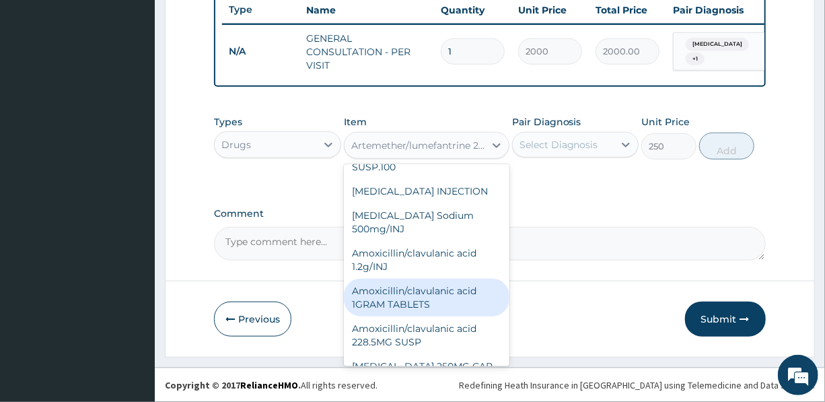
scroll to position [859, 0]
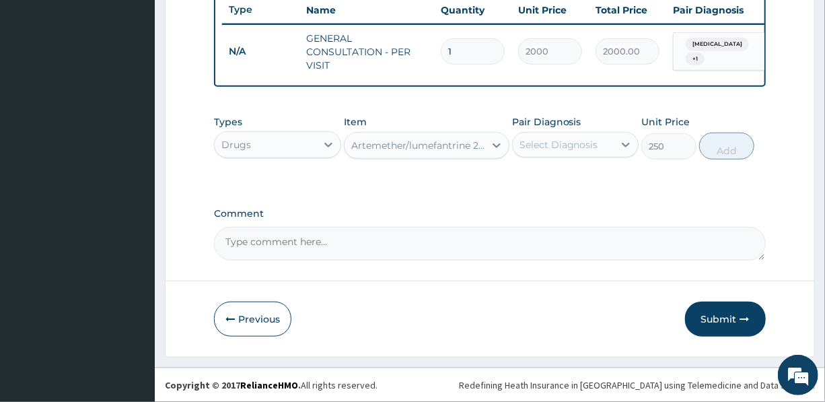
click at [395, 143] on div "Artemether/lumefantrine 20/120MG/TAB" at bounding box center [418, 145] width 135 height 13
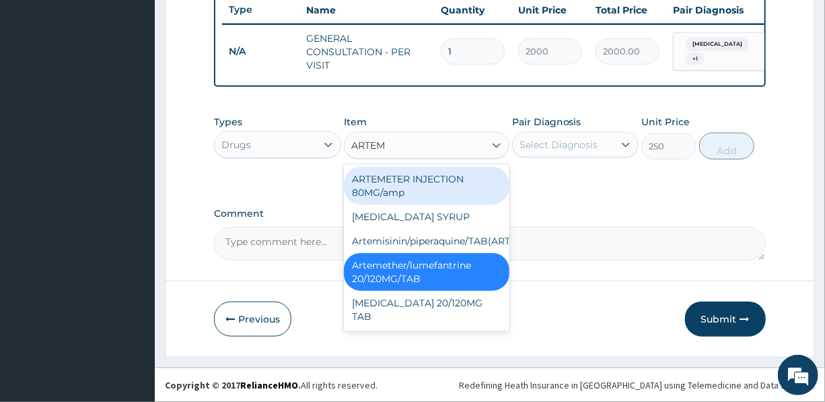
type input "ARTEME"
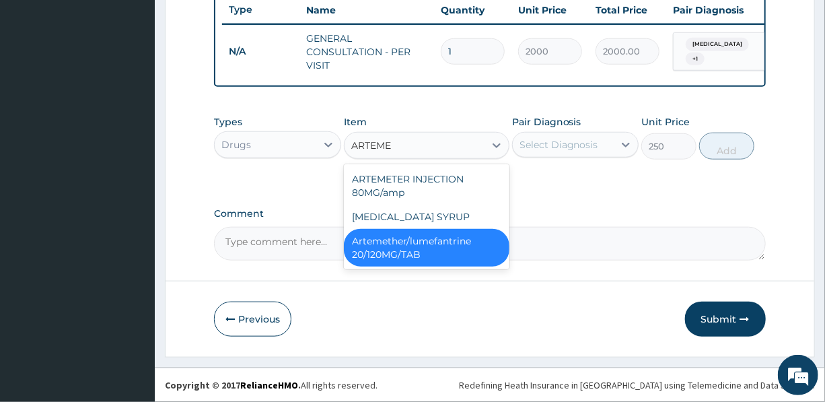
click at [399, 253] on div "Artemether/lumefantrine 20/120MG/TAB" at bounding box center [427, 248] width 166 height 38
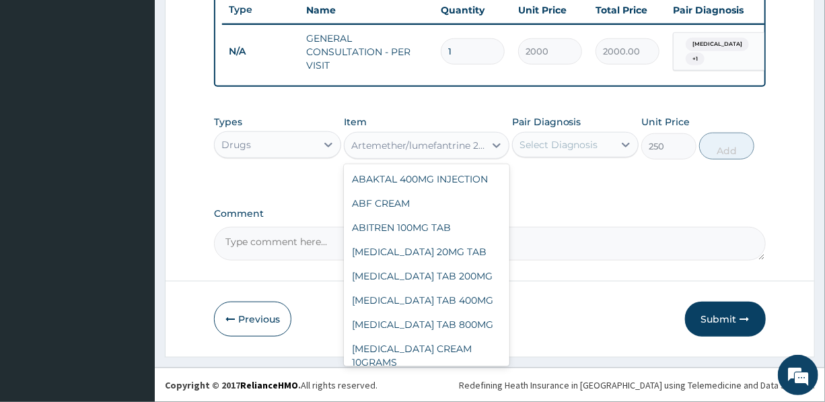
click at [432, 139] on div "Artemether/lumefantrine 20/120MG/TAB" at bounding box center [418, 145] width 135 height 13
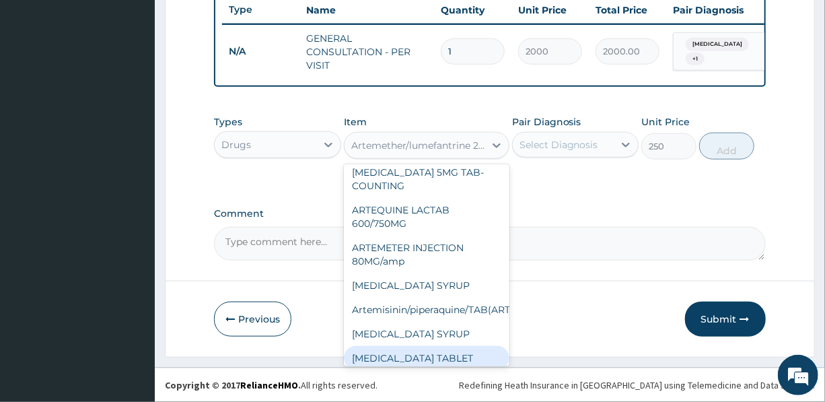
click at [425, 346] on div "ARTESUNATE TABLET" at bounding box center [427, 358] width 166 height 24
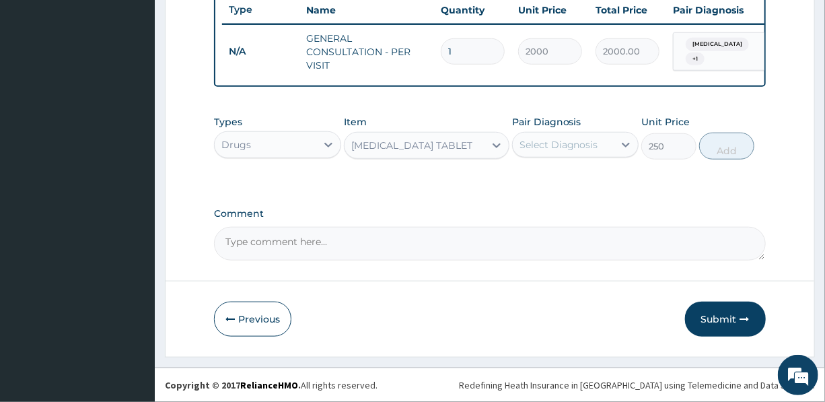
click at [434, 143] on div "ARTESUNATE TABLET" at bounding box center [411, 145] width 121 height 13
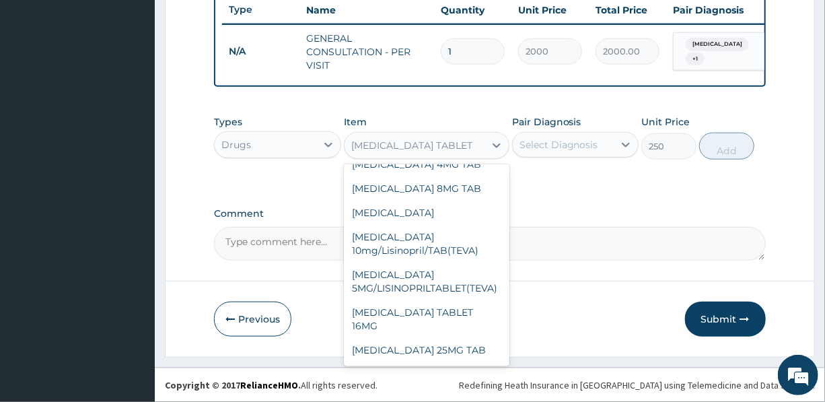
scroll to position [572, 0]
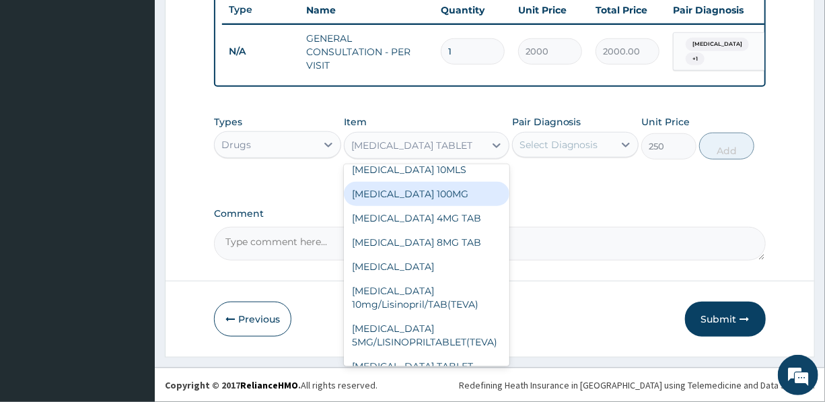
click at [378, 143] on div "ARTESUNATE TABLET" at bounding box center [411, 145] width 121 height 13
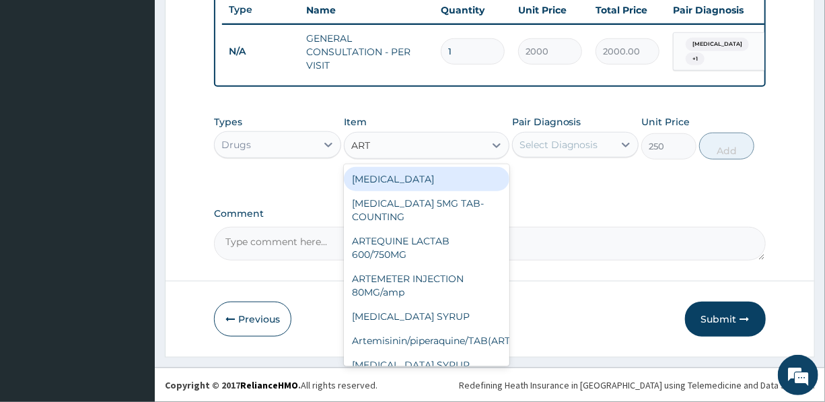
type input "ARTE"
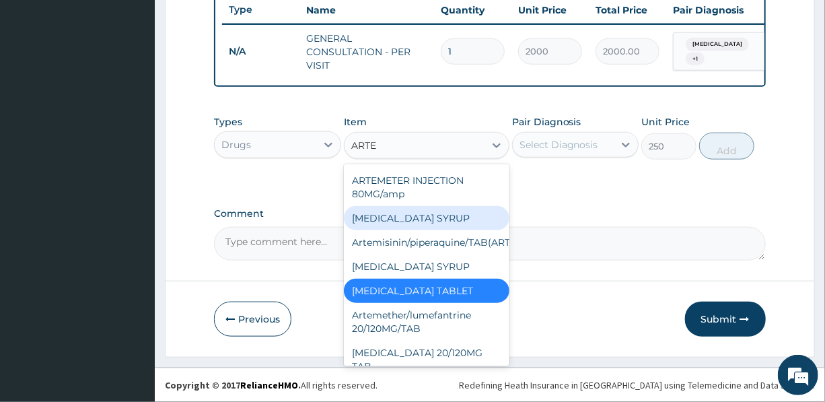
scroll to position [72, 0]
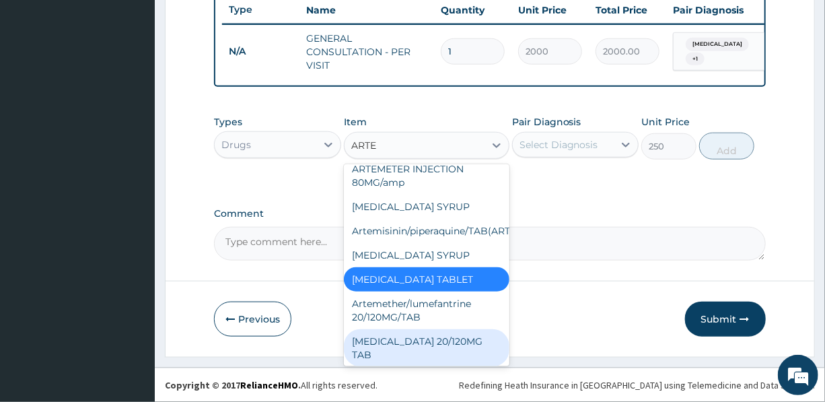
click at [428, 343] on div "COARTEM 20/120MG TAB" at bounding box center [427, 348] width 166 height 38
type input "3000"
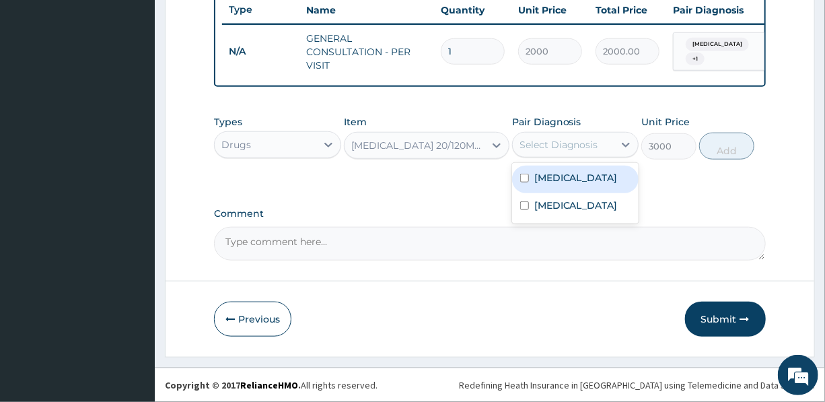
click at [563, 145] on div "Select Diagnosis" at bounding box center [559, 144] width 79 height 13
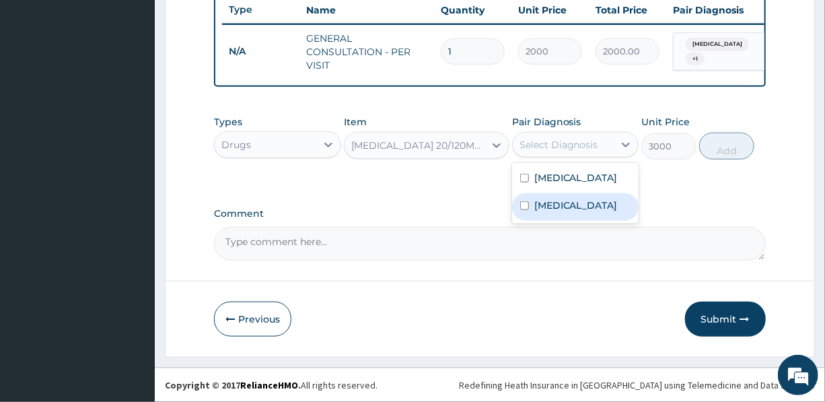
click at [559, 212] on label "Malaria" at bounding box center [576, 205] width 83 height 13
checkbox input "true"
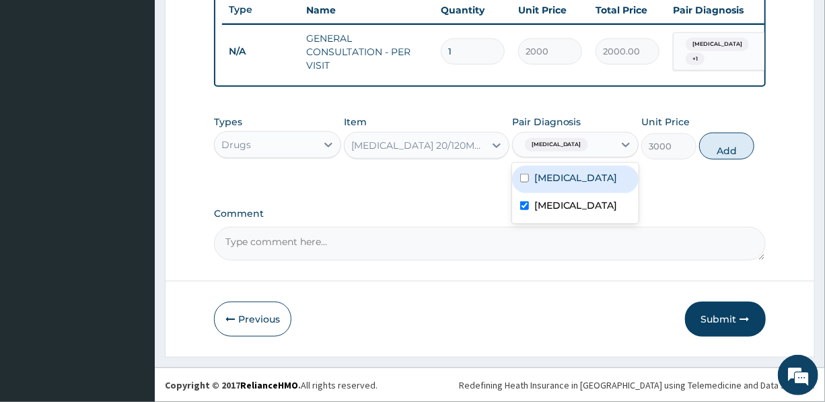
click at [713, 147] on button "Add" at bounding box center [727, 146] width 55 height 27
type input "0"
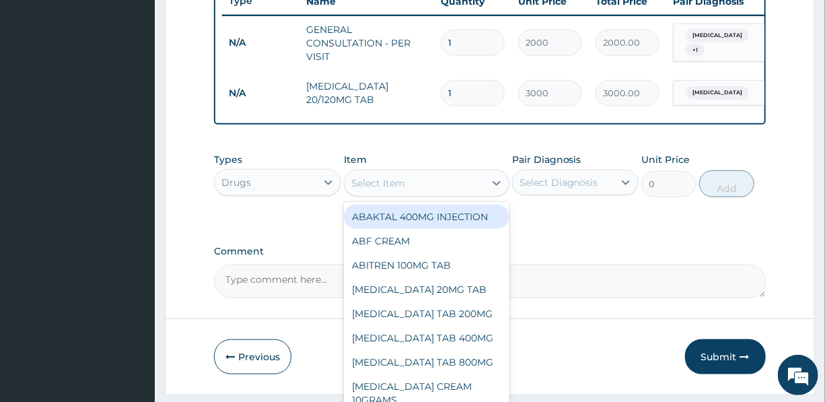
click at [434, 190] on div "Select Item" at bounding box center [415, 183] width 140 height 22
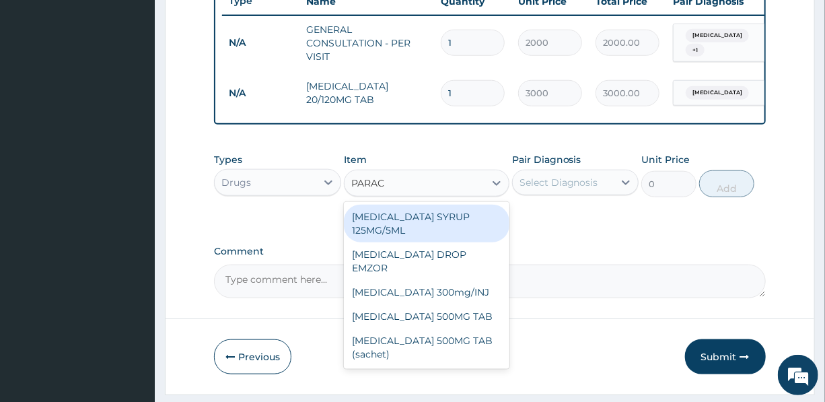
type input "PARACE"
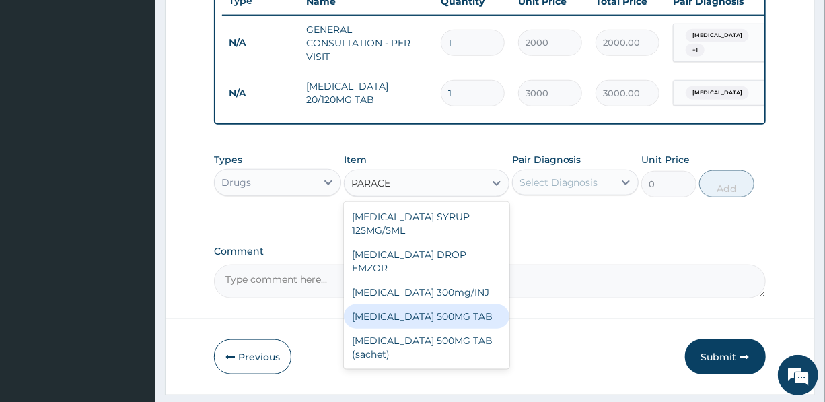
click at [450, 313] on div "PARACETAMOL 500MG TAB" at bounding box center [427, 316] width 166 height 24
type input "20"
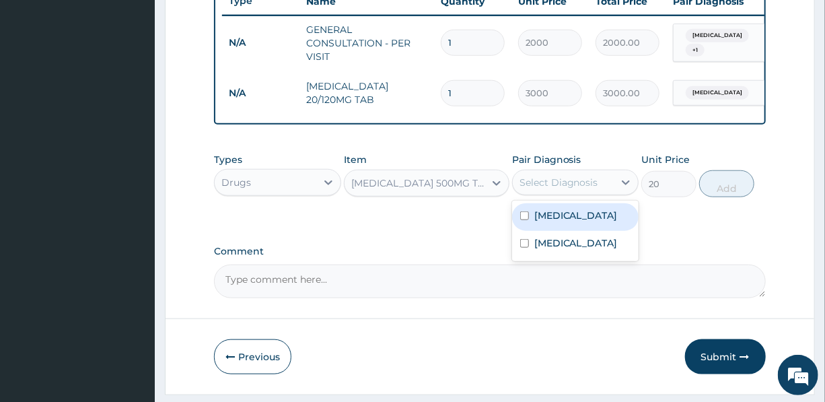
click at [566, 189] on div "Select Diagnosis" at bounding box center [559, 182] width 79 height 13
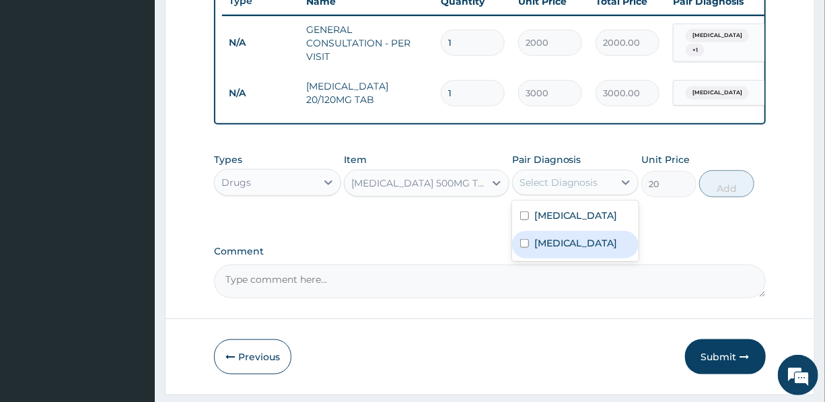
click at [555, 250] on label "Malaria" at bounding box center [576, 242] width 83 height 13
checkbox input "true"
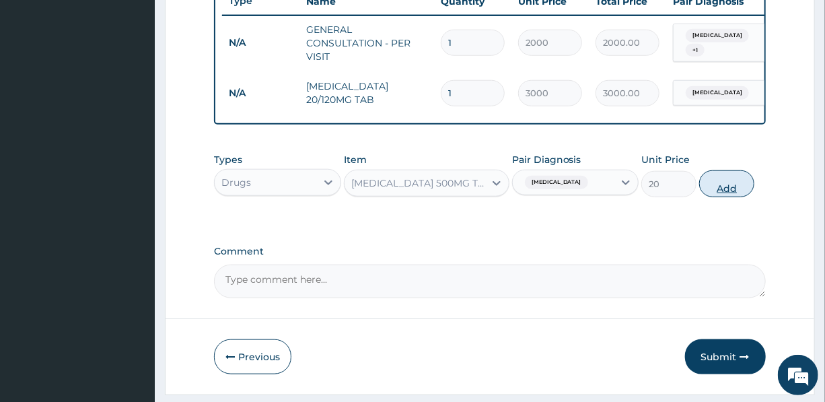
click at [722, 195] on button "Add" at bounding box center [727, 183] width 55 height 27
type input "0"
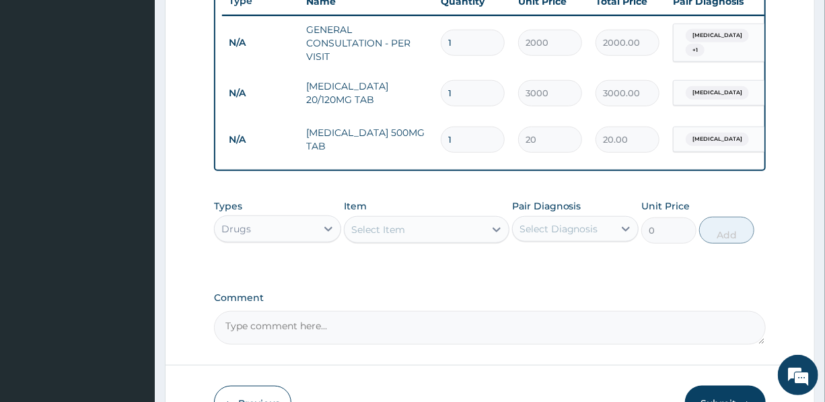
drag, startPoint x: 473, startPoint y: 135, endPoint x: 444, endPoint y: 141, distance: 29.6
click at [444, 141] on input "1" at bounding box center [473, 140] width 64 height 26
type input "9"
type input "180.00"
type input "9"
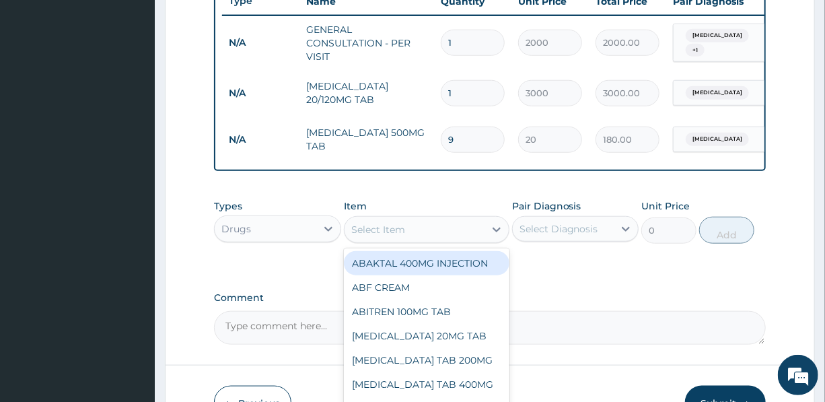
click at [413, 240] on div "Select Item" at bounding box center [415, 230] width 140 height 22
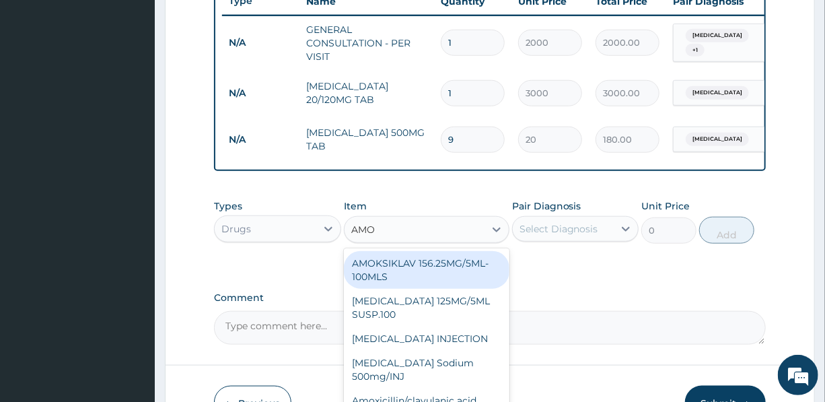
type input "AMOX"
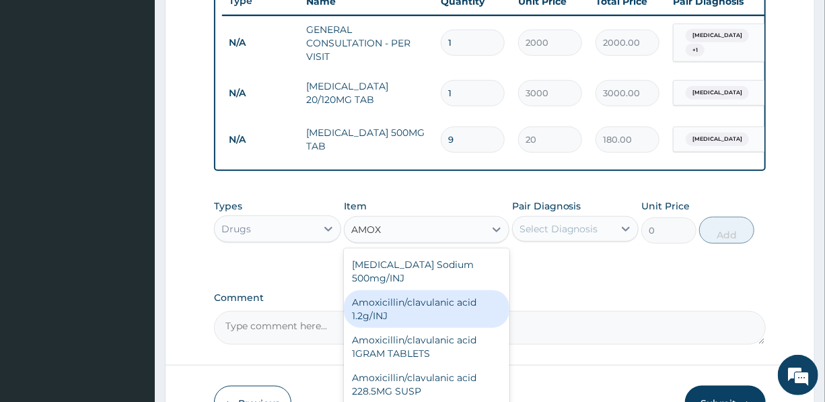
scroll to position [113, 0]
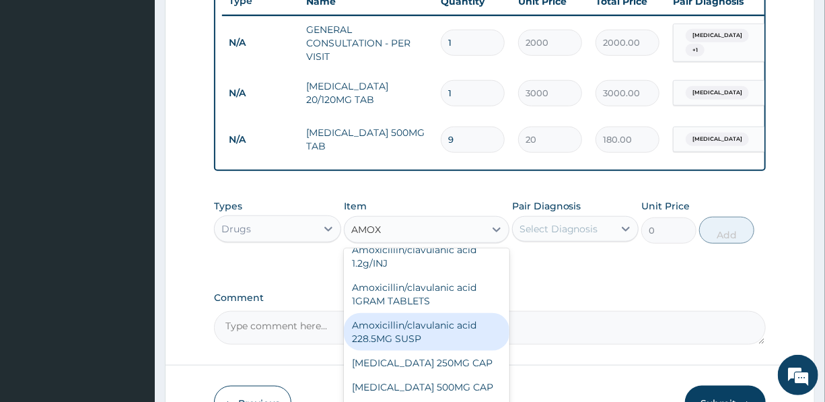
click at [390, 343] on div "Amoxicillin/clavulanic acid 228.5MG SUSP" at bounding box center [427, 332] width 166 height 38
type input "3000"
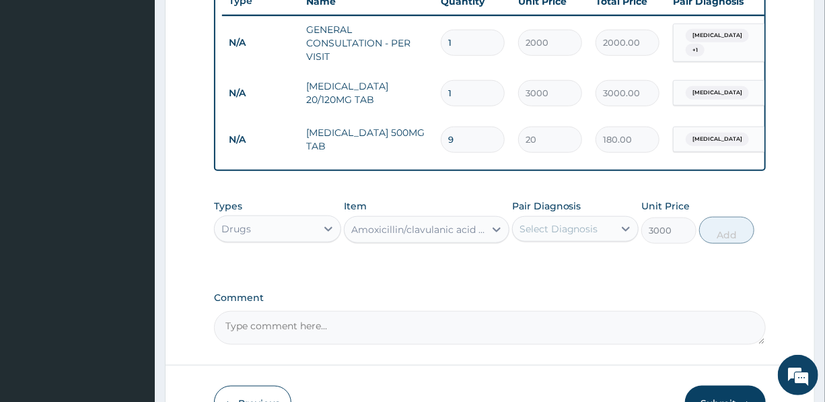
click at [551, 236] on div "Select Diagnosis" at bounding box center [559, 228] width 79 height 13
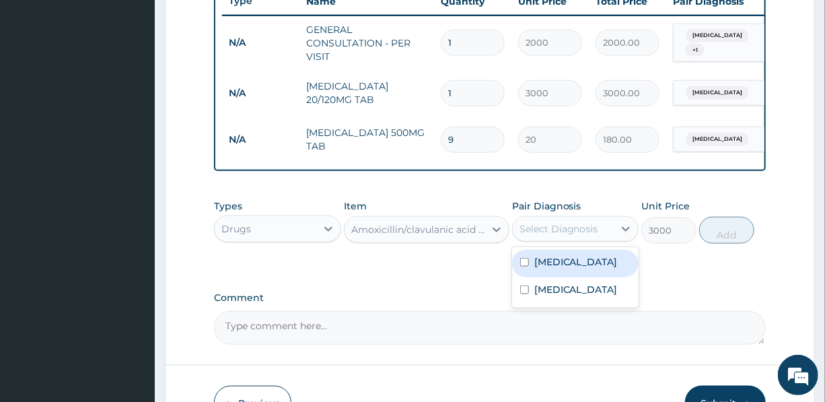
click at [561, 269] on label "Upper respiratory infection" at bounding box center [576, 261] width 83 height 13
checkbox input "true"
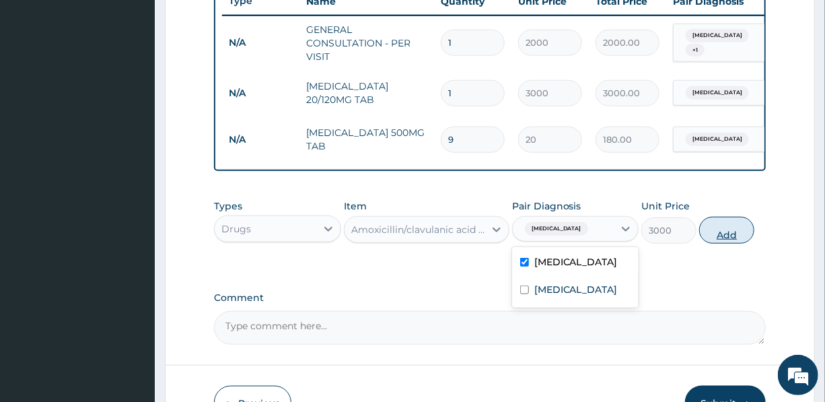
click at [725, 238] on button "Add" at bounding box center [727, 230] width 55 height 27
type input "0"
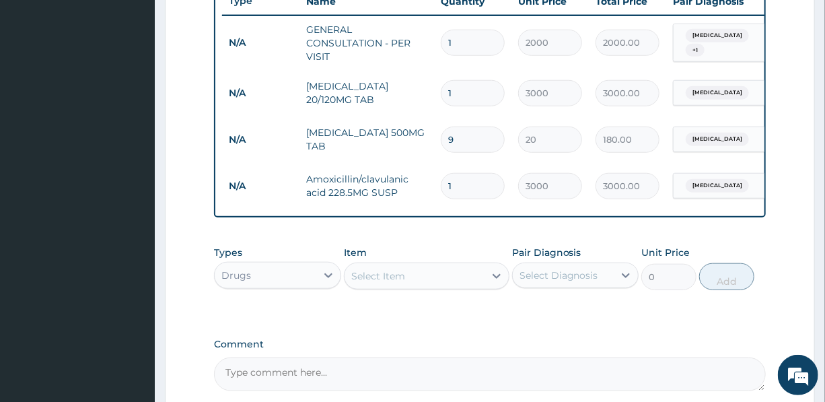
click at [405, 287] on div "Select Item" at bounding box center [415, 276] width 140 height 22
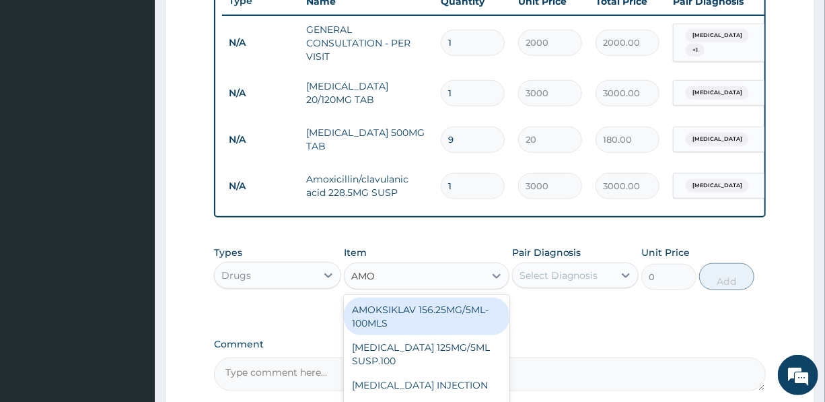
type input "AMOX"
click at [404, 327] on div "AMOXYCILLIN 125MG/5ML SUSP.100" at bounding box center [427, 317] width 166 height 38
type input "2000"
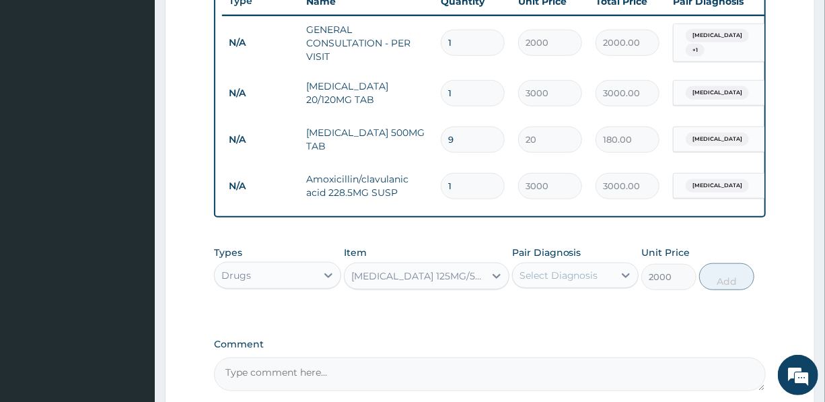
click at [395, 283] on div "AMOXYCILLIN 125MG/5ML SUSP.100" at bounding box center [418, 275] width 135 height 13
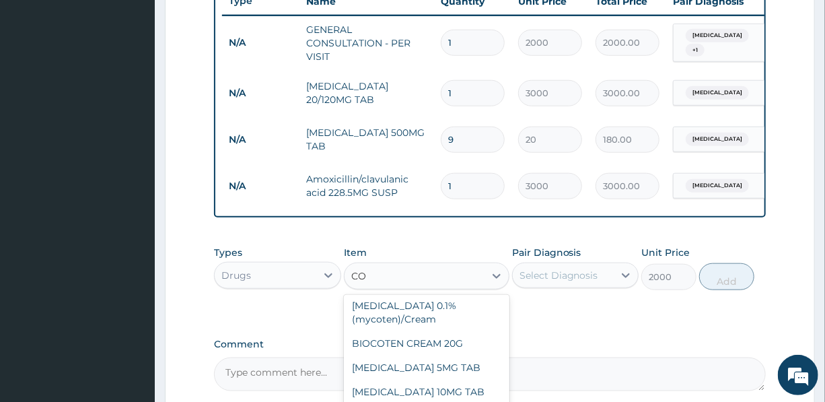
scroll to position [0, 0]
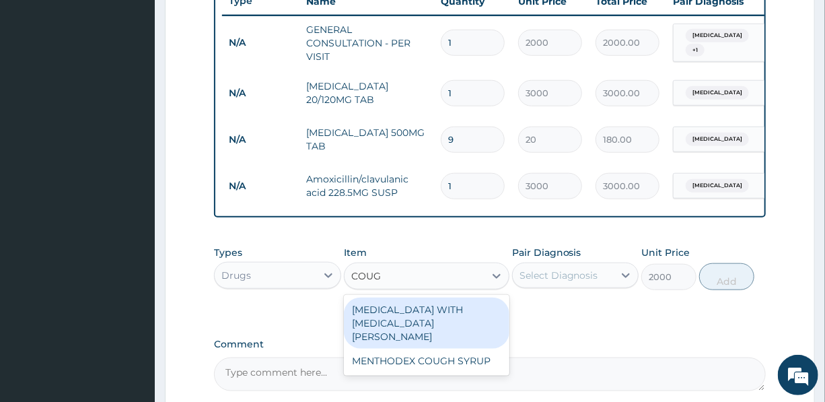
type input "COUGH"
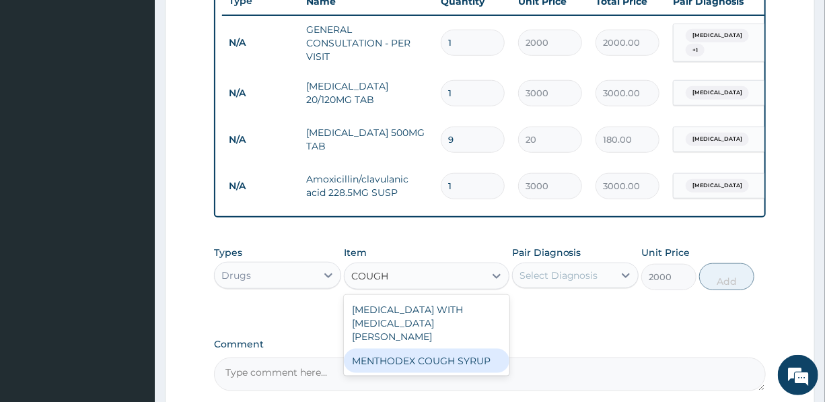
click at [451, 355] on div "MENTHODEX COUGH SYRUP" at bounding box center [427, 361] width 166 height 24
type input "1300"
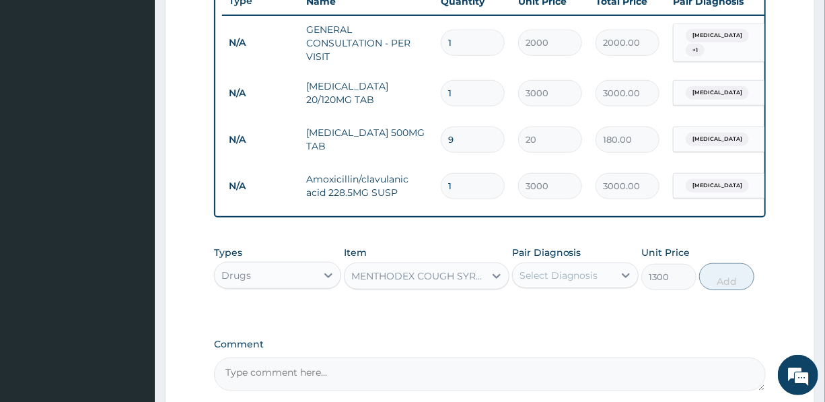
click at [566, 282] on div "Select Diagnosis" at bounding box center [559, 275] width 79 height 13
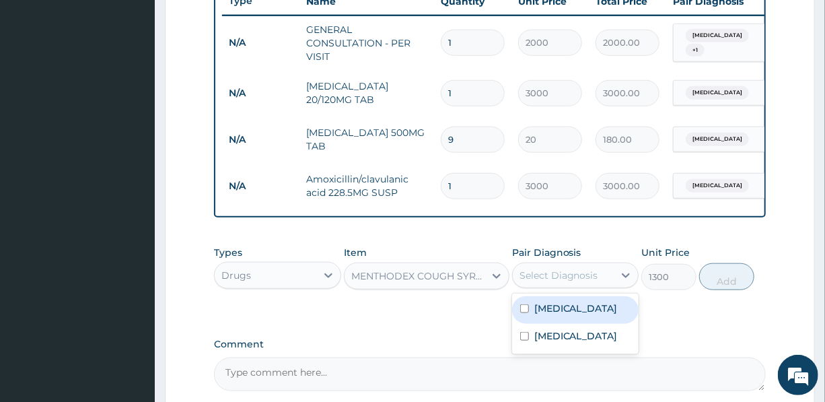
click at [564, 315] on label "Upper respiratory infection" at bounding box center [576, 308] width 83 height 13
checkbox input "true"
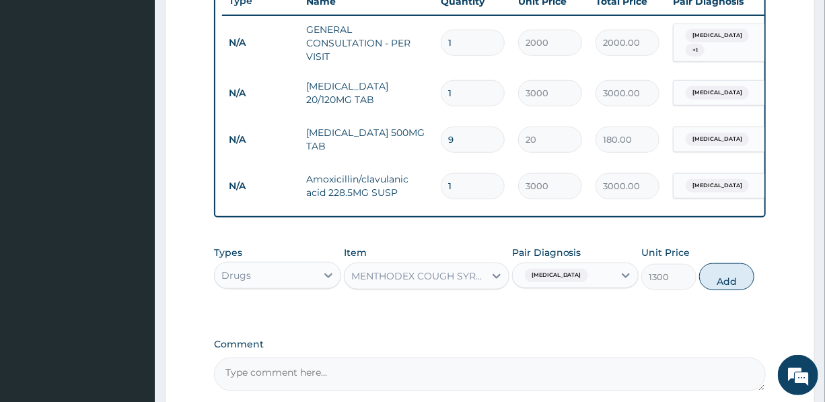
click at [727, 289] on button "Add" at bounding box center [727, 276] width 55 height 27
type input "0"
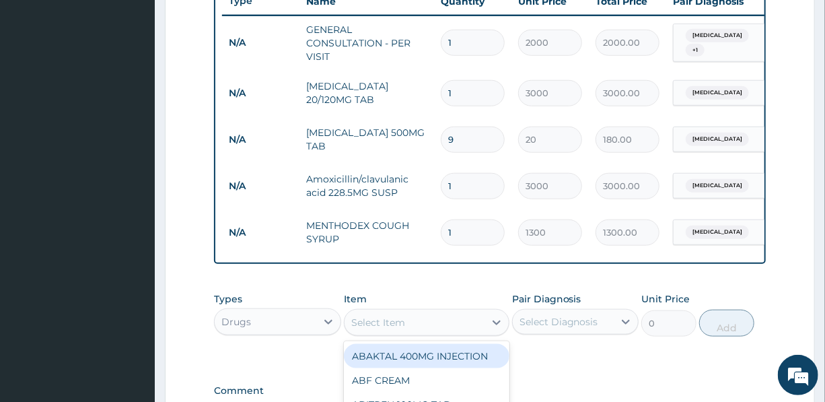
click at [404, 328] on div "Select Item" at bounding box center [415, 323] width 140 height 22
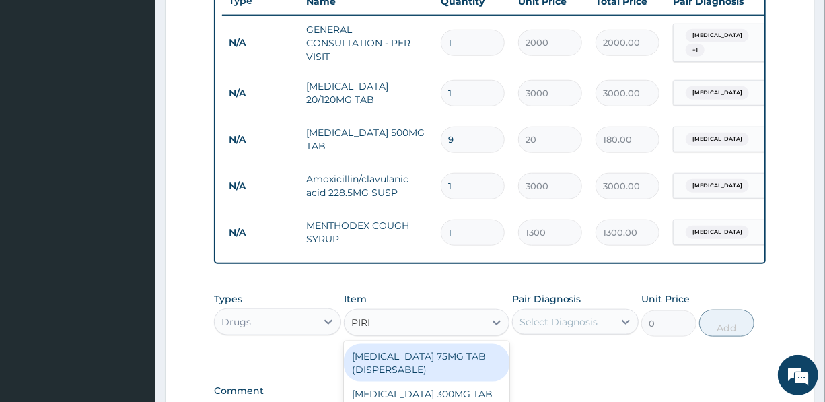
type input "PIRIT"
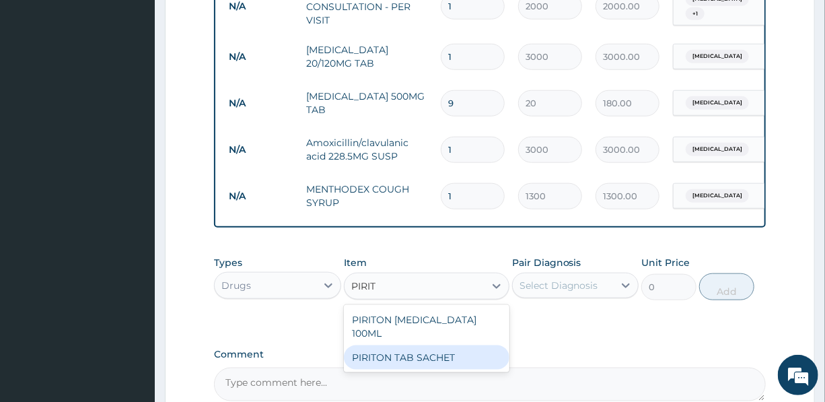
scroll to position [582, 0]
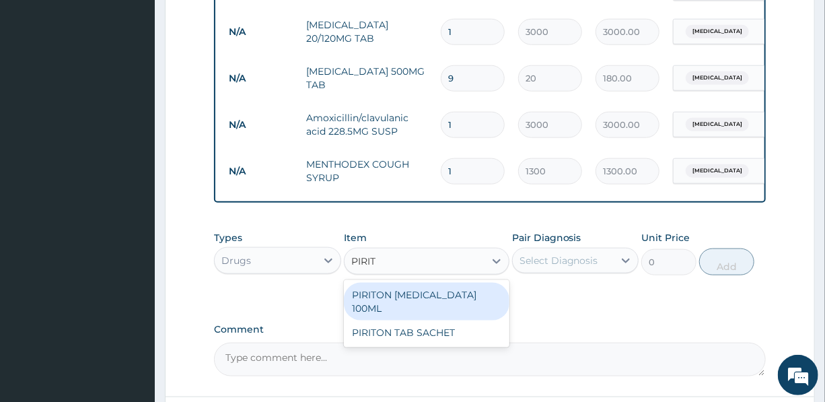
click at [464, 300] on div "PIRITON EXPECTORANT 100ML" at bounding box center [427, 302] width 166 height 38
type input "1500"
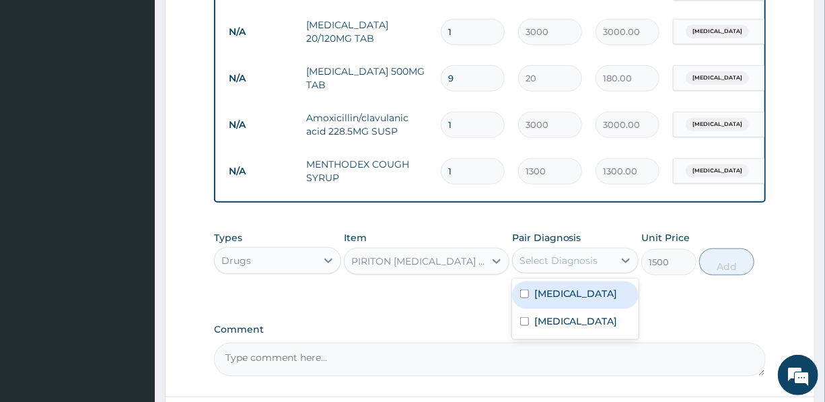
click at [560, 267] on div "Select Diagnosis" at bounding box center [559, 260] width 79 height 13
drag, startPoint x: 561, startPoint y: 306, endPoint x: 621, endPoint y: 285, distance: 63.5
click at [561, 300] on label "Upper respiratory infection" at bounding box center [576, 293] width 83 height 13
checkbox input "true"
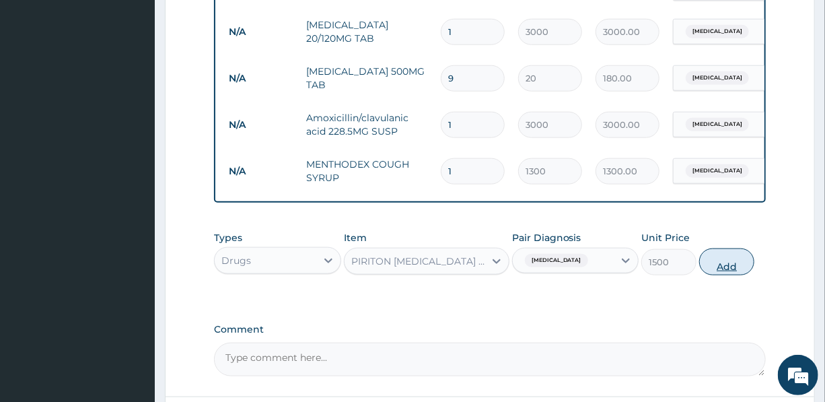
click at [722, 270] on button "Add" at bounding box center [727, 261] width 55 height 27
type input "0"
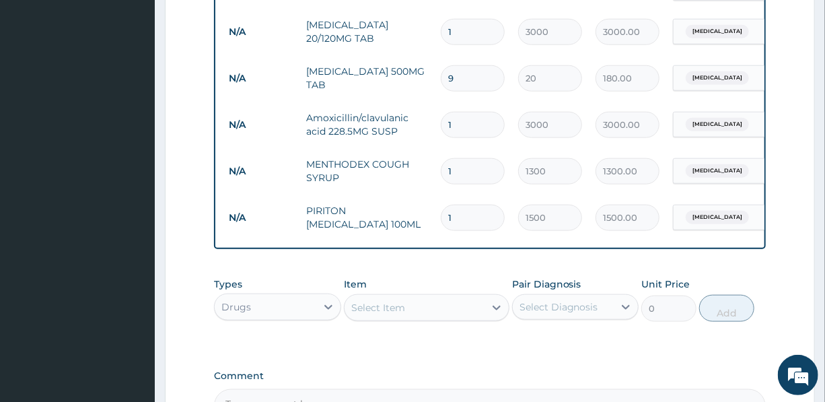
type input "3"
type input "4500.00"
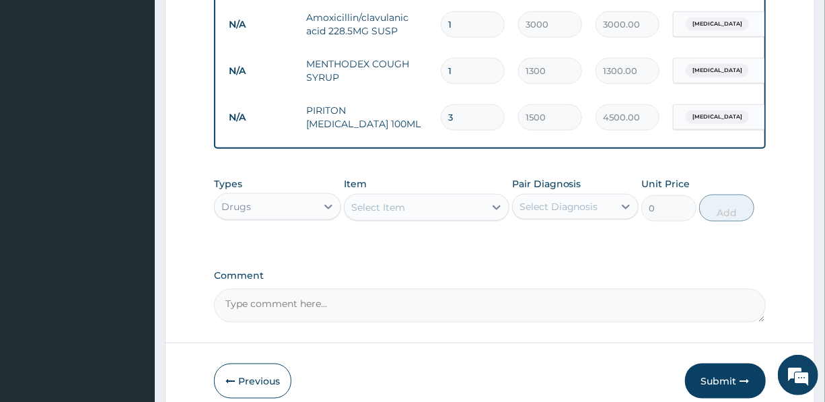
scroll to position [755, 0]
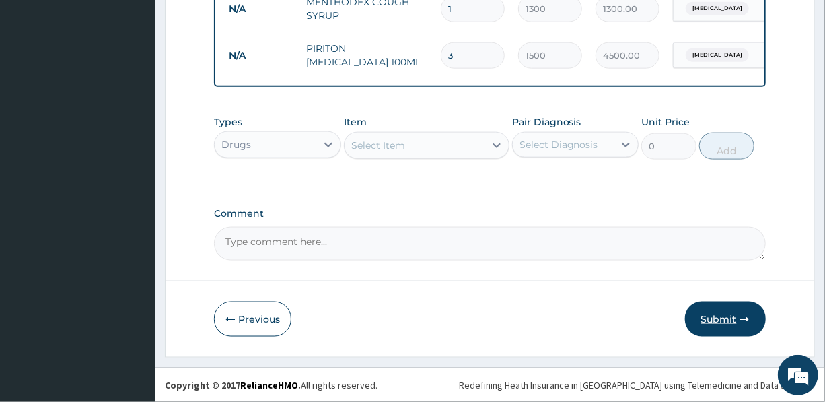
type input "3"
click at [718, 318] on button "Submit" at bounding box center [725, 319] width 81 height 35
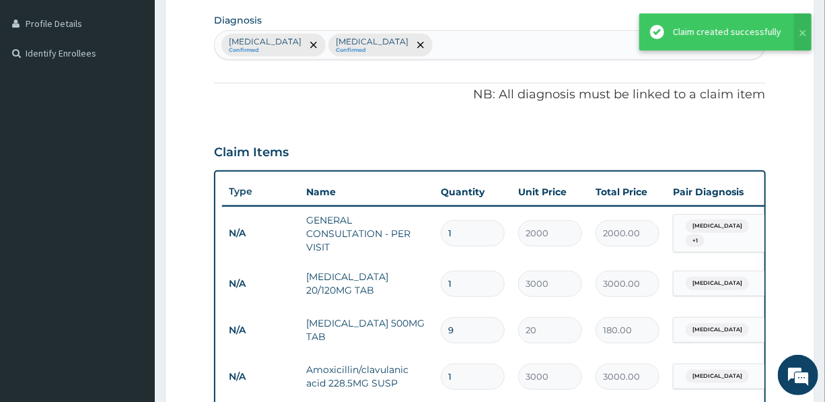
scroll to position [327, 0]
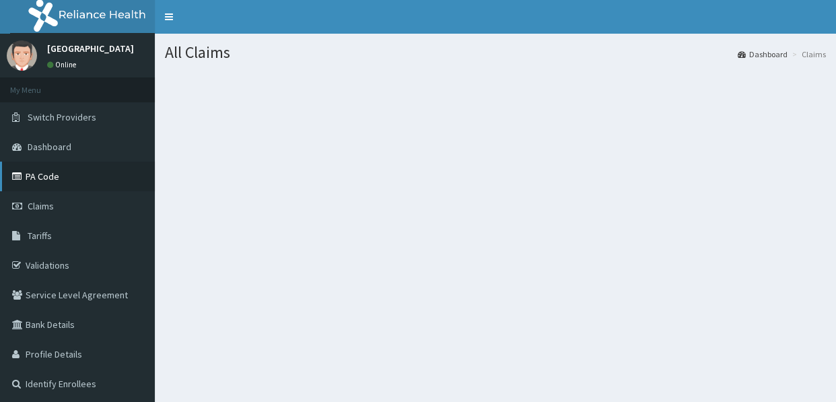
click at [42, 169] on link "PA Code" at bounding box center [77, 177] width 155 height 30
